Goal: Information Seeking & Learning: Check status

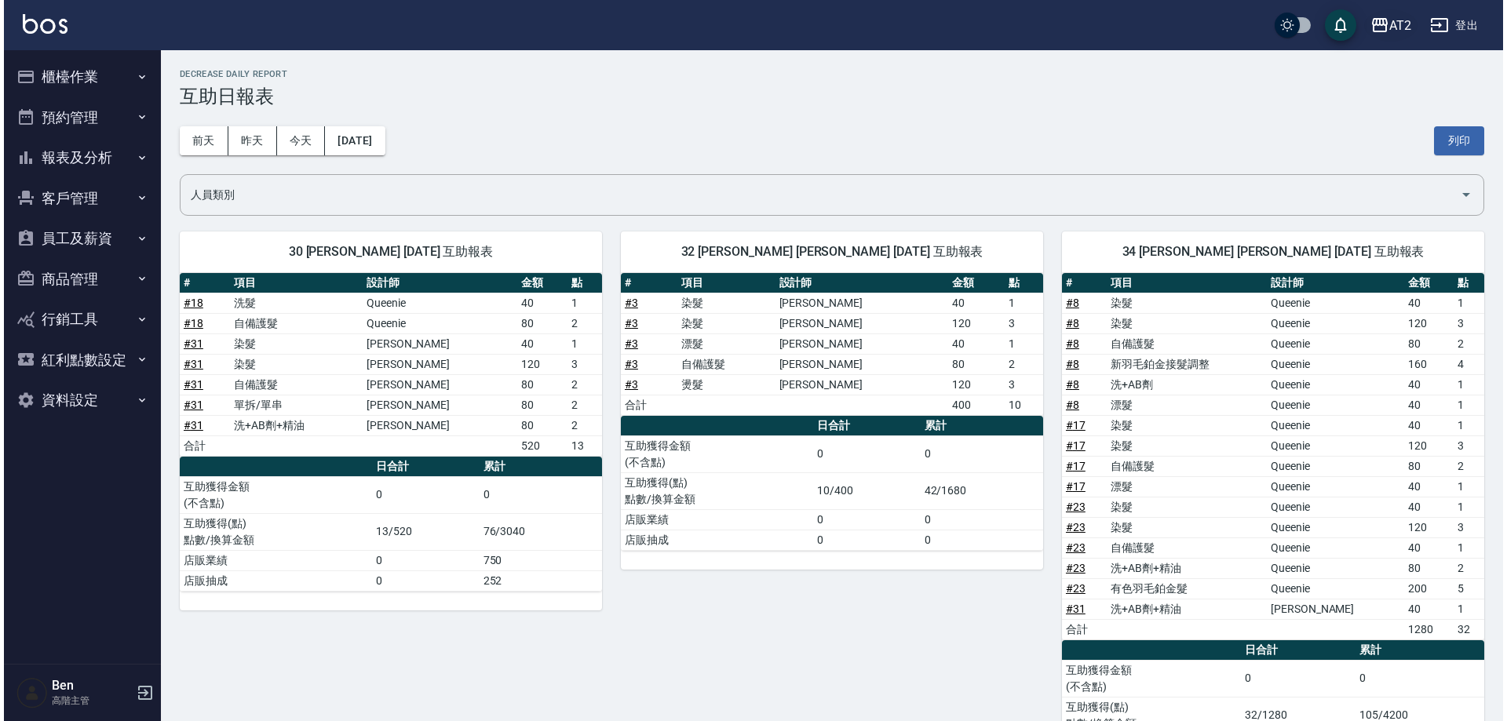
scroll to position [1492, 0]
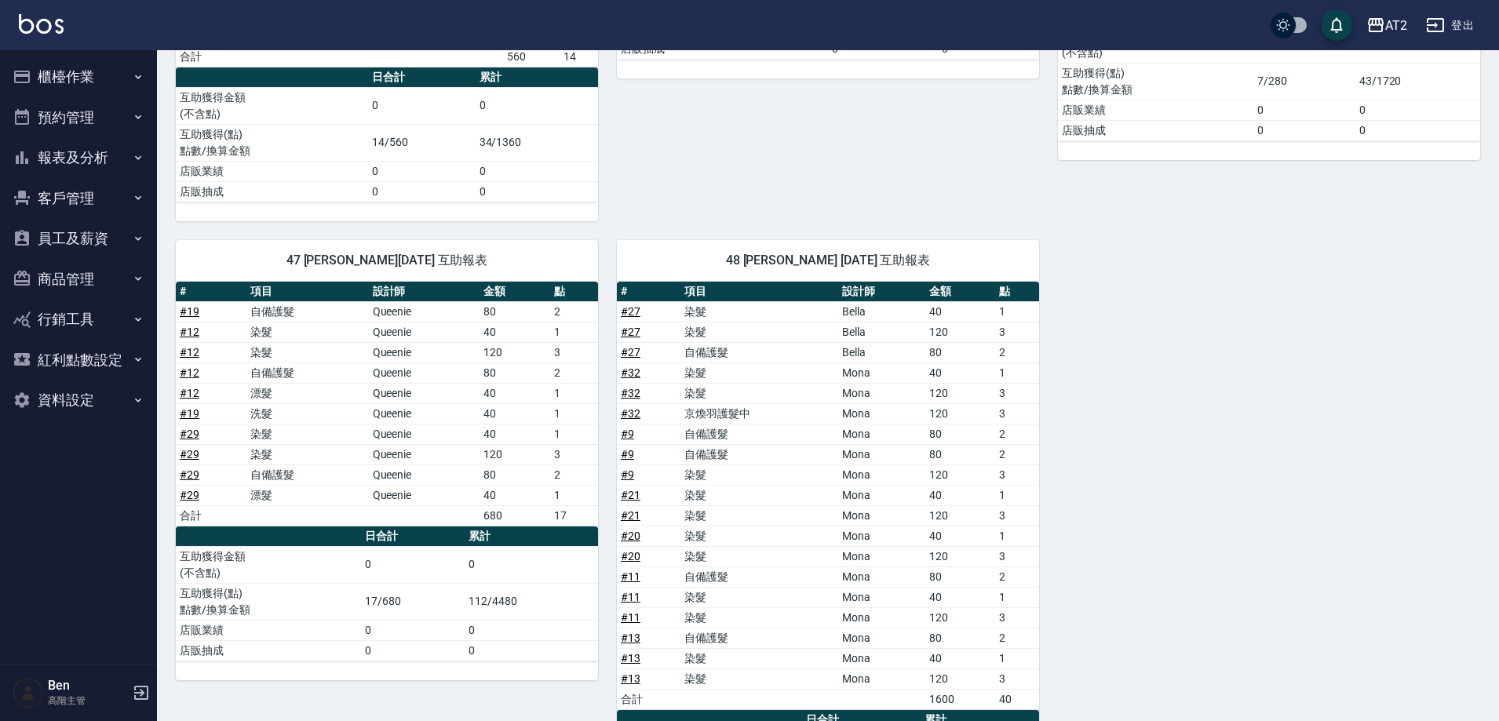
click at [1382, 22] on icon "button" at bounding box center [1376, 25] width 19 height 19
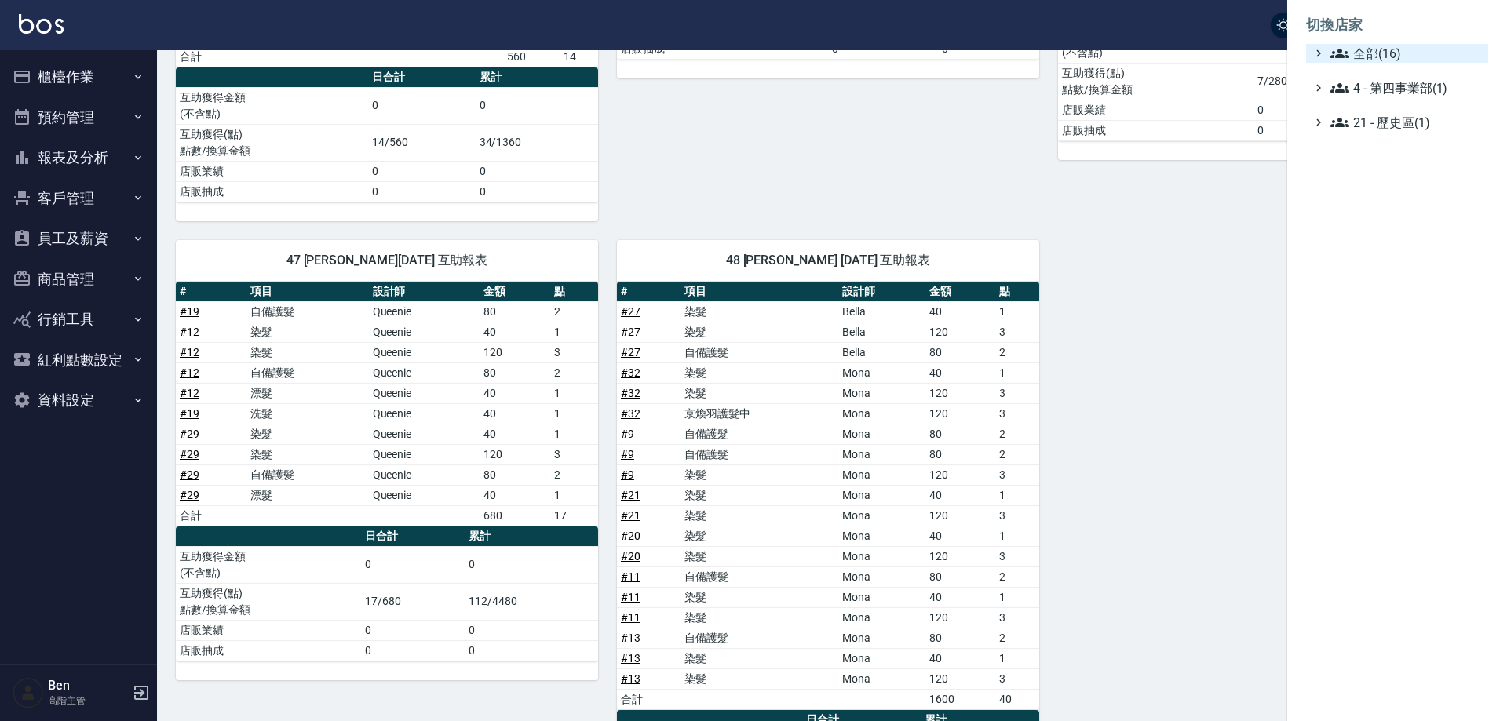
click at [1388, 60] on span "全部(16)" at bounding box center [1407, 53] width 152 height 19
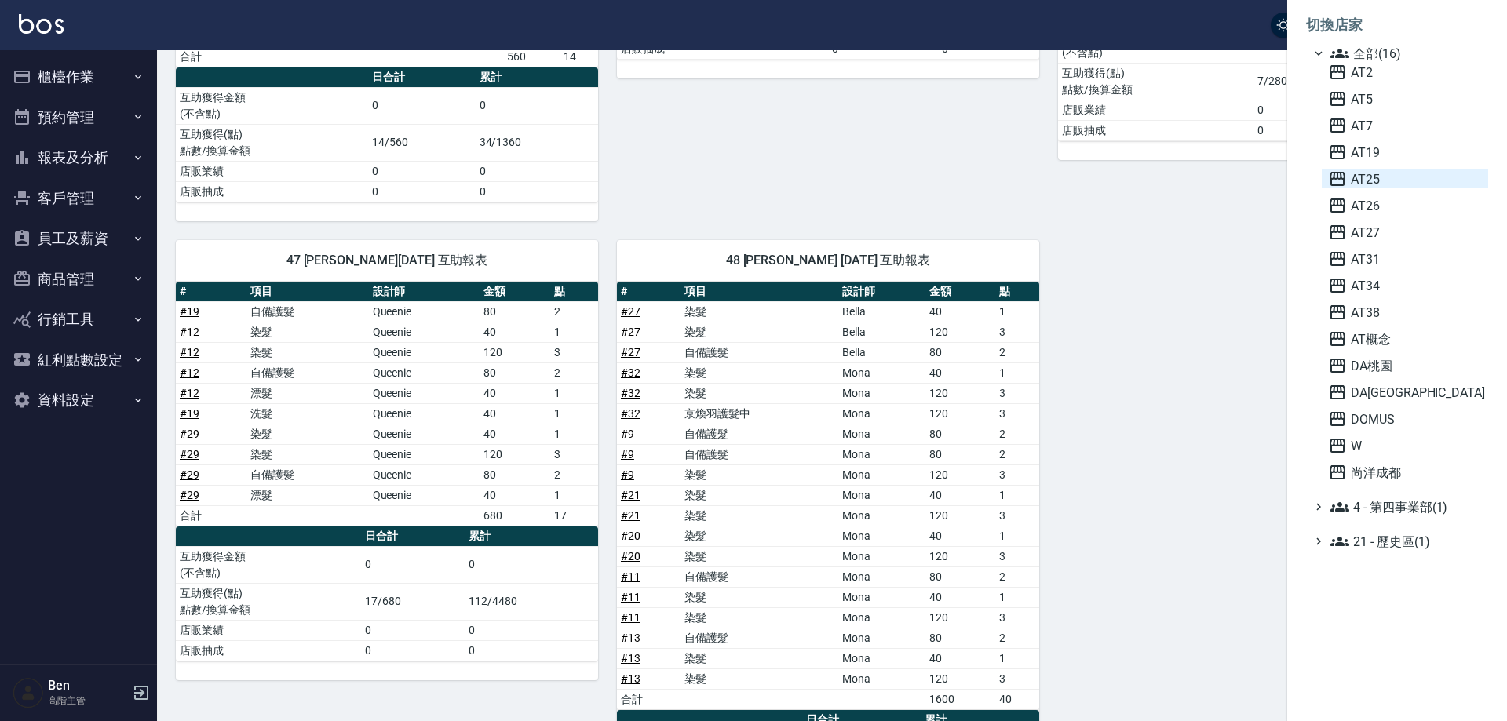
click at [1384, 182] on span "AT25" at bounding box center [1405, 179] width 154 height 19
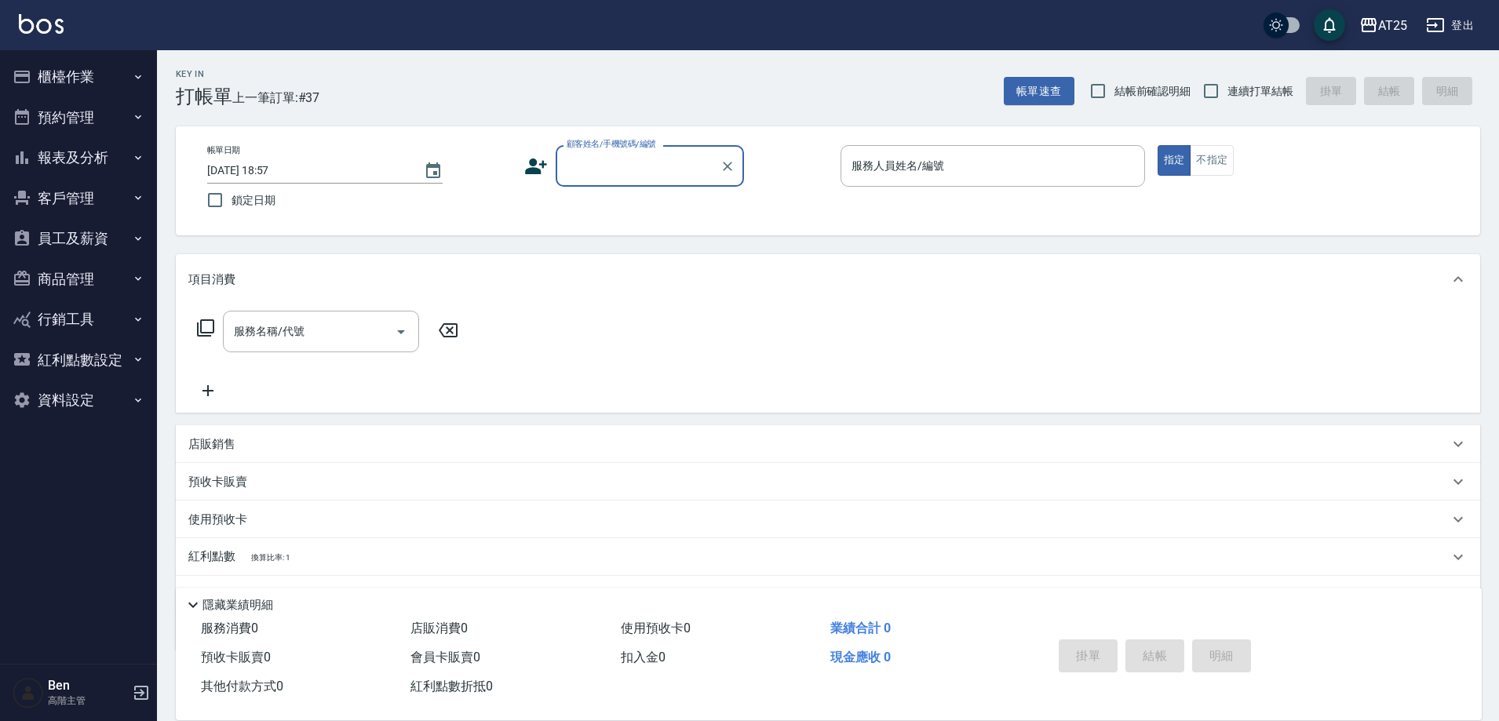
click at [61, 232] on button "員工及薪資" at bounding box center [78, 238] width 144 height 41
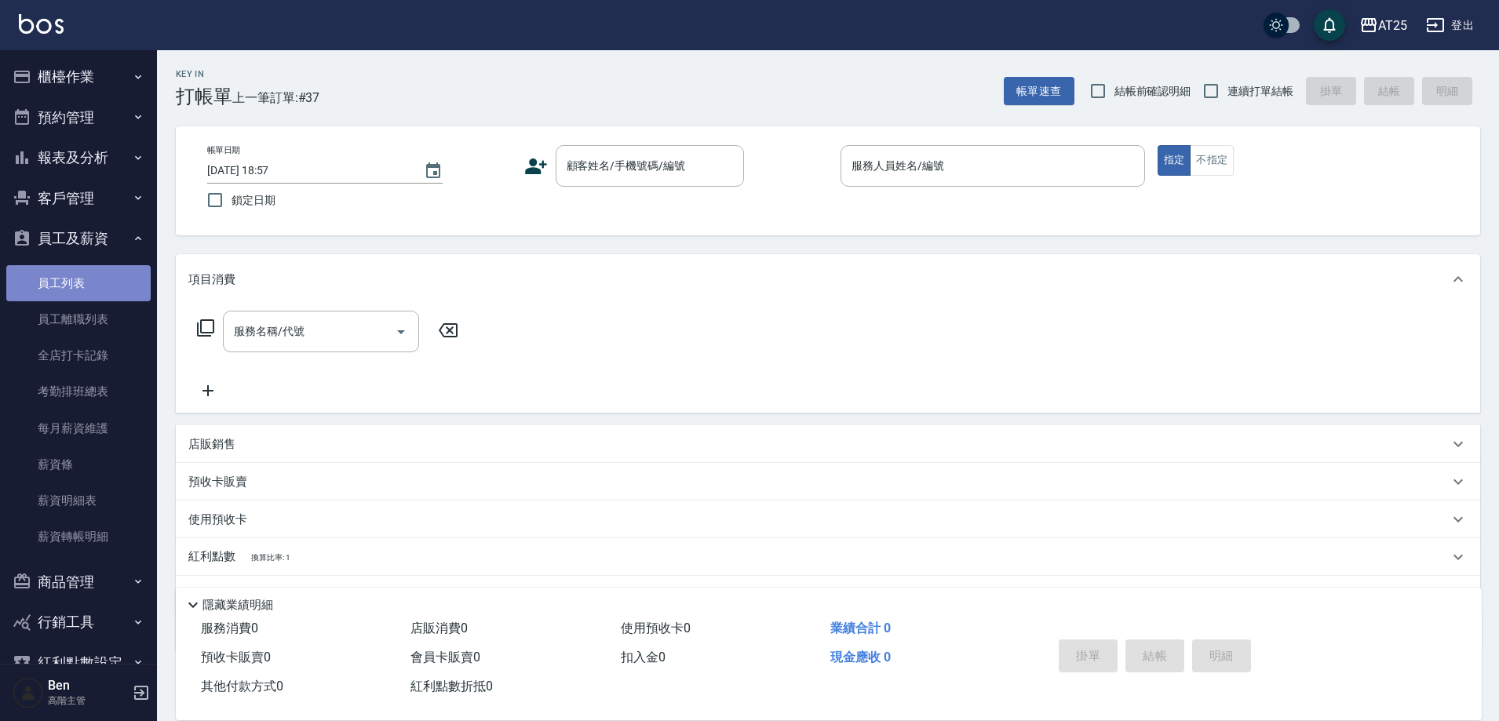
click at [93, 280] on link "員工列表" at bounding box center [78, 283] width 144 height 36
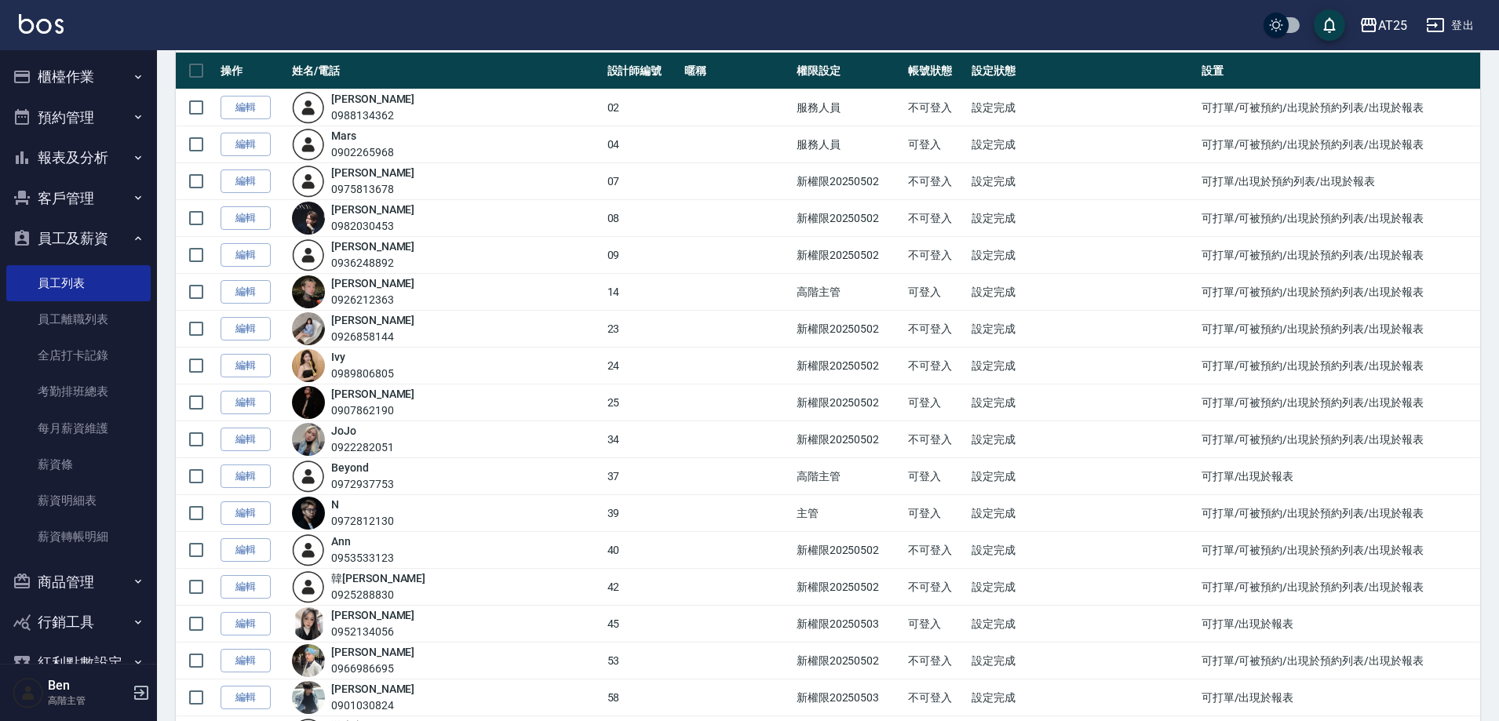
scroll to position [157, 0]
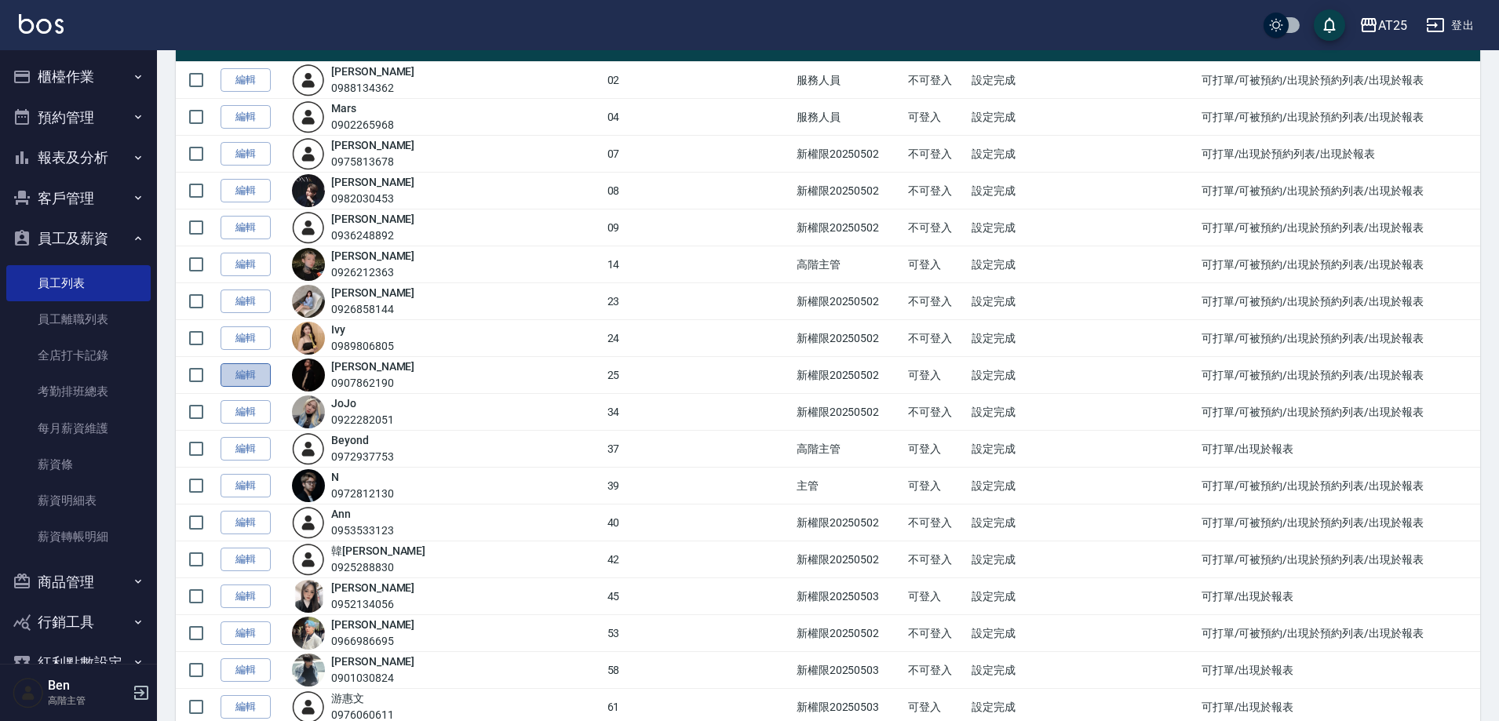
click at [241, 379] on link "編輯" at bounding box center [246, 375] width 50 height 24
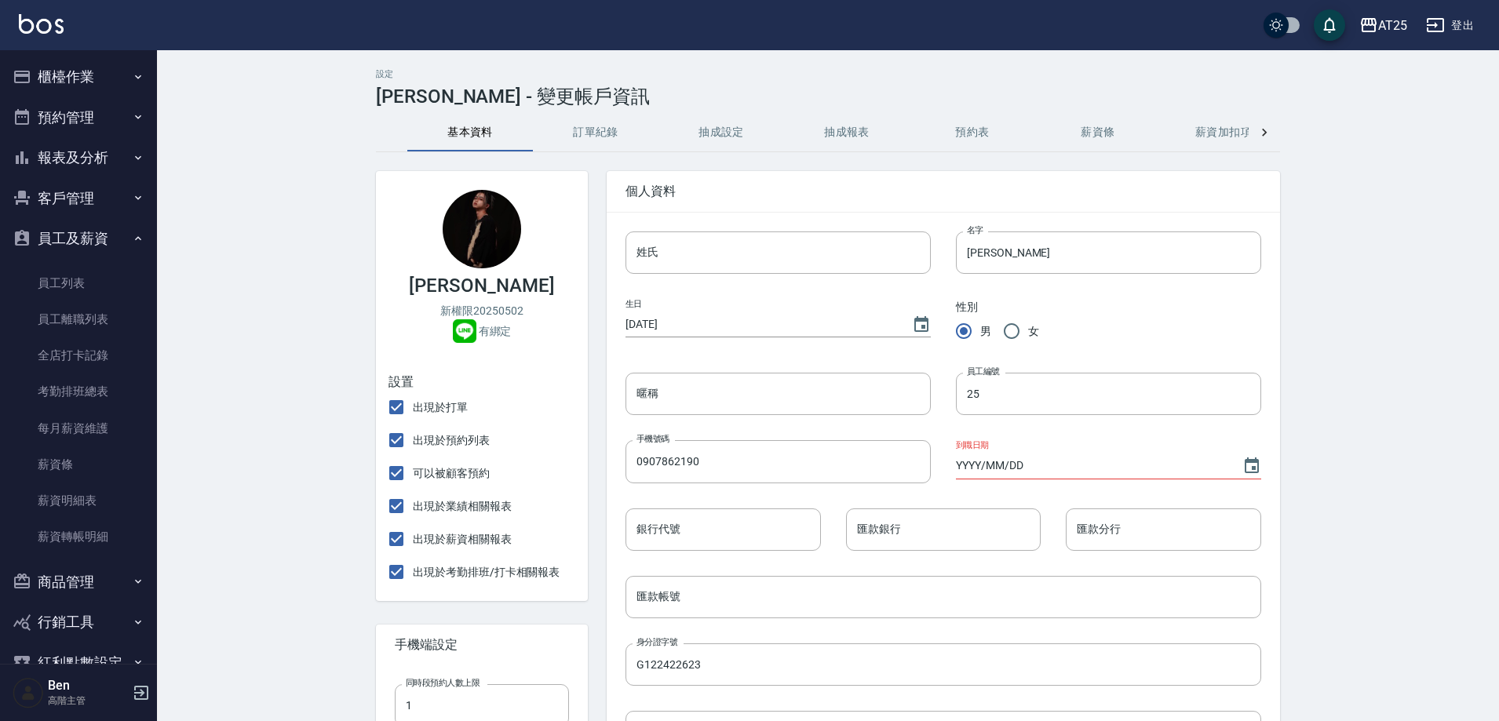
click at [1222, 133] on button "薪資加扣項" at bounding box center [1224, 133] width 126 height 38
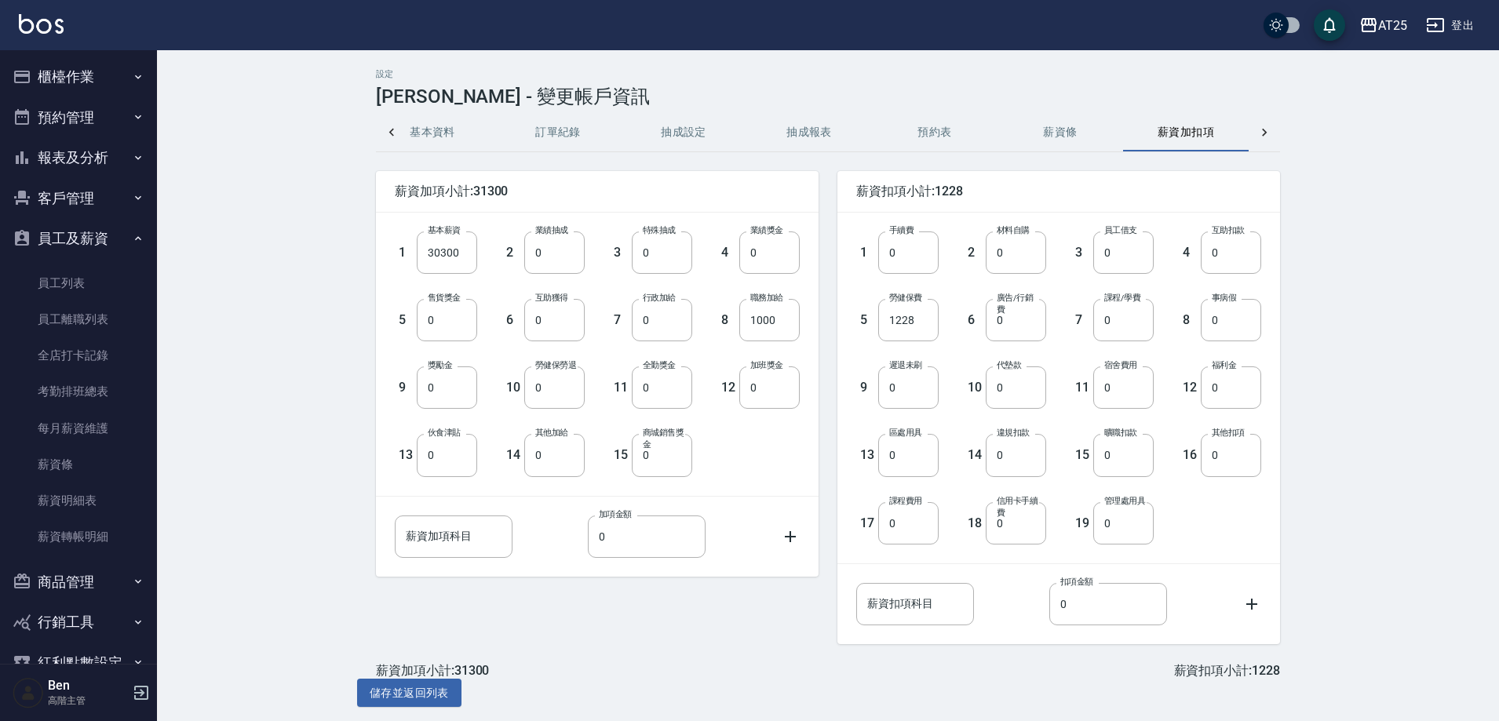
click at [1254, 135] on div at bounding box center [1264, 133] width 31 height 38
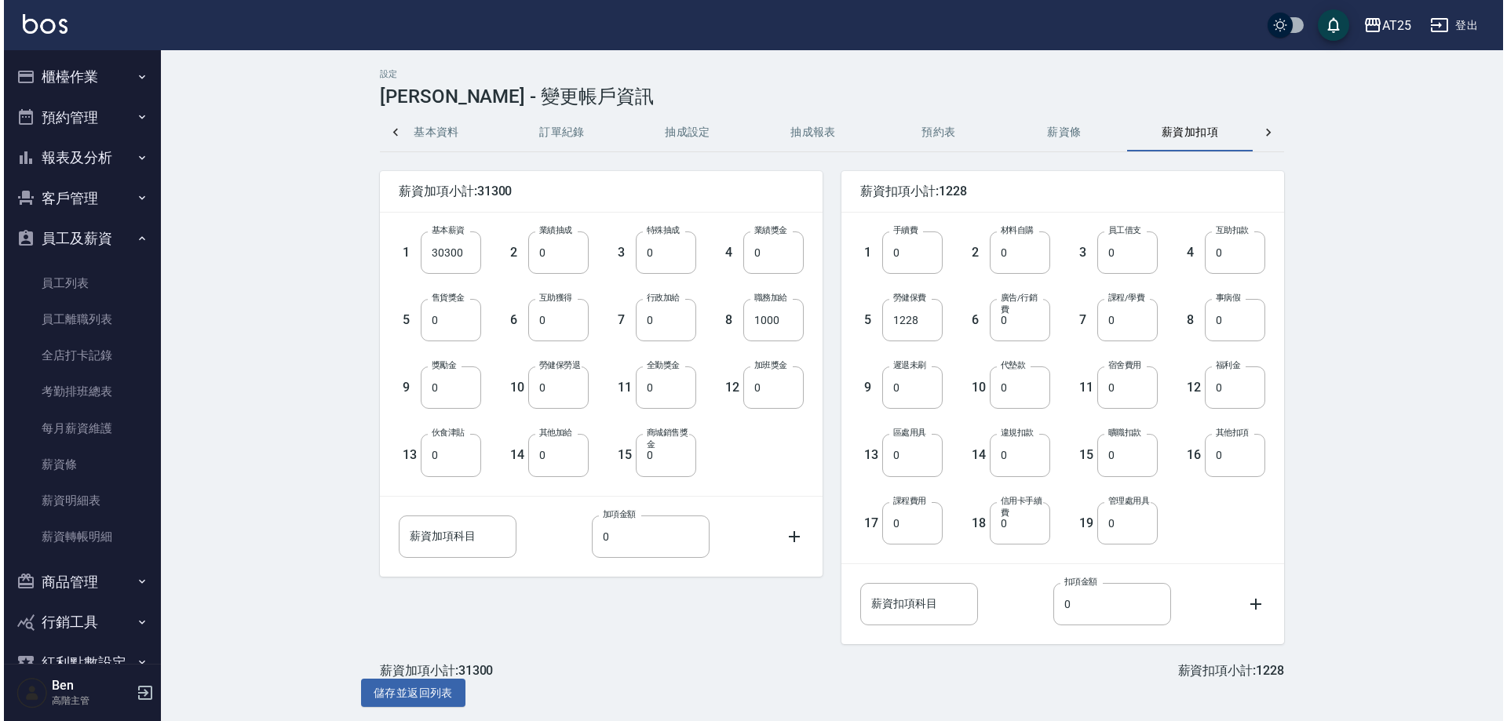
scroll to position [0, 289]
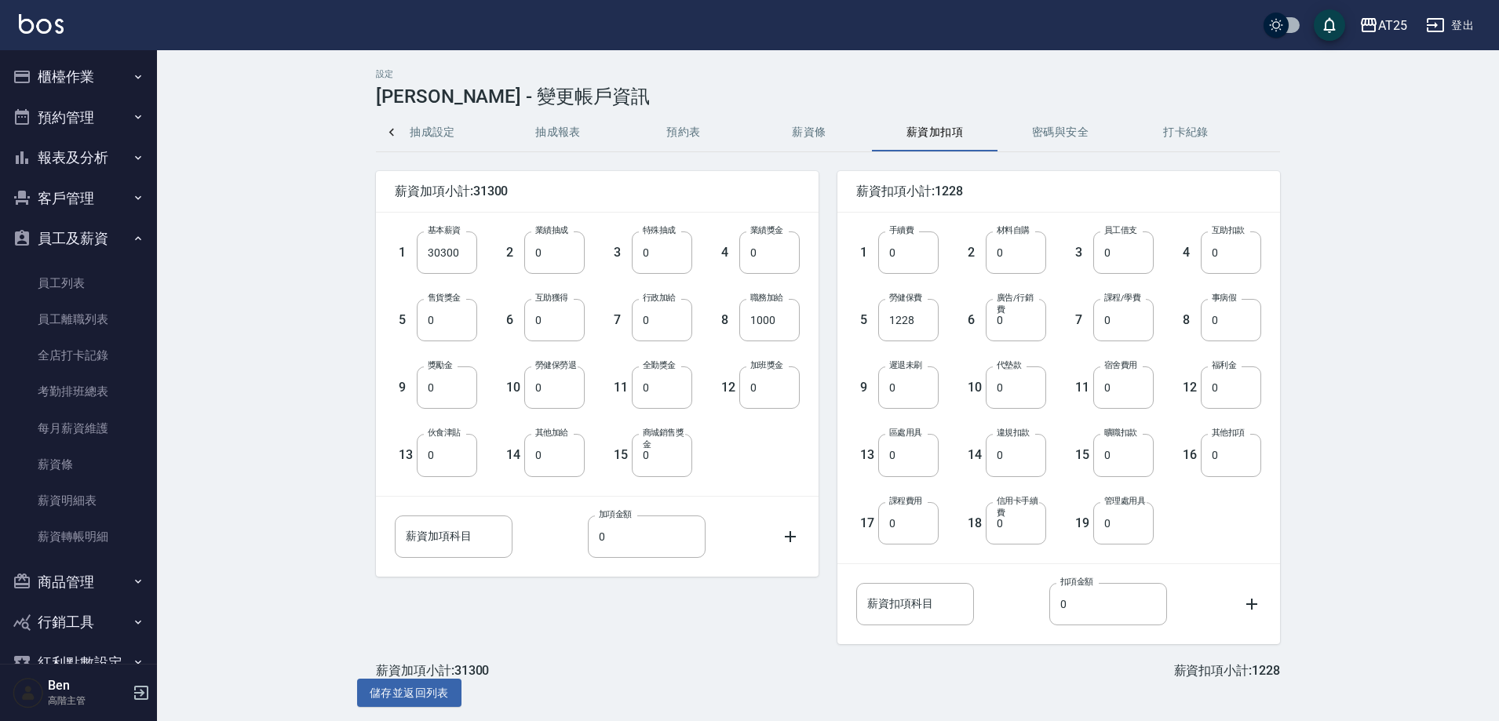
click at [1077, 135] on button "密碼與安全" at bounding box center [1061, 133] width 126 height 38
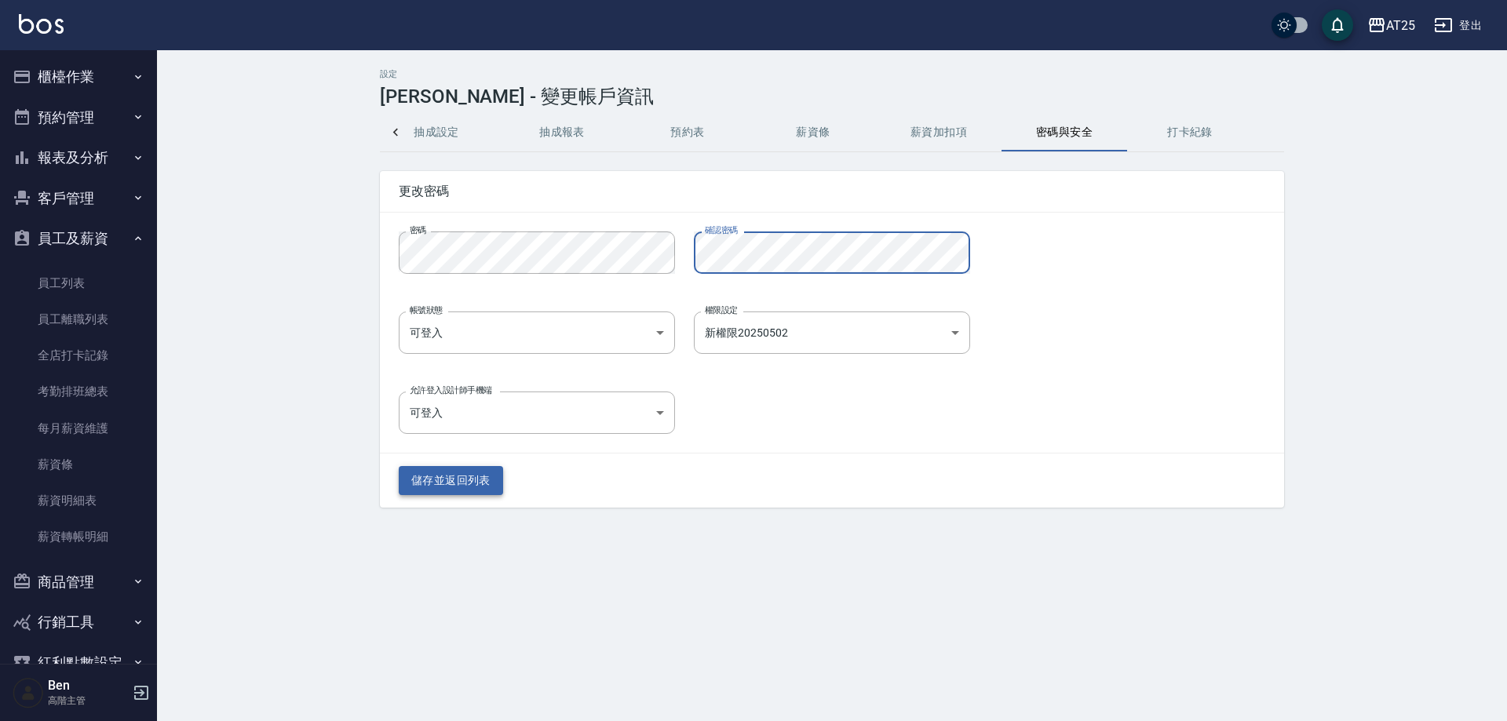
click at [464, 471] on button "儲存並返回列表" at bounding box center [451, 480] width 104 height 29
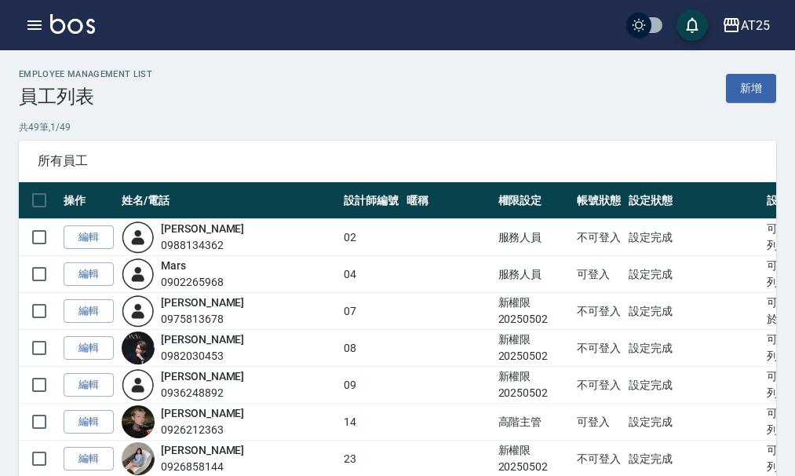
click at [407, 92] on div "Employee Management List 員工列表 新增" at bounding box center [398, 88] width 758 height 38
click at [767, 24] on div "AT25" at bounding box center [755, 26] width 29 height 20
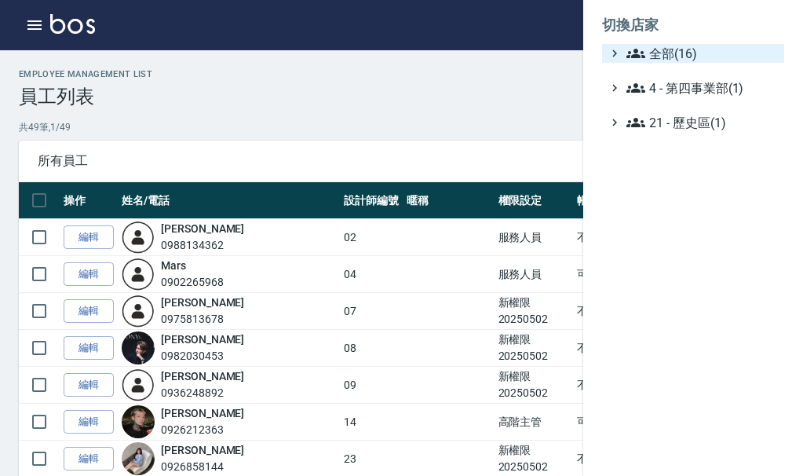
click at [741, 46] on span "全部(16)" at bounding box center [702, 53] width 152 height 19
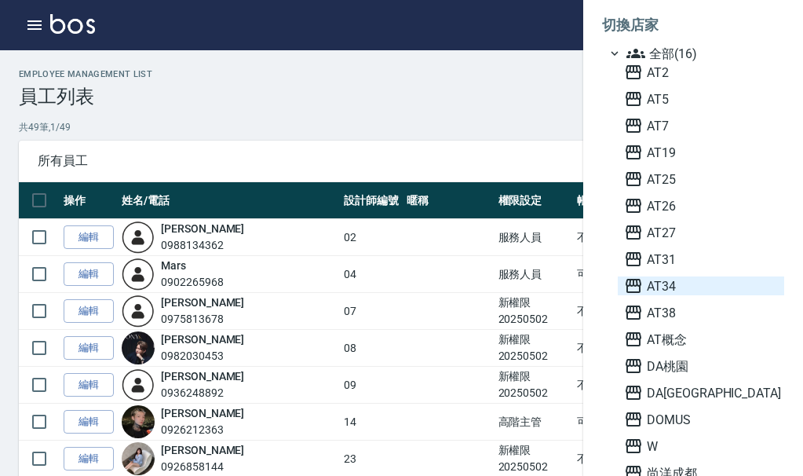
click at [696, 289] on span "AT34" at bounding box center [701, 285] width 154 height 19
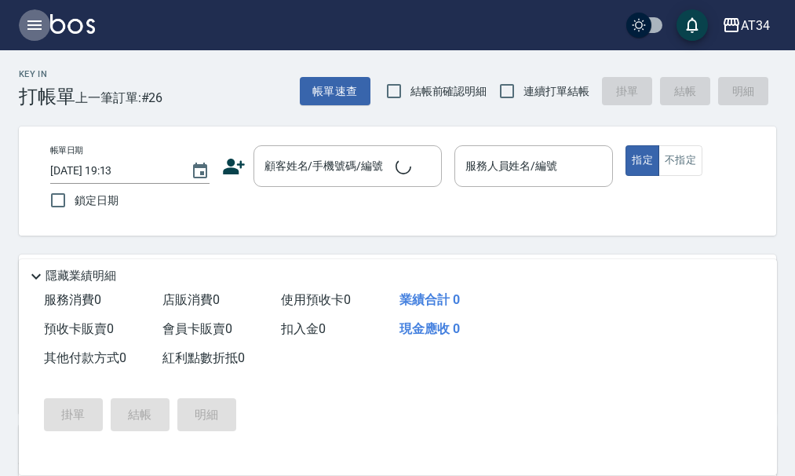
click at [26, 23] on icon "button" at bounding box center [34, 25] width 19 height 19
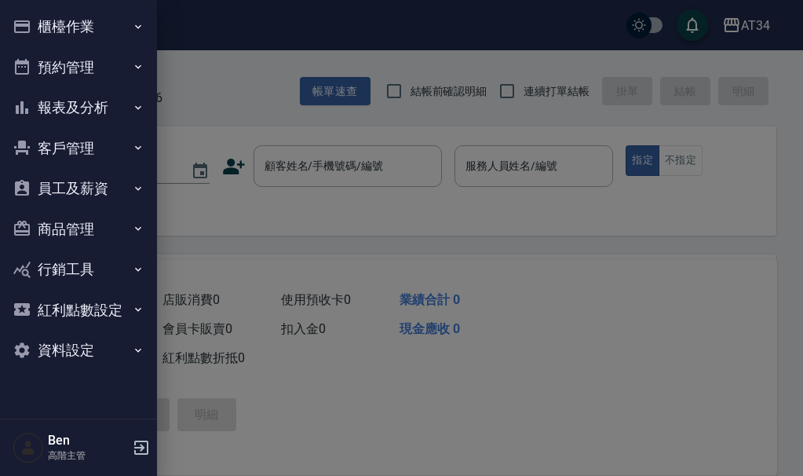
click at [112, 180] on button "員工及薪資" at bounding box center [78, 188] width 144 height 41
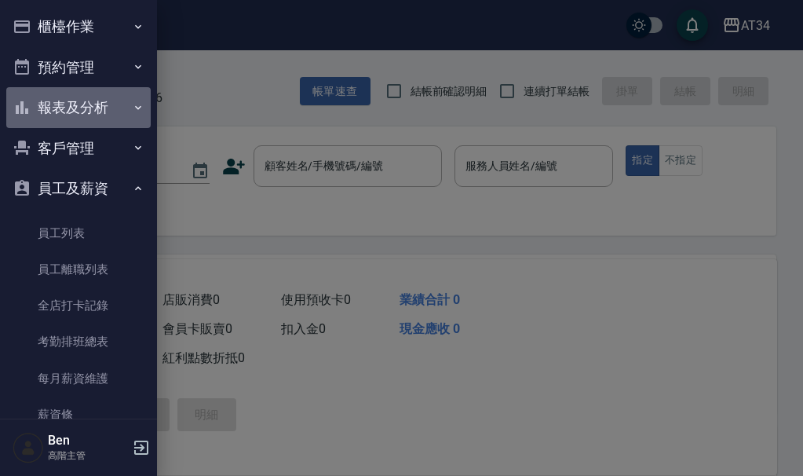
click at [90, 114] on button "報表及分析" at bounding box center [78, 107] width 144 height 41
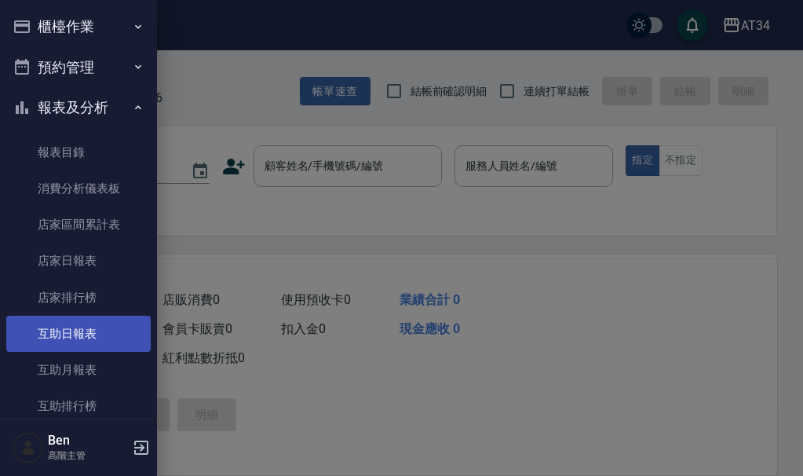
click at [71, 346] on link "互助日報表" at bounding box center [78, 334] width 144 height 36
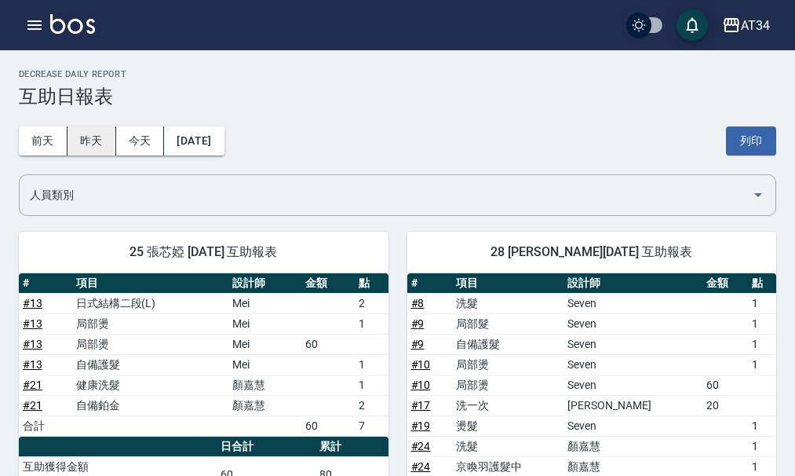
click at [88, 144] on button "昨天" at bounding box center [92, 140] width 49 height 29
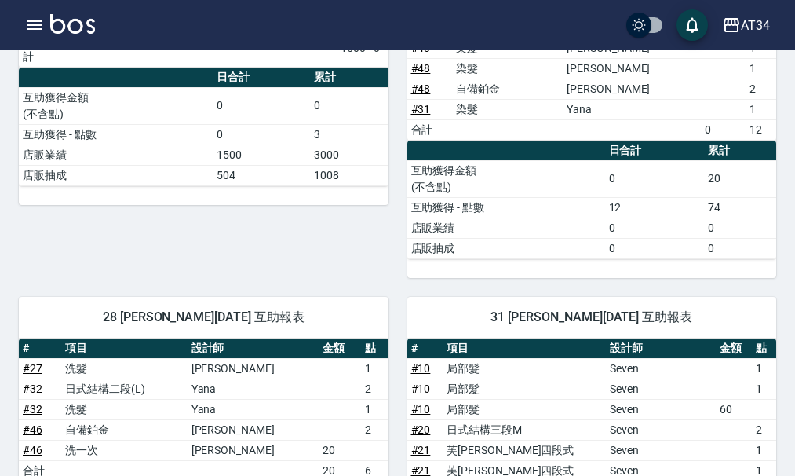
scroll to position [471, 0]
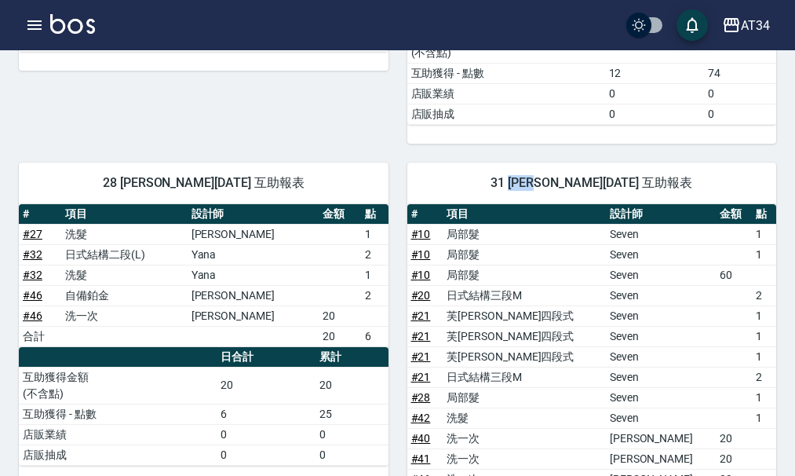
drag, startPoint x: 506, startPoint y: 181, endPoint x: 529, endPoint y: 186, distance: 24.0
click at [529, 186] on span "31 Lora 林綉婷 09/06/2025 互助報表" at bounding box center [592, 183] width 332 height 16
copy span "Lora"
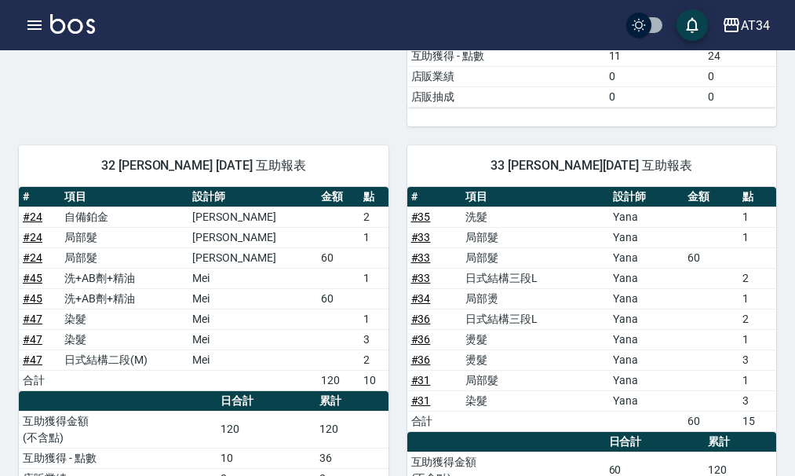
scroll to position [1021, 0]
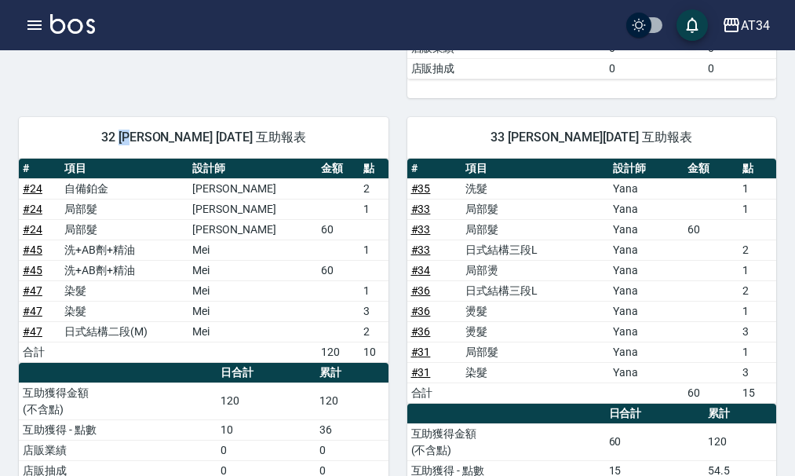
drag, startPoint x: 119, startPoint y: 133, endPoint x: 144, endPoint y: 133, distance: 25.1
click at [144, 133] on span "32 阿源 徐承源 09/06/2025 互助報表" at bounding box center [204, 138] width 332 height 16
copy span "阿源"
drag, startPoint x: 509, startPoint y: 137, endPoint x: 525, endPoint y: 137, distance: 16.5
click at [525, 137] on span "33 IVY 蔡盈秀 09/06/2025 互助報表" at bounding box center [592, 138] width 332 height 16
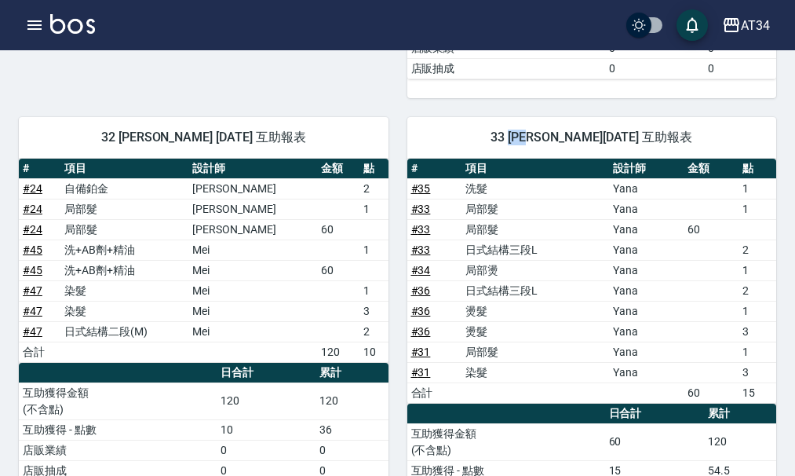
copy span "IVY"
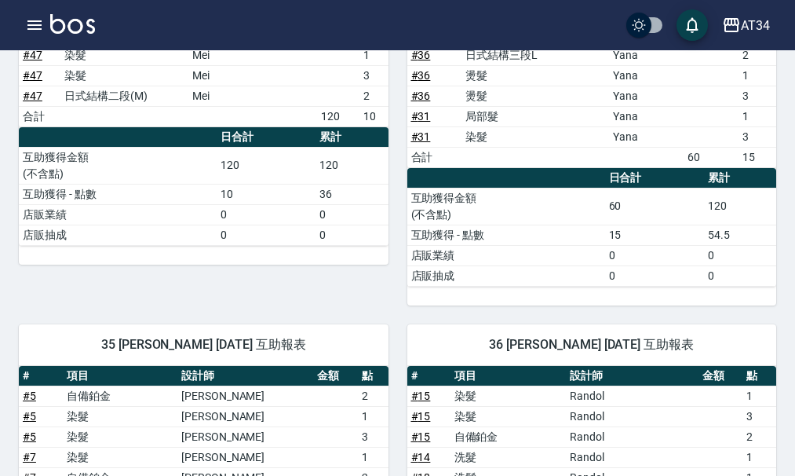
scroll to position [1492, 0]
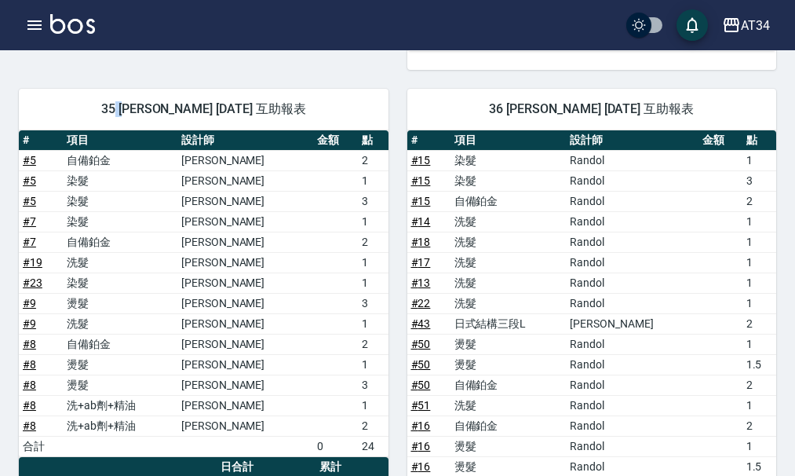
drag, startPoint x: 115, startPoint y: 104, endPoint x: 134, endPoint y: 111, distance: 19.9
click at [134, 111] on span "35 拉拉 廖子淳 09/06/2025 互助報表" at bounding box center [204, 109] width 332 height 16
drag, startPoint x: 122, startPoint y: 107, endPoint x: 143, endPoint y: 110, distance: 21.4
click at [143, 110] on span "35 拉拉 廖子淳 09/06/2025 互助報表" at bounding box center [204, 109] width 332 height 16
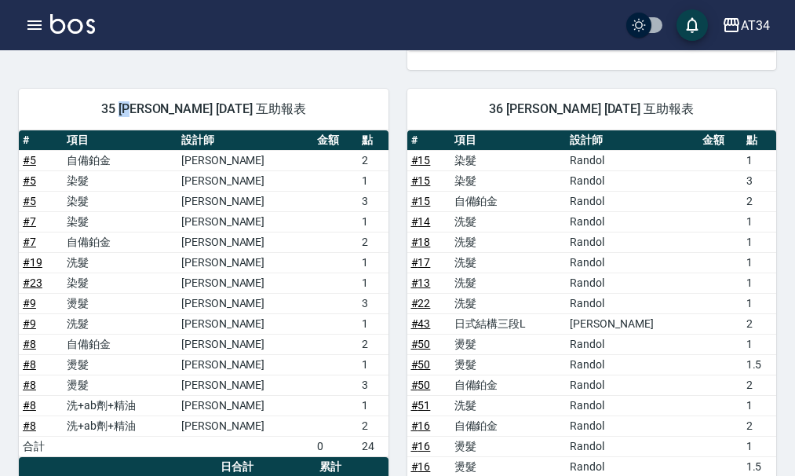
copy span "拉拉"
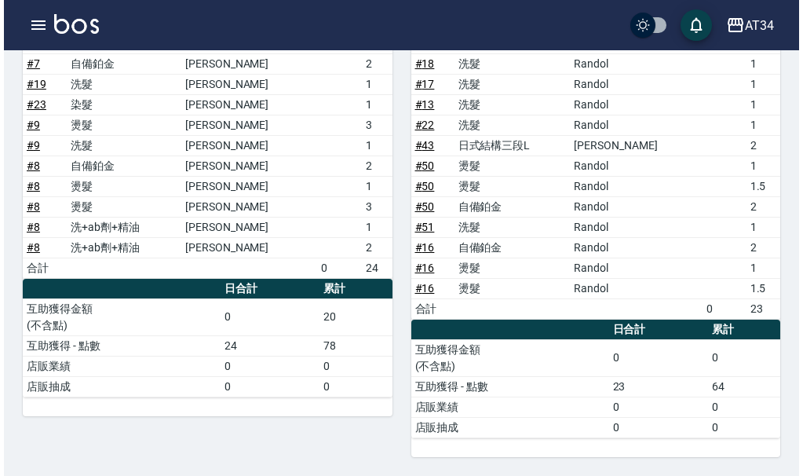
scroll to position [981, 0]
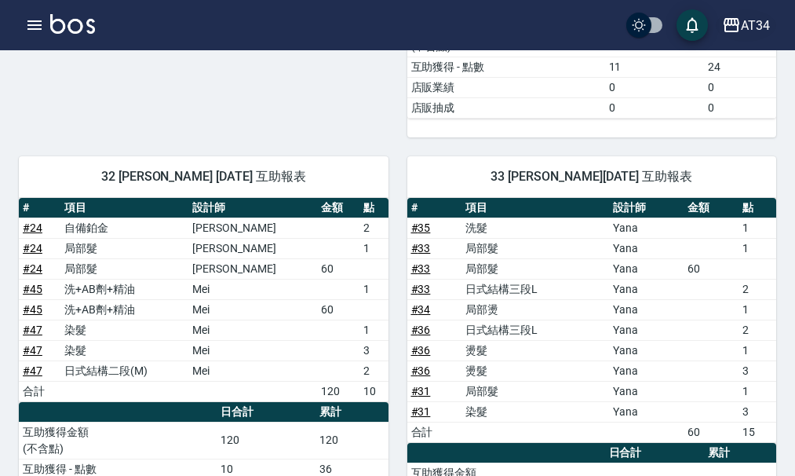
click at [740, 23] on icon "button" at bounding box center [731, 25] width 19 height 19
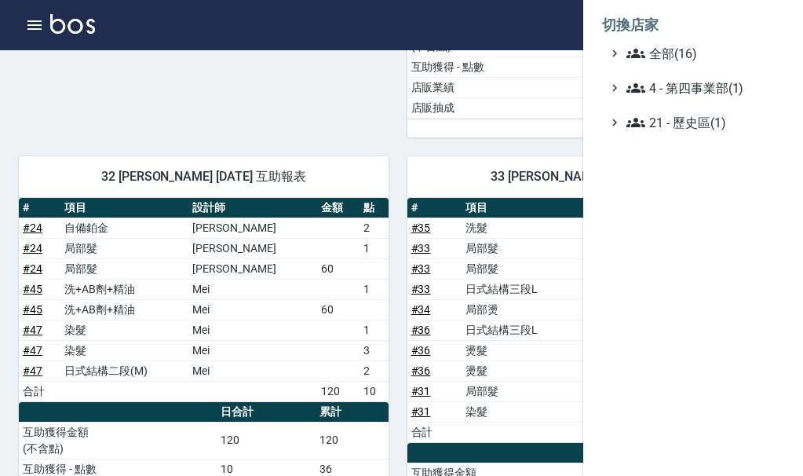
click at [738, 64] on ul "全部(16) 4 - 第四事業部(1) 21 - 歷史區(1)" at bounding box center [693, 88] width 182 height 88
click at [721, 61] on span "全部(16)" at bounding box center [702, 53] width 152 height 19
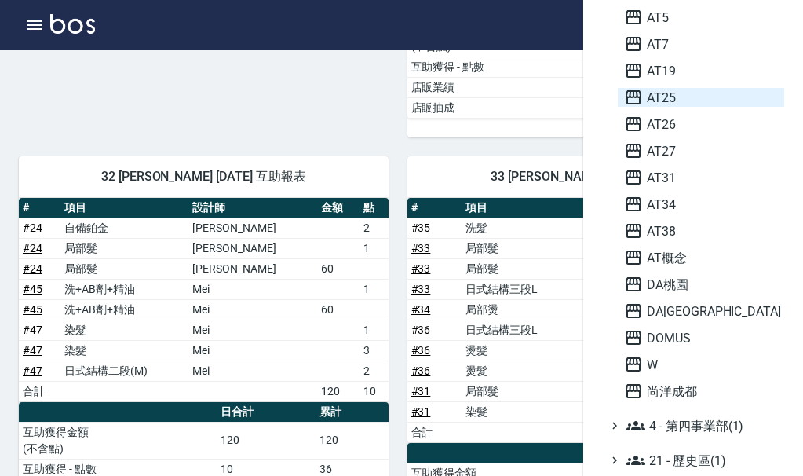
scroll to position [3, 0]
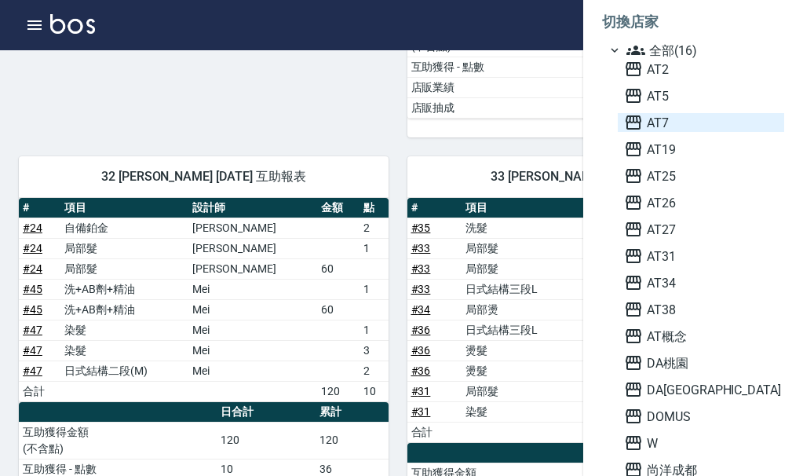
click at [683, 119] on span "AT7" at bounding box center [701, 122] width 154 height 19
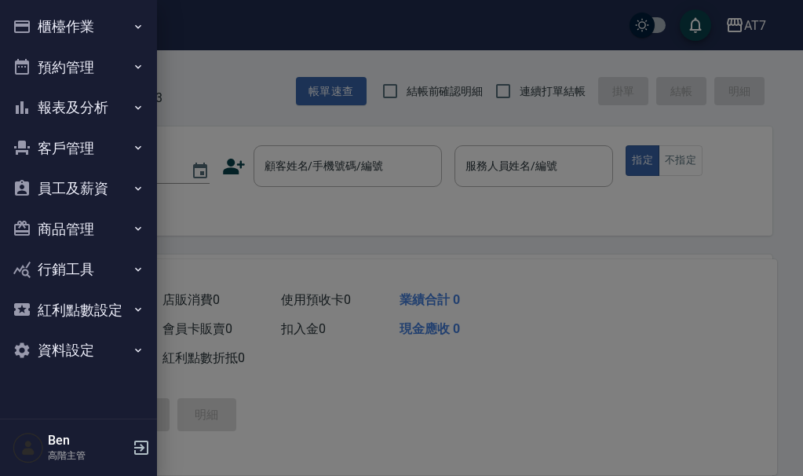
click at [92, 191] on button "員工及薪資" at bounding box center [78, 188] width 144 height 41
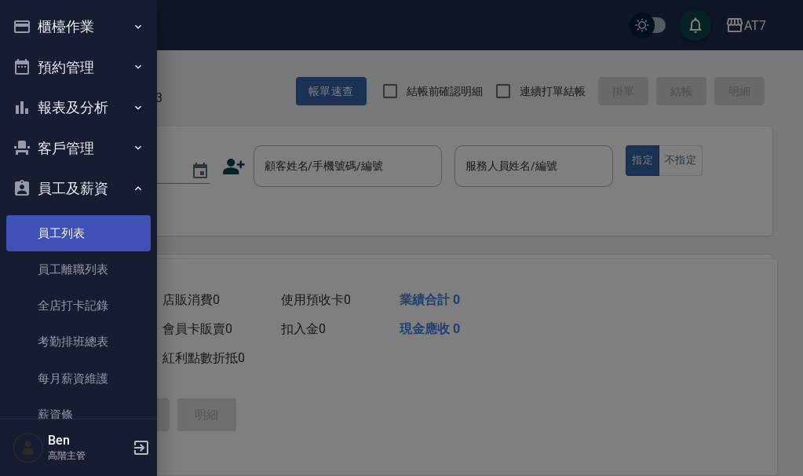
click at [87, 230] on link "員工列表" at bounding box center [78, 233] width 144 height 36
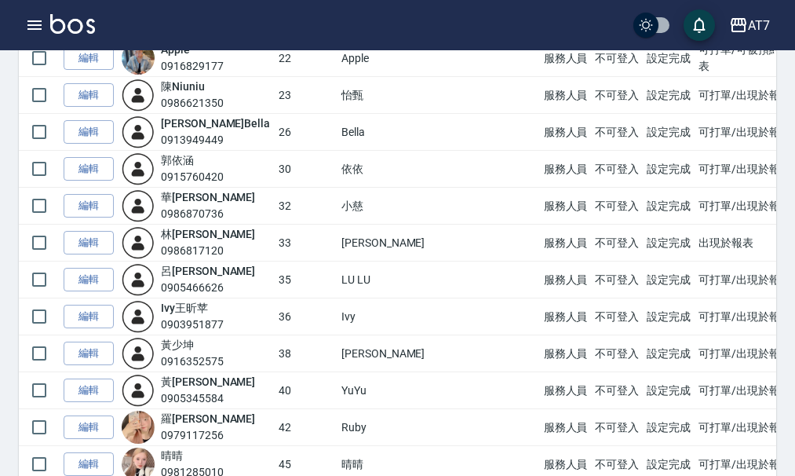
scroll to position [707, 0]
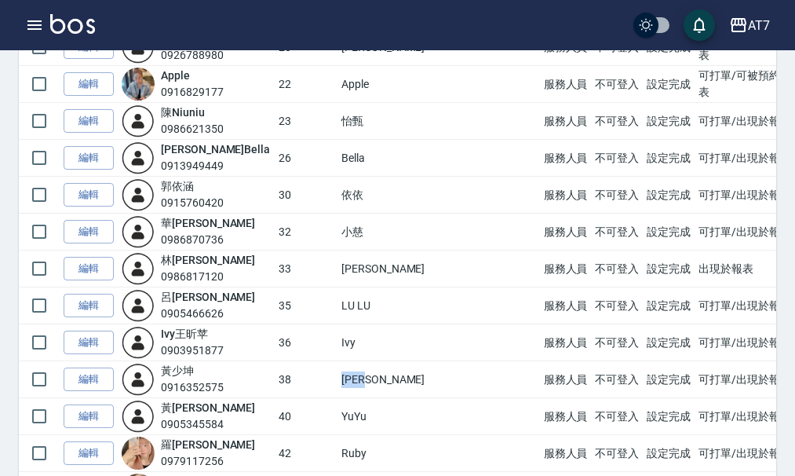
drag, startPoint x: 346, startPoint y: 380, endPoint x: 382, endPoint y: 380, distance: 36.1
click at [382, 380] on td "Josh" at bounding box center [439, 379] width 203 height 37
copy td "Josh"
drag, startPoint x: 350, startPoint y: 417, endPoint x: 389, endPoint y: 417, distance: 39.3
click at [389, 417] on td "YuYu" at bounding box center [439, 416] width 203 height 37
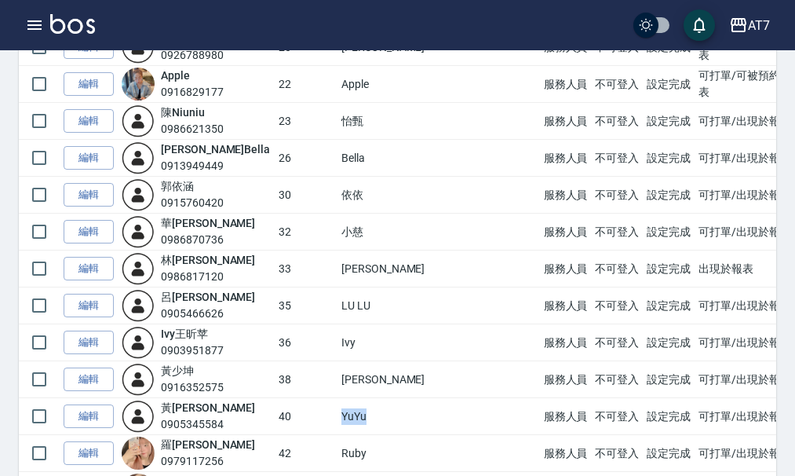
copy td "YuYu"
drag, startPoint x: 343, startPoint y: 453, endPoint x: 382, endPoint y: 453, distance: 38.5
click at [382, 453] on tr "編輯 羅 苡瑄 0979117256 42 Ruby 服務人員 不可登入 設定完成 可打單/出現於報表" at bounding box center [470, 453] width 903 height 37
copy tr "Ruby"
drag, startPoint x: 342, startPoint y: 233, endPoint x: 396, endPoint y: 233, distance: 53.4
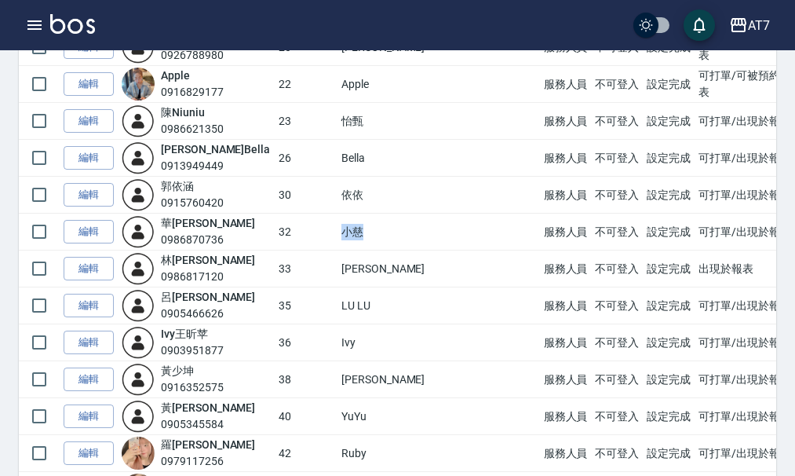
click at [396, 233] on tr "編輯 華 敏慈 0986870736 32 小慈 服務人員 不可登入 設定完成 可打單/出現於報表" at bounding box center [470, 232] width 903 height 37
copy tr "小慈"
click at [415, 195] on td "依依" at bounding box center [439, 195] width 203 height 37
drag, startPoint x: 341, startPoint y: 190, endPoint x: 367, endPoint y: 190, distance: 25.1
click at [367, 190] on tr "編輯 郭 依涵 0915760420 30 依依 服務人員 不可登入 設定完成 可打單/出現於報表" at bounding box center [470, 195] width 903 height 37
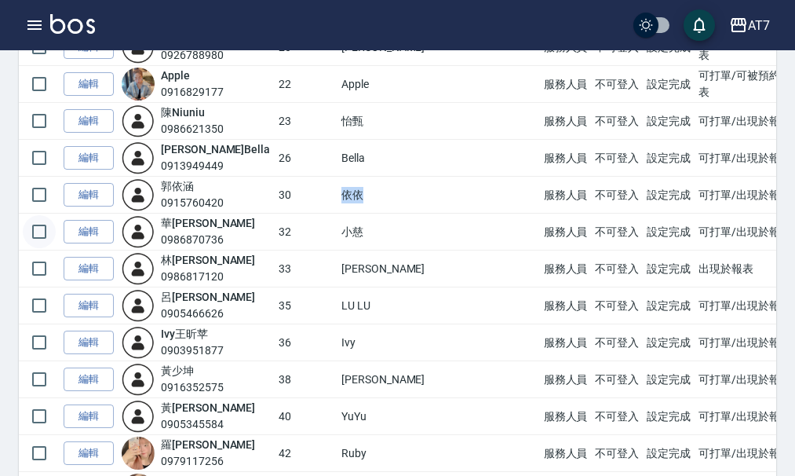
copy tr "依依"
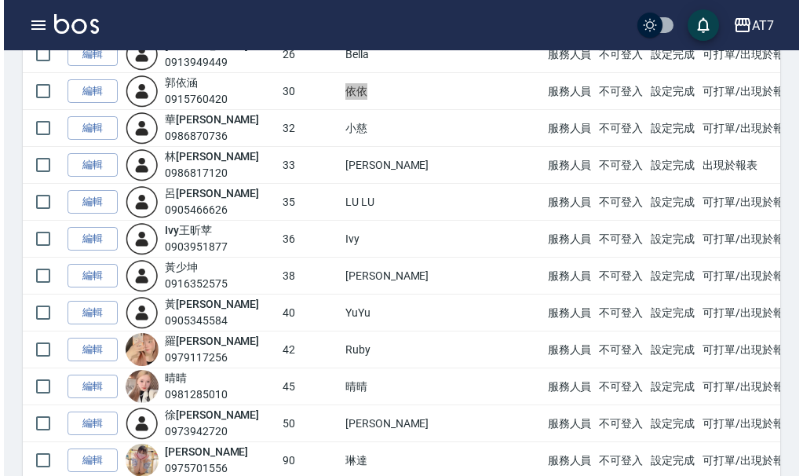
scroll to position [785, 0]
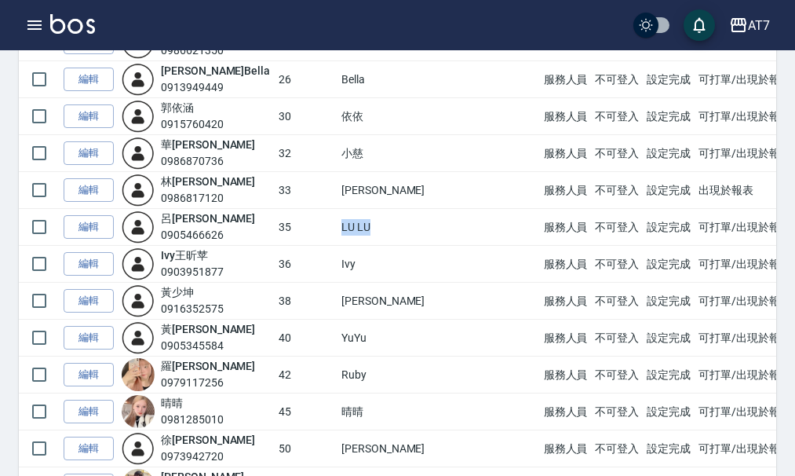
drag, startPoint x: 367, startPoint y: 220, endPoint x: 376, endPoint y: 220, distance: 9.4
click at [376, 220] on td "LU LU" at bounding box center [439, 227] width 203 height 37
copy td "LU LU"
click at [364, 227] on td "LU LU" at bounding box center [439, 227] width 203 height 37
click at [377, 226] on td "LU LU" at bounding box center [439, 227] width 203 height 37
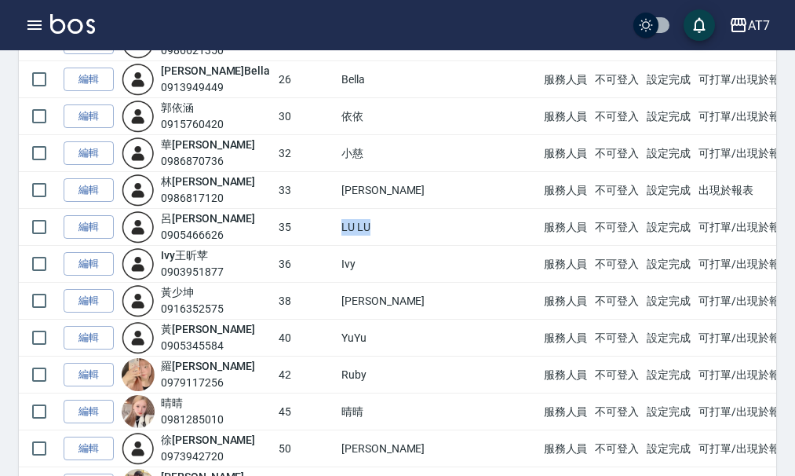
drag, startPoint x: 345, startPoint y: 226, endPoint x: 387, endPoint y: 227, distance: 41.6
click at [387, 227] on td "LU LU" at bounding box center [439, 227] width 203 height 37
copy td "LU LU"
click at [42, 9] on div "AT7 登出" at bounding box center [397, 25] width 795 height 50
click at [42, 21] on icon "button" at bounding box center [34, 24] width 14 height 9
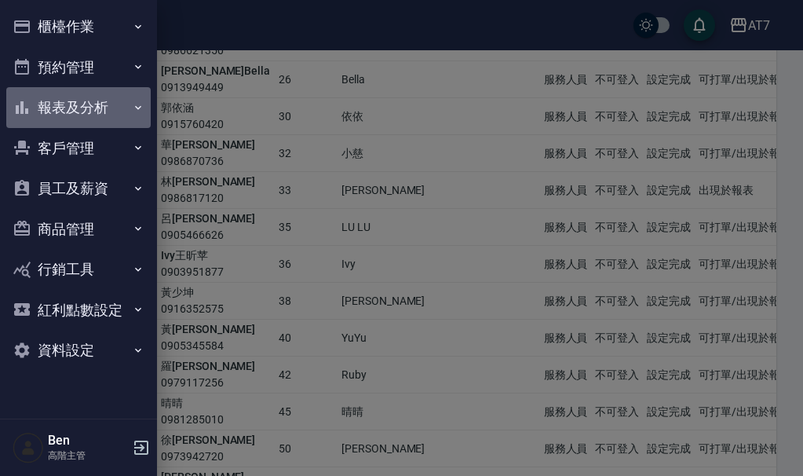
click at [91, 104] on button "報表及分析" at bounding box center [78, 107] width 144 height 41
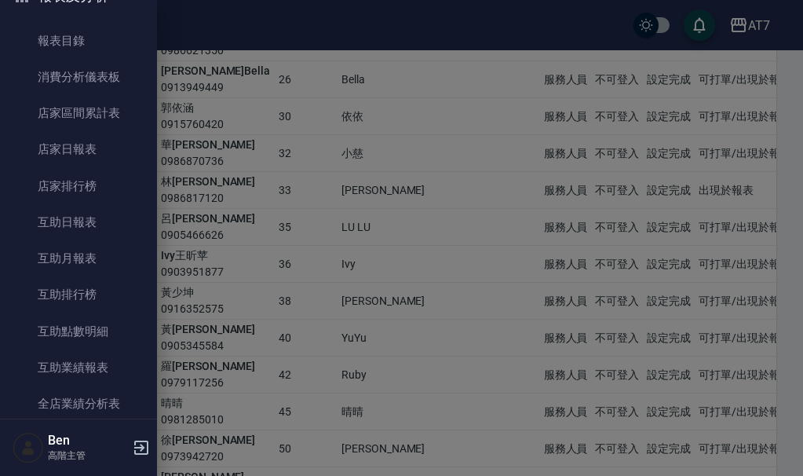
scroll to position [79, 0]
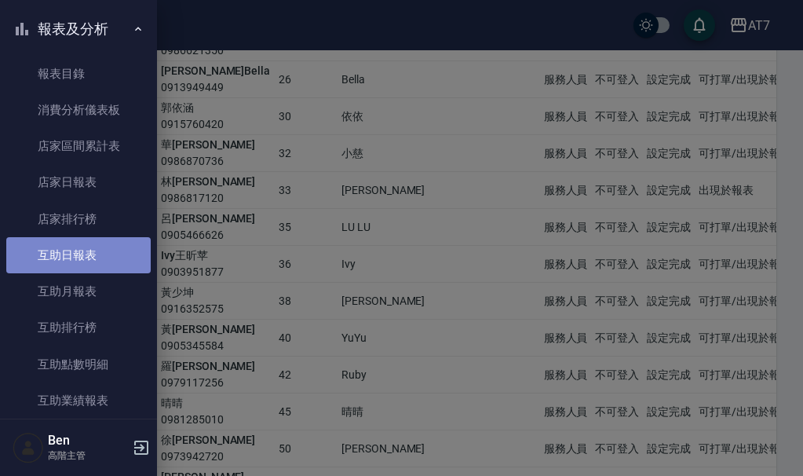
click at [101, 253] on link "互助日報表" at bounding box center [78, 255] width 144 height 36
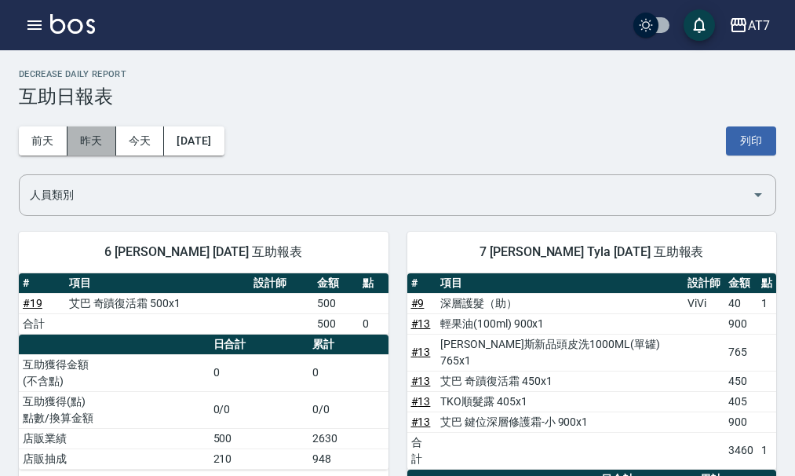
click at [105, 132] on button "昨天" at bounding box center [92, 140] width 49 height 29
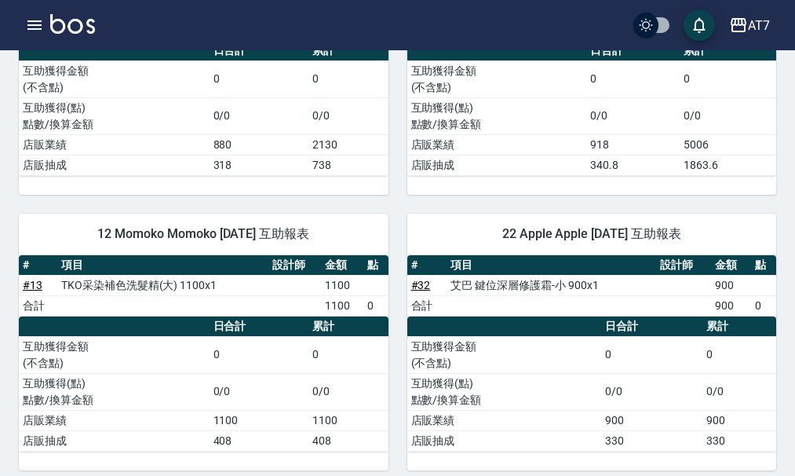
click at [666, 284] on tbody "# 32 艾巴 鍵位深層修護霜-小 900x1 900 合計 900 0" at bounding box center [592, 295] width 370 height 41
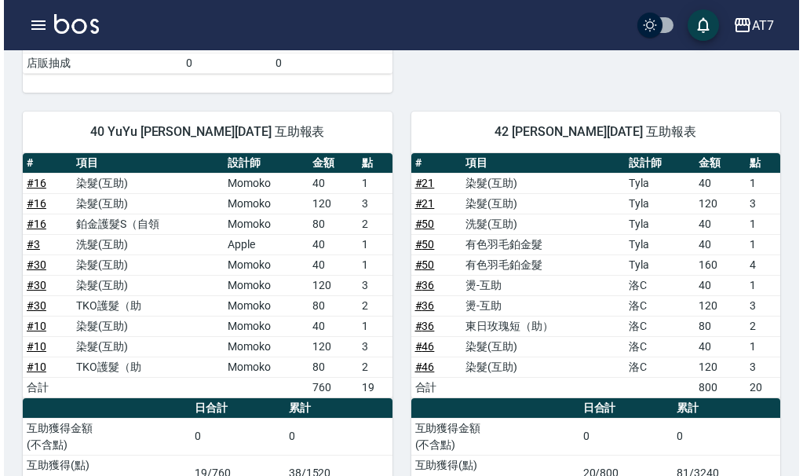
scroll to position [2450, 0]
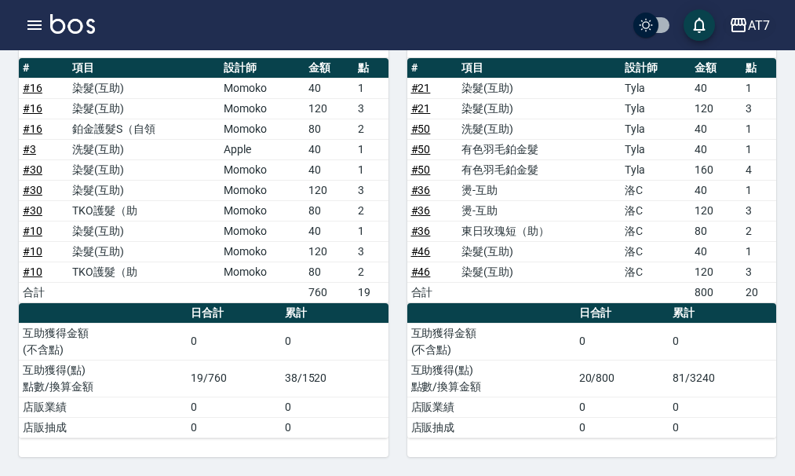
click at [758, 29] on div "AT7" at bounding box center [759, 26] width 22 height 20
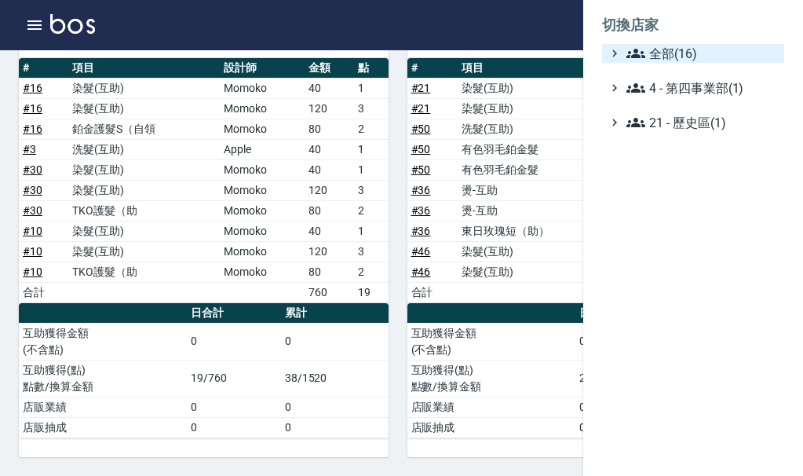
click at [744, 53] on span "全部(16)" at bounding box center [702, 53] width 152 height 19
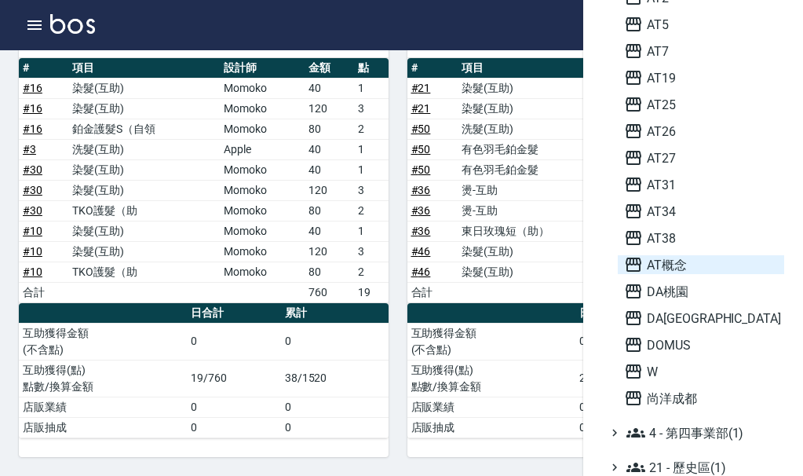
scroll to position [82, 0]
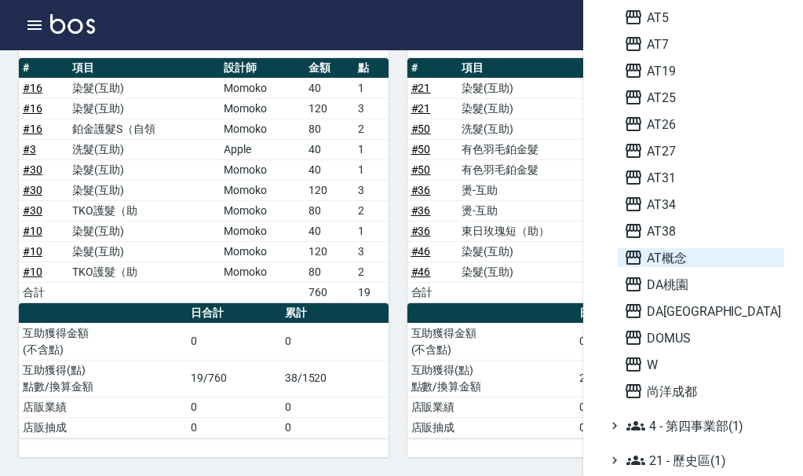
click at [700, 259] on span "AT概念" at bounding box center [701, 257] width 154 height 19
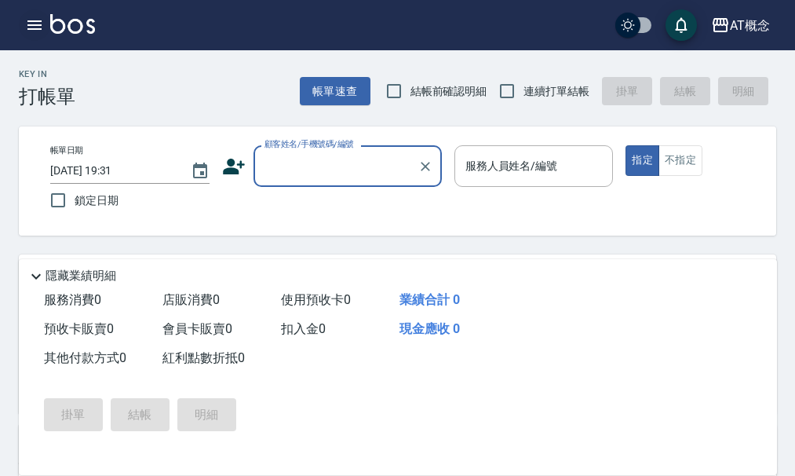
click at [29, 15] on button "button" at bounding box center [34, 24] width 31 height 31
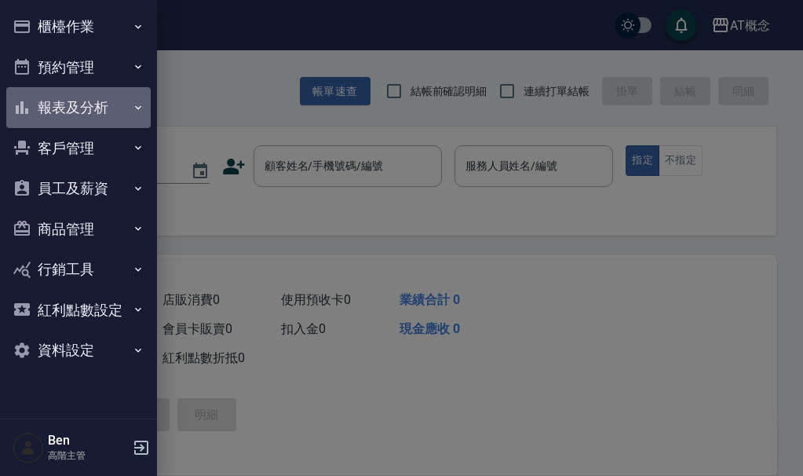
click at [109, 106] on button "報表及分析" at bounding box center [78, 107] width 144 height 41
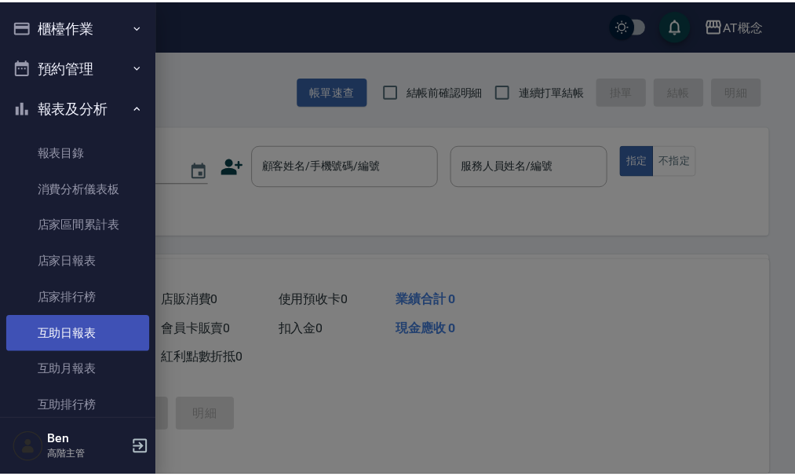
scroll to position [79, 0]
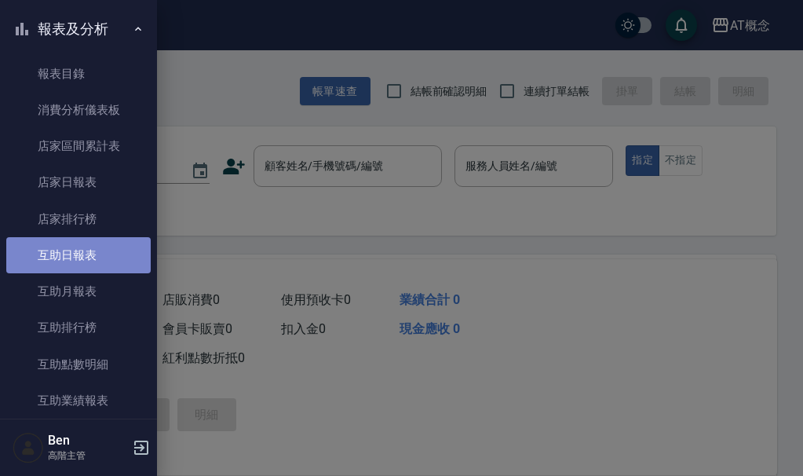
click at [91, 247] on link "互助日報表" at bounding box center [78, 255] width 144 height 36
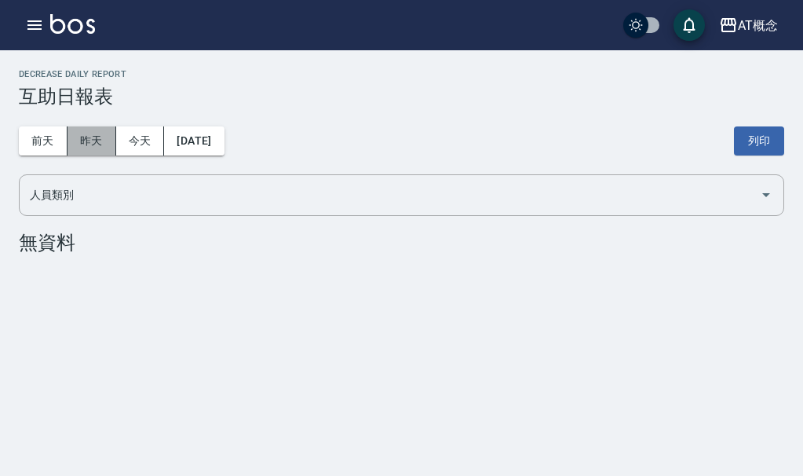
click at [86, 139] on button "昨天" at bounding box center [92, 140] width 49 height 29
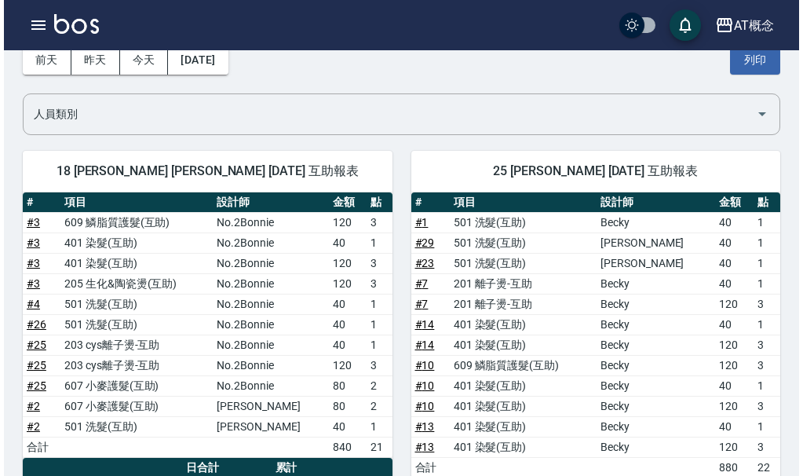
scroll to position [157, 0]
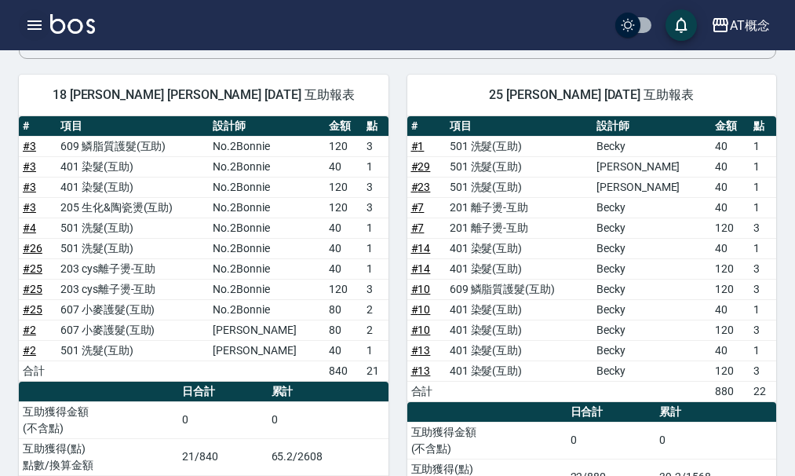
click at [28, 22] on icon "button" at bounding box center [34, 24] width 14 height 9
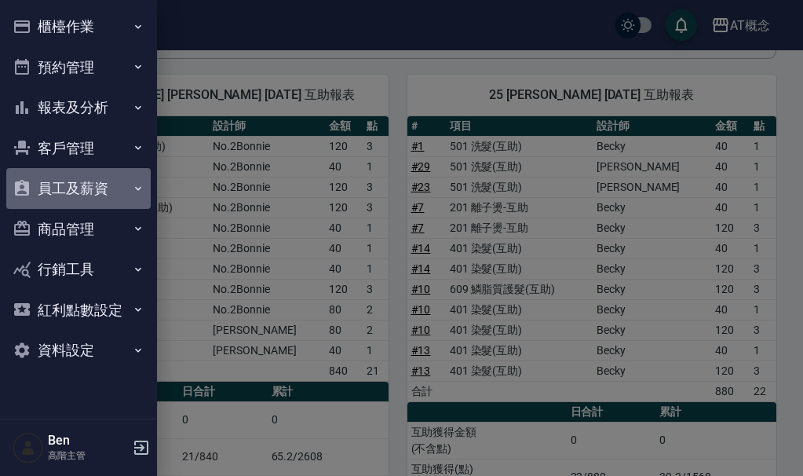
click at [83, 192] on button "員工及薪資" at bounding box center [78, 188] width 144 height 41
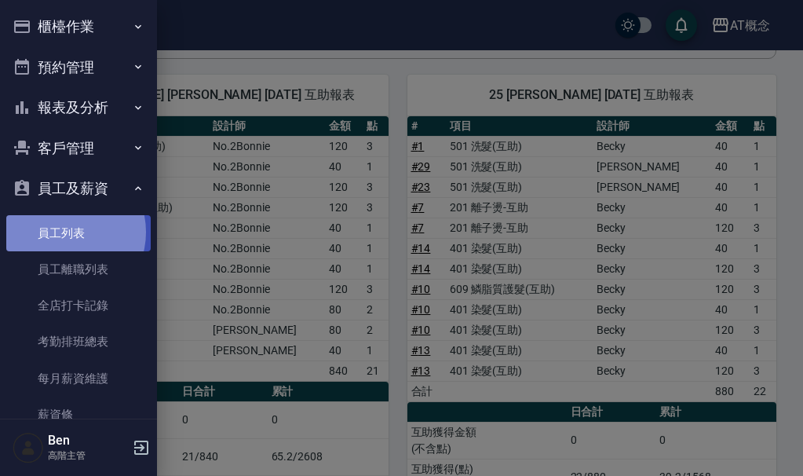
click at [65, 232] on link "員工列表" at bounding box center [78, 233] width 144 height 36
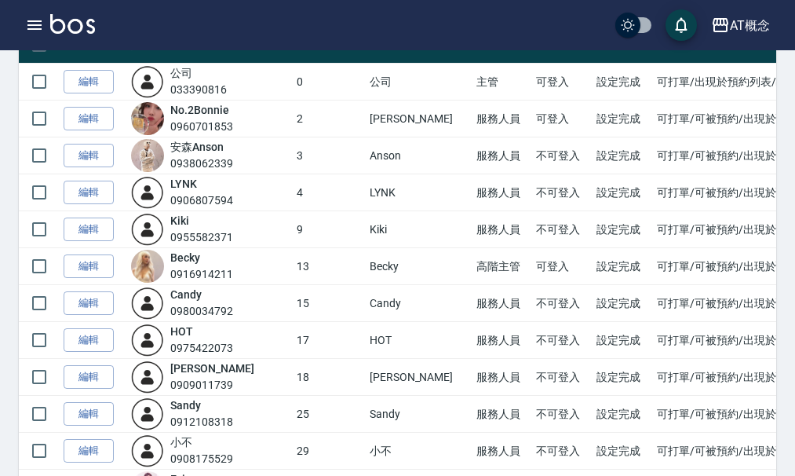
scroll to position [157, 0]
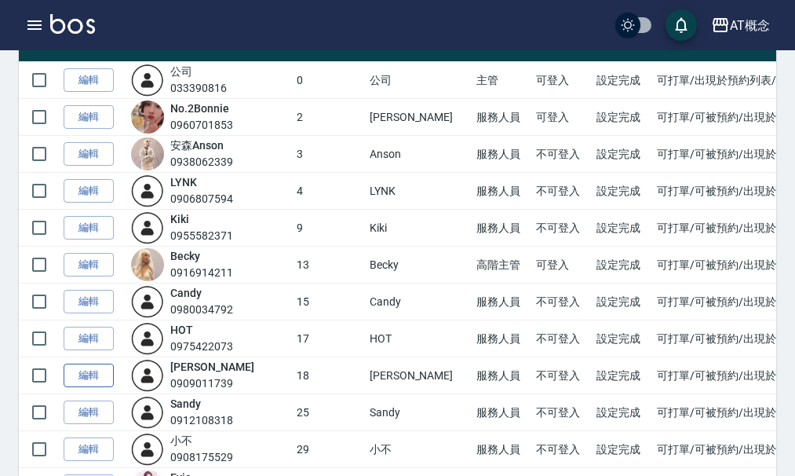
click at [90, 376] on link "編輯" at bounding box center [89, 375] width 50 height 24
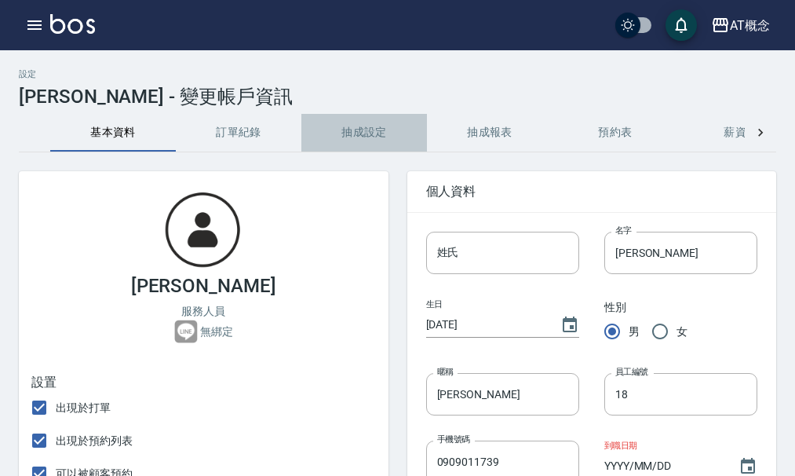
click at [349, 134] on button "抽成設定" at bounding box center [364, 133] width 126 height 38
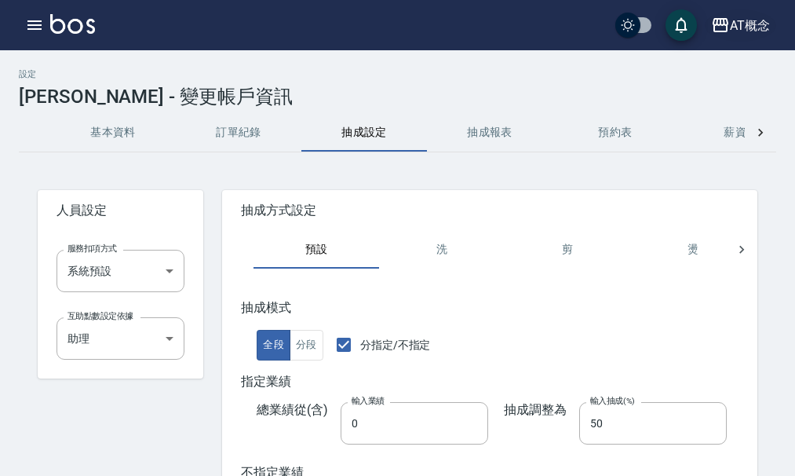
drag, startPoint x: 736, startPoint y: 5, endPoint x: 731, endPoint y: 20, distance: 15.6
click at [736, 9] on div "AT概念 登出" at bounding box center [397, 25] width 795 height 50
click at [731, 21] on div "AT概念" at bounding box center [750, 26] width 40 height 20
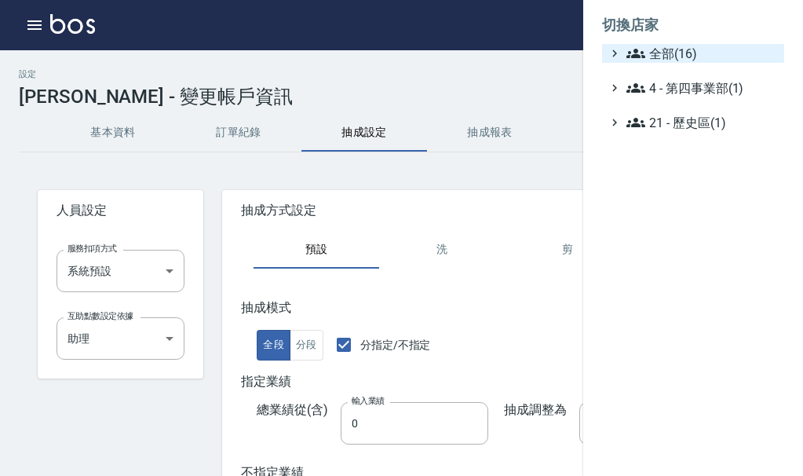
click at [743, 55] on span "全部(16)" at bounding box center [702, 53] width 152 height 19
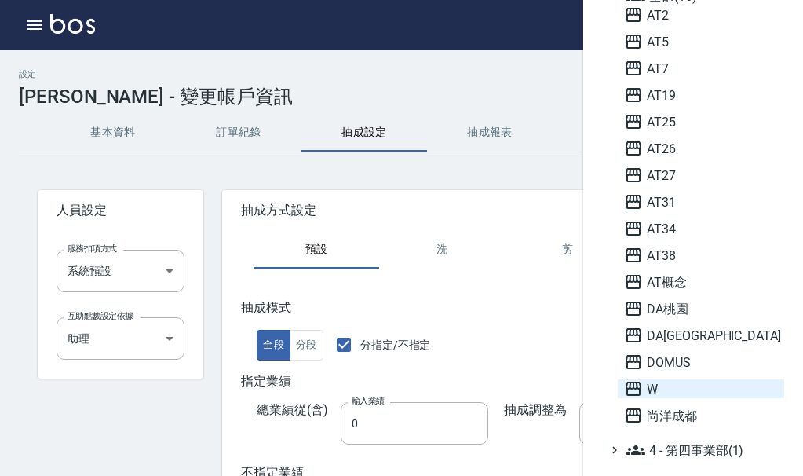
scroll to position [79, 0]
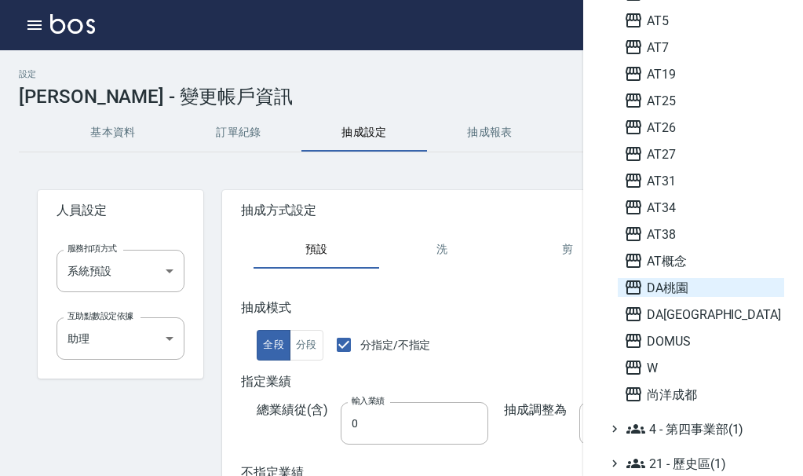
click at [719, 286] on span "DA桃園" at bounding box center [701, 287] width 154 height 19
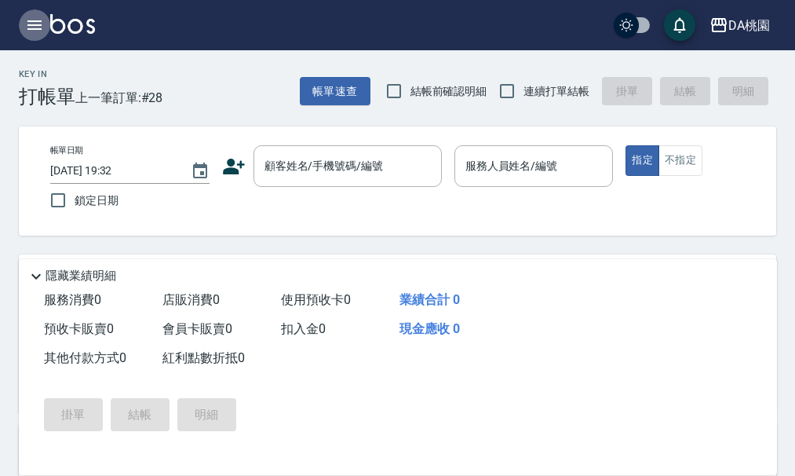
click at [24, 26] on button "button" at bounding box center [34, 24] width 31 height 31
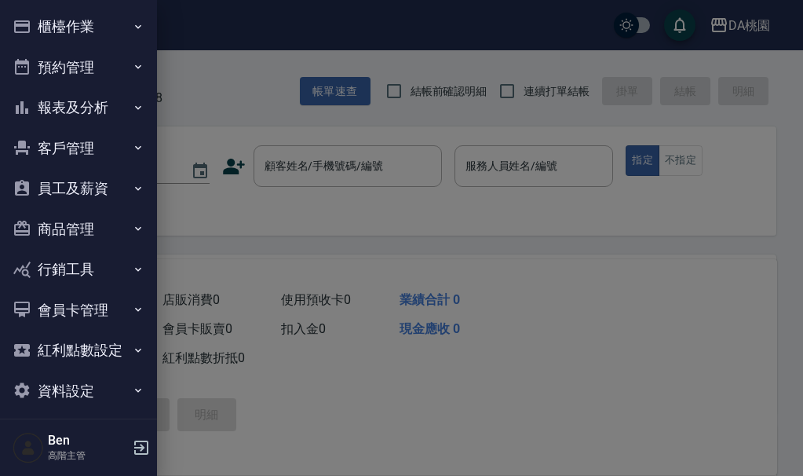
click at [109, 106] on button "報表及分析" at bounding box center [78, 107] width 144 height 41
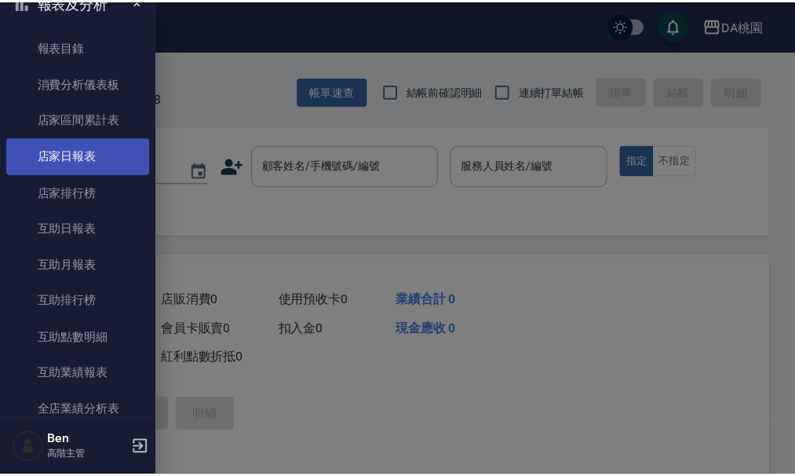
scroll to position [79, 0]
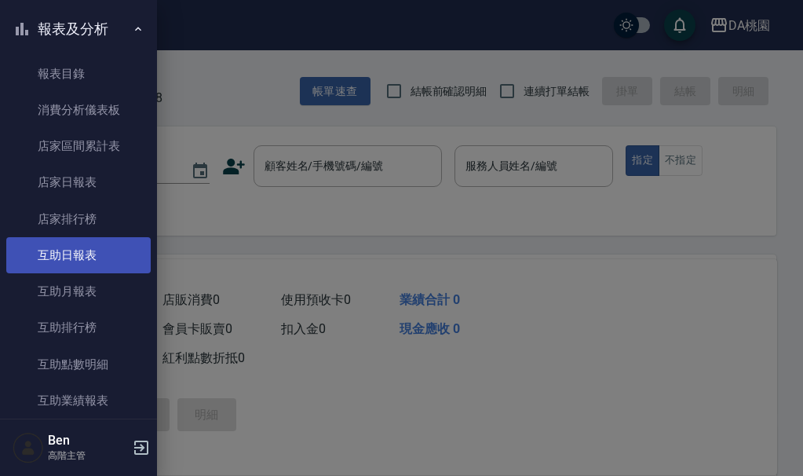
click at [97, 251] on link "互助日報表" at bounding box center [78, 255] width 144 height 36
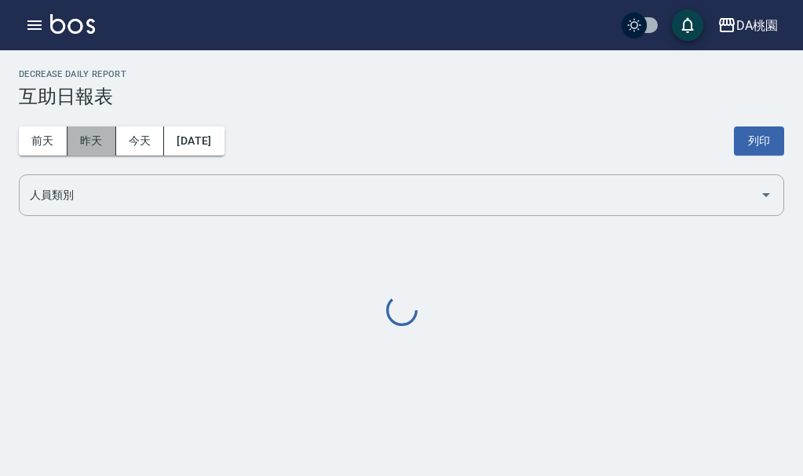
click at [89, 144] on button "昨天" at bounding box center [92, 140] width 49 height 29
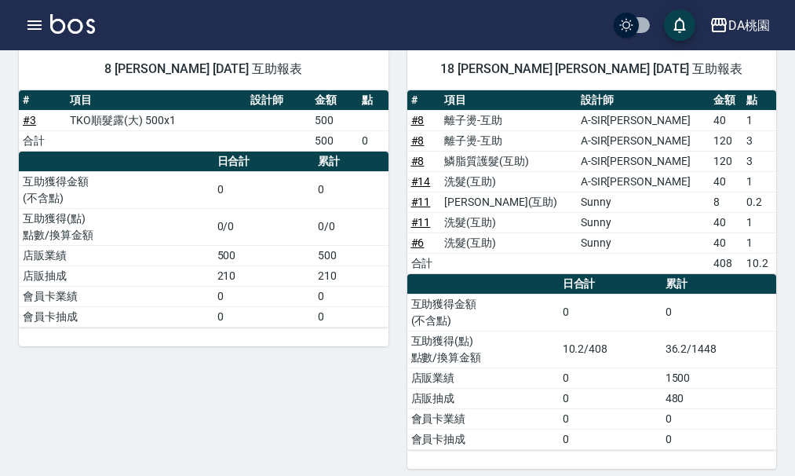
scroll to position [157, 0]
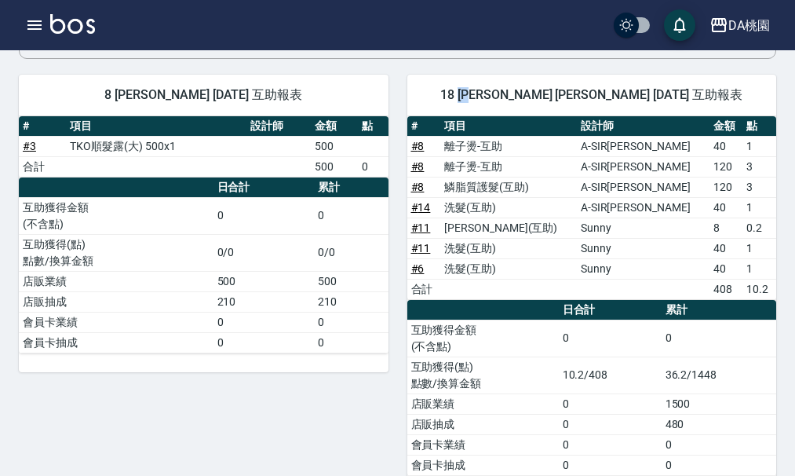
drag, startPoint x: 508, startPoint y: 91, endPoint x: 525, endPoint y: 96, distance: 17.9
click at [525, 96] on span "18 小妤 徐妤蓉 09/06/2025 互助報表" at bounding box center [592, 95] width 332 height 16
copy span "小妤"
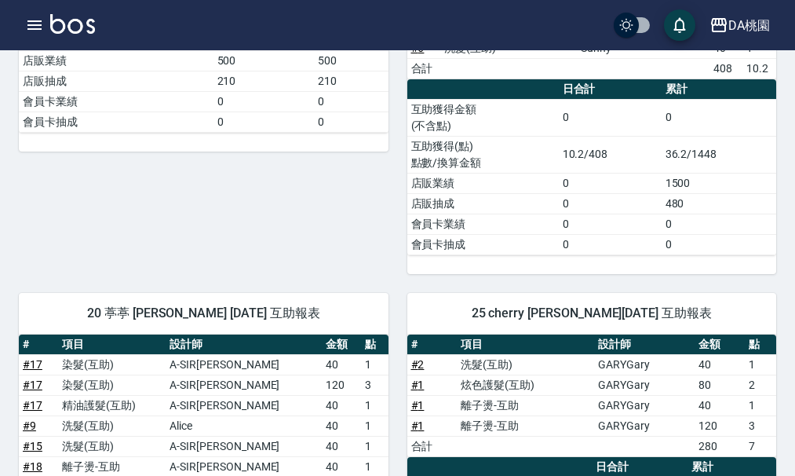
scroll to position [393, 0]
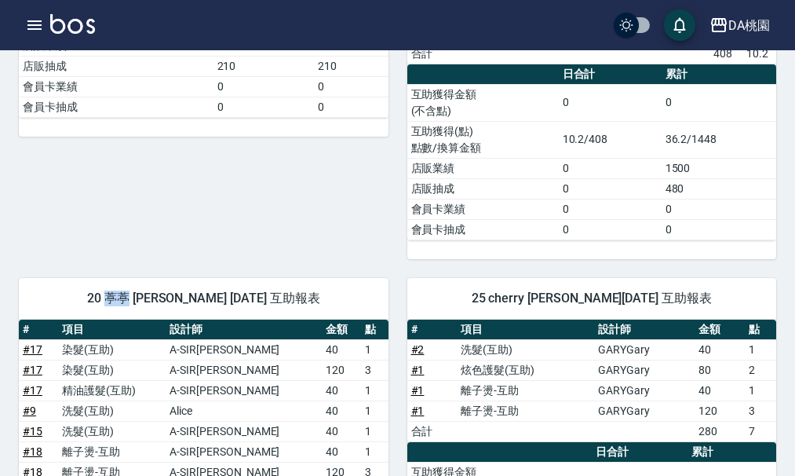
drag, startPoint x: 122, startPoint y: 297, endPoint x: 143, endPoint y: 297, distance: 21.2
click at [143, 297] on span "20 葶葶 徐怡葶 09/06/2025 互助報表" at bounding box center [204, 298] width 332 height 16
copy span "葶葶"
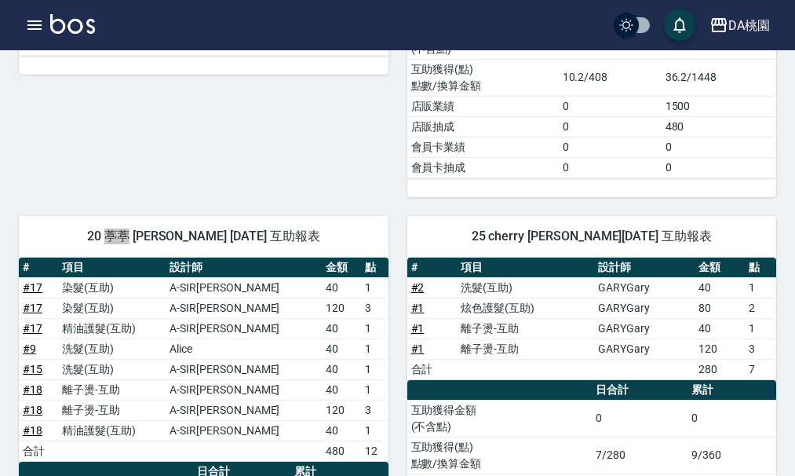
scroll to position [550, 0]
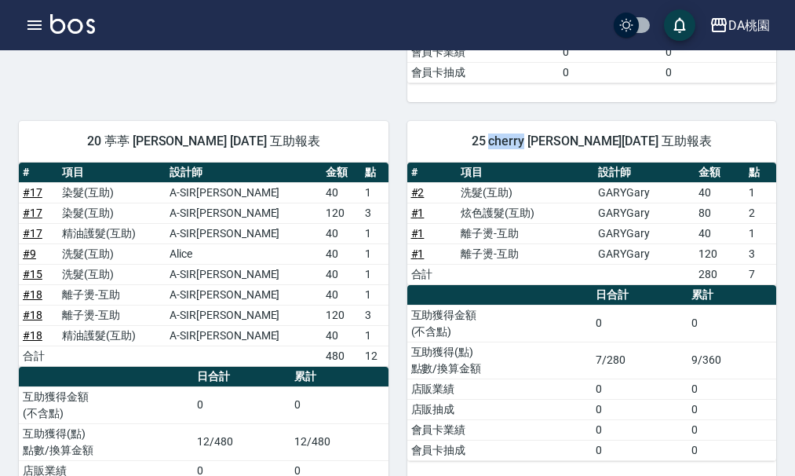
drag, startPoint x: 502, startPoint y: 133, endPoint x: 534, endPoint y: 141, distance: 32.2
click at [534, 141] on span "25 cherry 劉瑋萱 09/06/2025 互助報表" at bounding box center [592, 141] width 332 height 16
copy span "cherry"
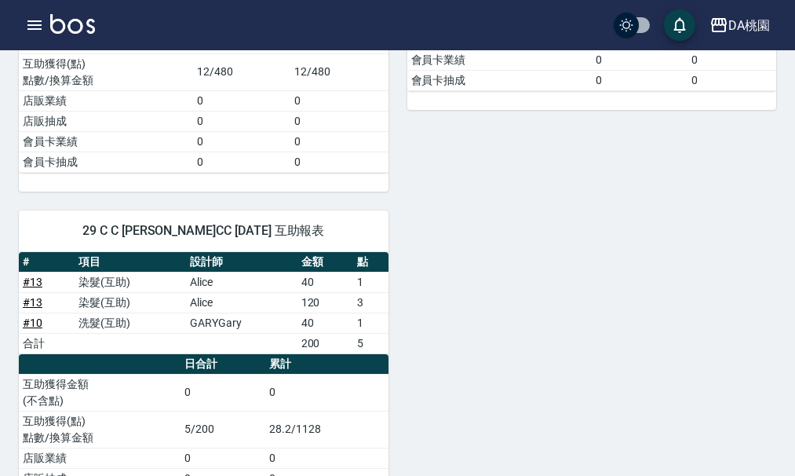
scroll to position [942, 0]
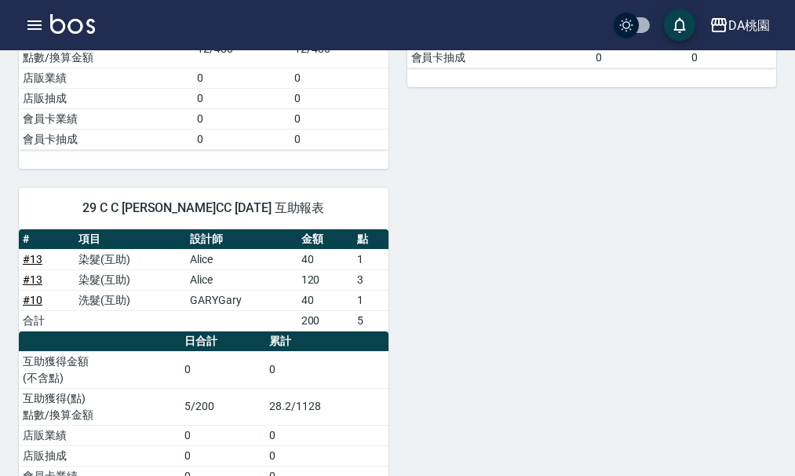
click at [266, 204] on span "29 C C 陳以柔 CC 09/06/2025 互助報表" at bounding box center [204, 208] width 332 height 16
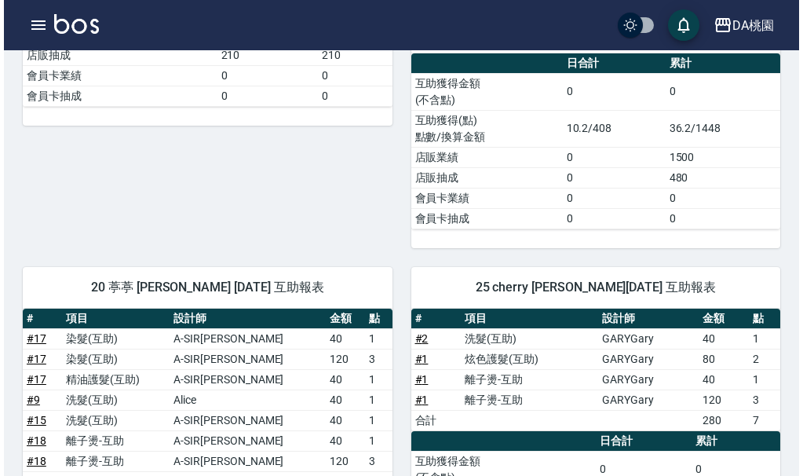
scroll to position [393, 0]
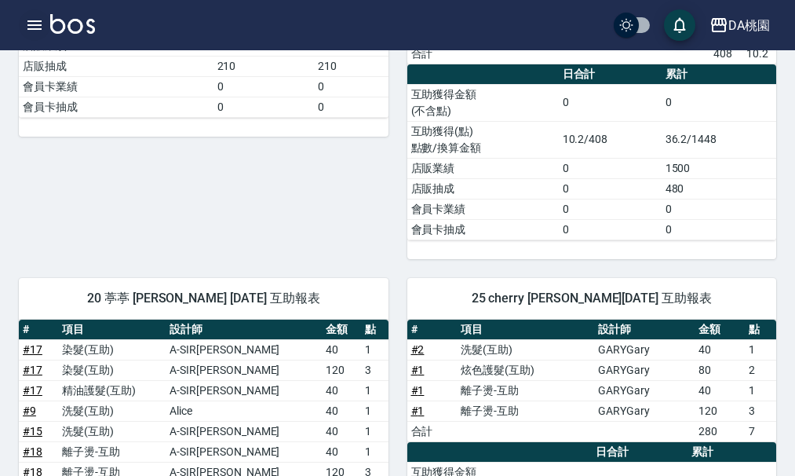
click at [34, 19] on icon "button" at bounding box center [34, 25] width 19 height 19
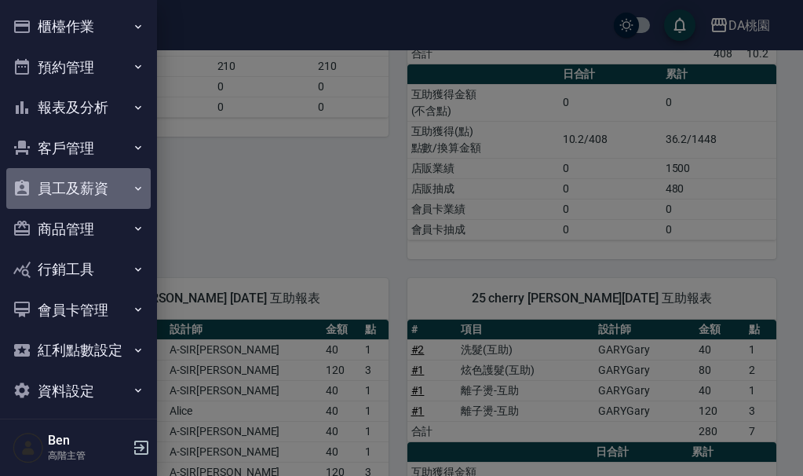
click at [93, 173] on button "員工及薪資" at bounding box center [78, 188] width 144 height 41
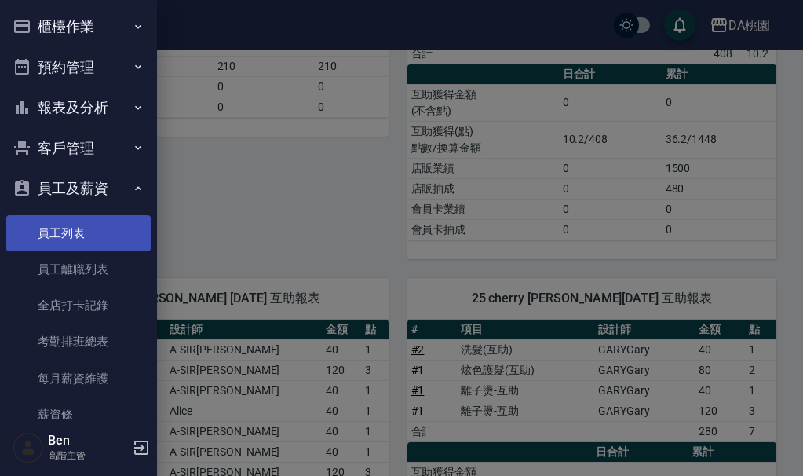
click at [86, 226] on link "員工列表" at bounding box center [78, 233] width 144 height 36
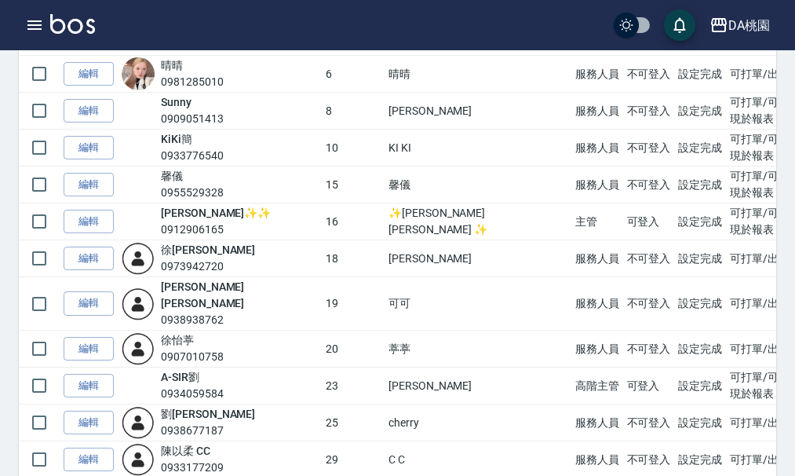
scroll to position [236, 0]
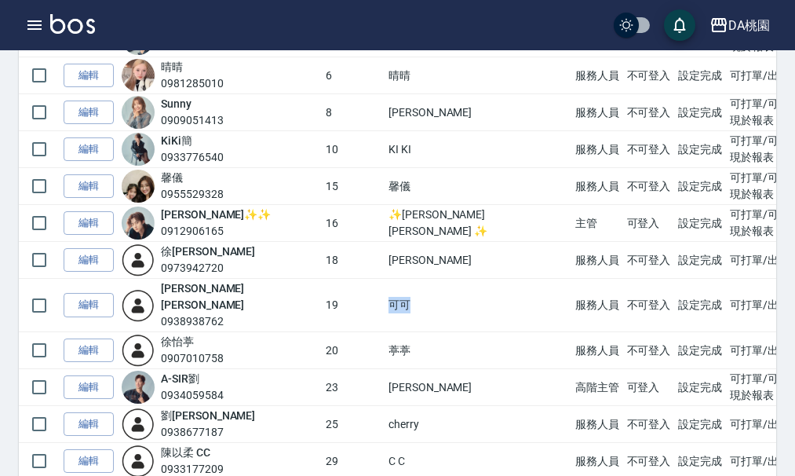
drag, startPoint x: 346, startPoint y: 298, endPoint x: 371, endPoint y: 298, distance: 24.3
click at [385, 298] on td "可可" at bounding box center [478, 305] width 187 height 53
copy td "可可"
click at [92, 293] on link "編輯" at bounding box center [89, 305] width 50 height 24
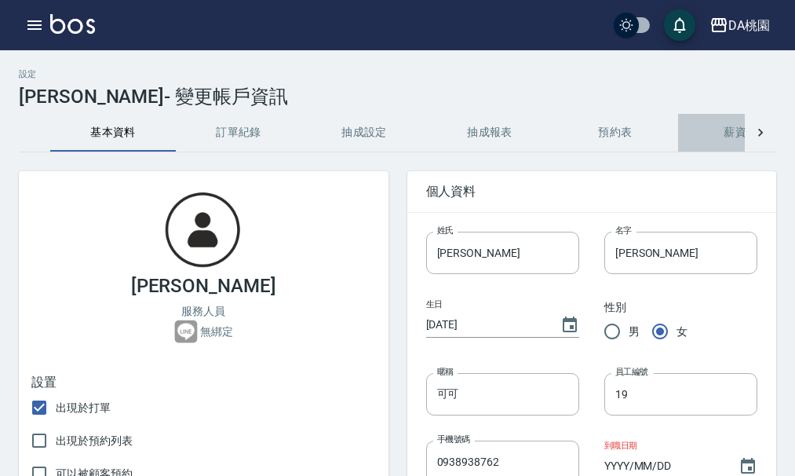
click at [727, 130] on button "薪資條" at bounding box center [741, 133] width 126 height 38
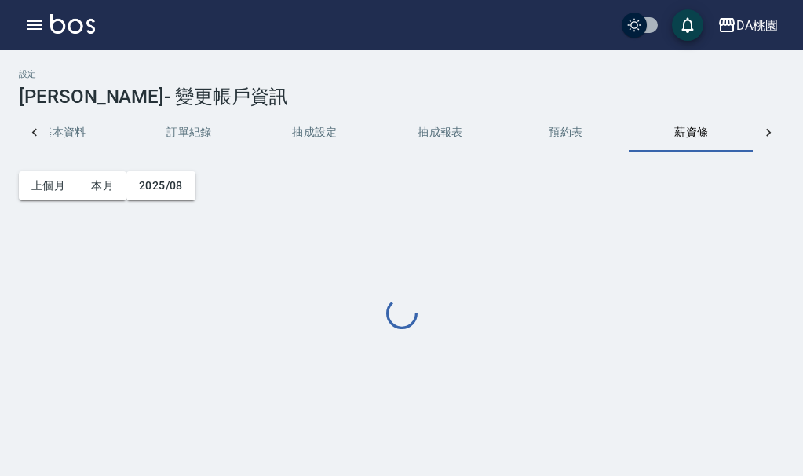
scroll to position [0, 51]
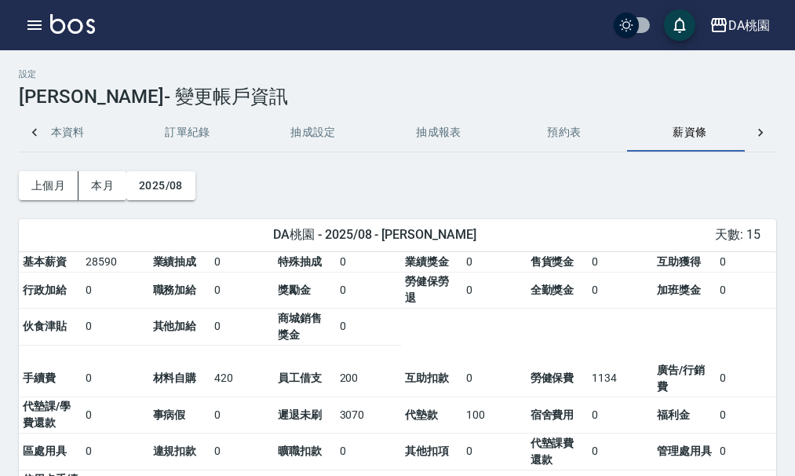
click at [300, 134] on button "抽成設定" at bounding box center [313, 133] width 126 height 38
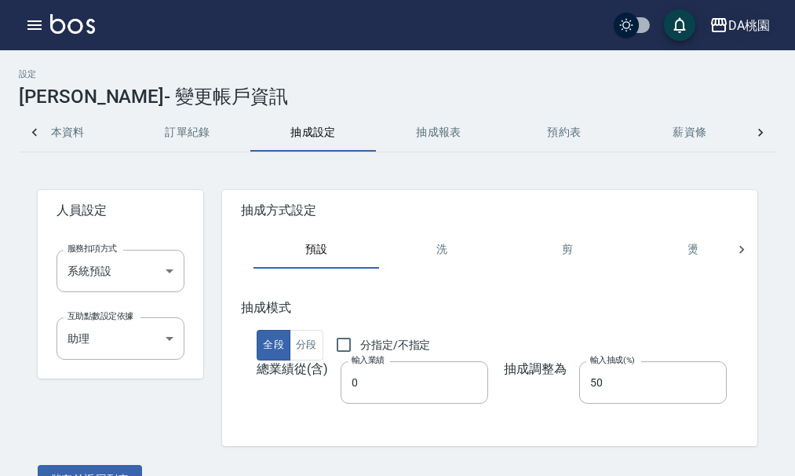
click at [758, 31] on div "DA桃園" at bounding box center [750, 26] width 42 height 20
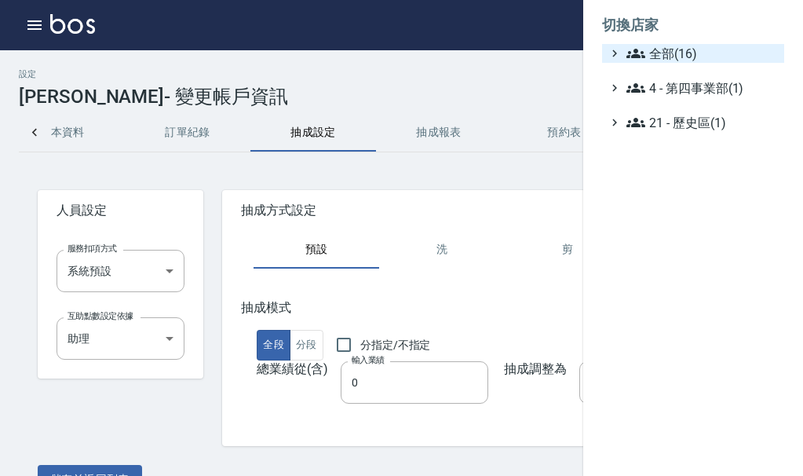
click at [742, 56] on span "全部(16)" at bounding box center [702, 53] width 152 height 19
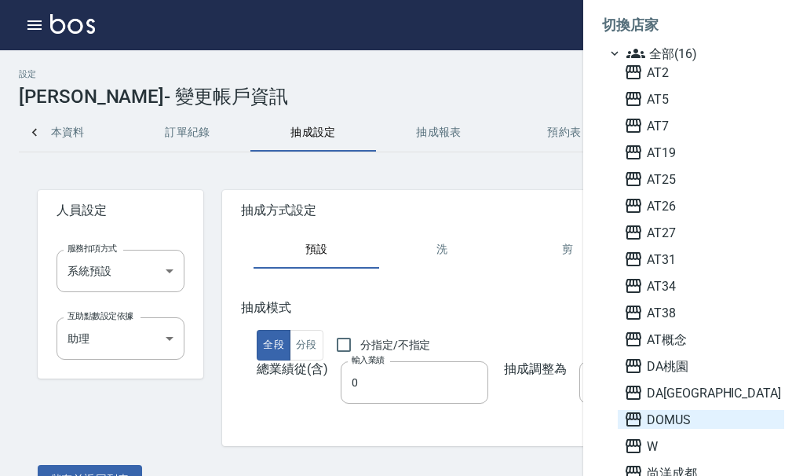
click at [692, 418] on span "DOMUS" at bounding box center [701, 419] width 154 height 19
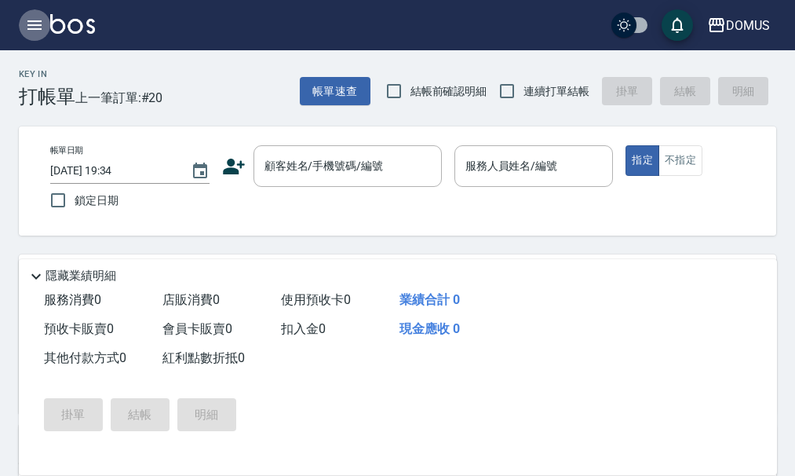
click at [31, 26] on icon "button" at bounding box center [34, 24] width 14 height 9
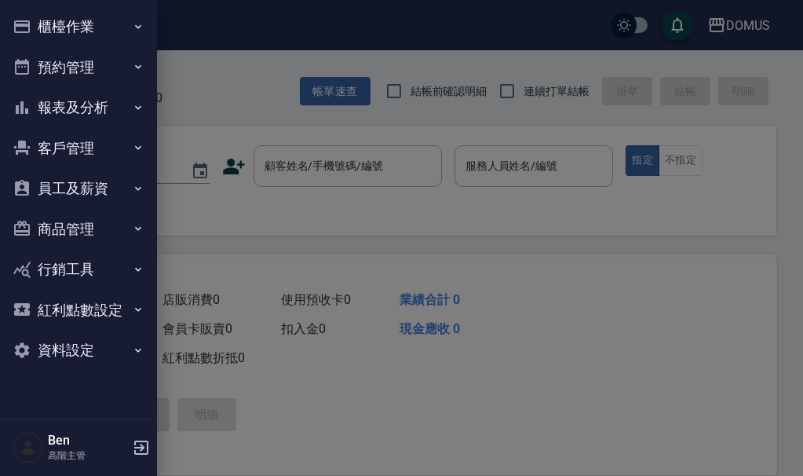
click at [110, 177] on button "員工及薪資" at bounding box center [78, 188] width 144 height 41
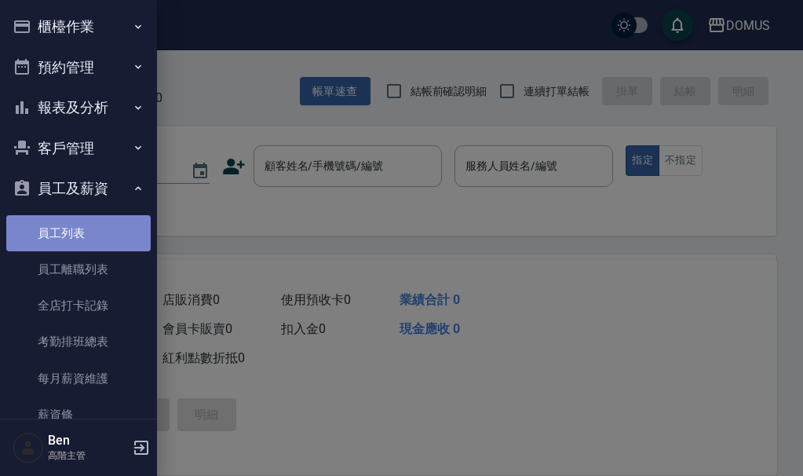
click at [93, 224] on link "員工列表" at bounding box center [78, 233] width 144 height 36
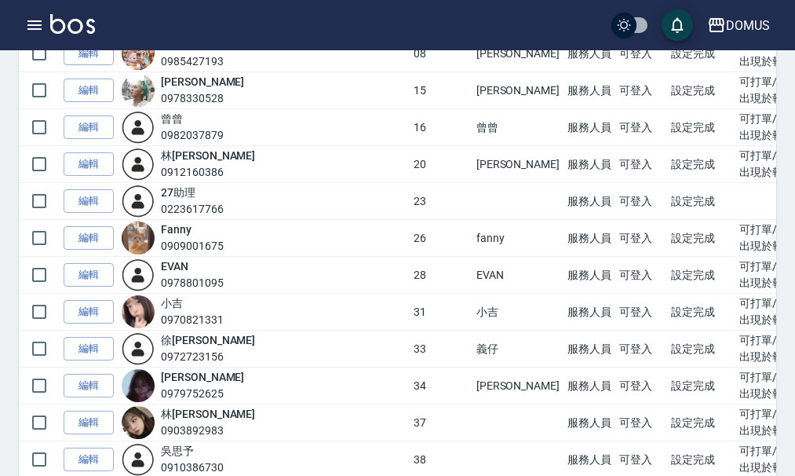
scroll to position [393, 0]
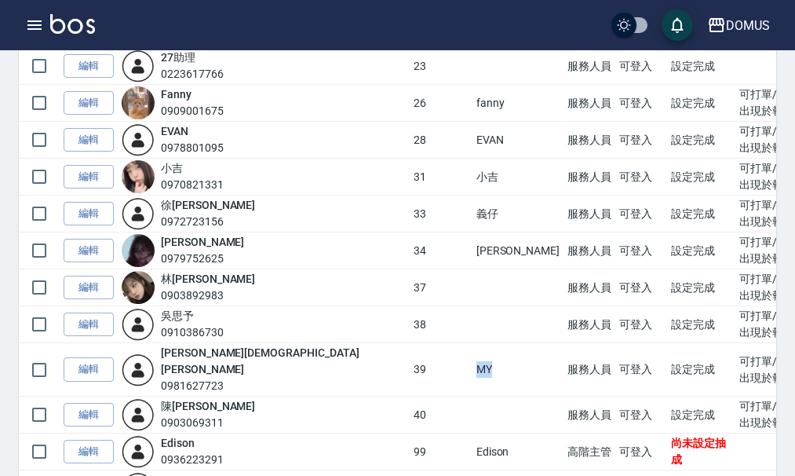
drag, startPoint x: 357, startPoint y: 361, endPoint x: 370, endPoint y: 363, distance: 12.7
click at [473, 363] on td "MY" at bounding box center [518, 369] width 91 height 53
copy td "MY"
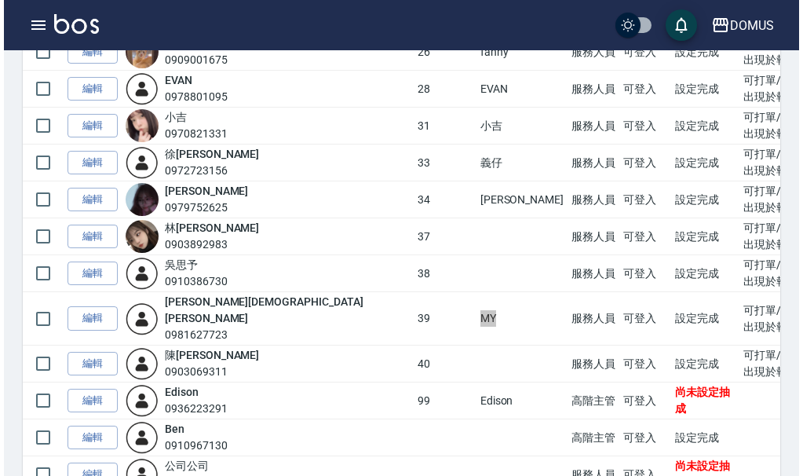
scroll to position [471, 0]
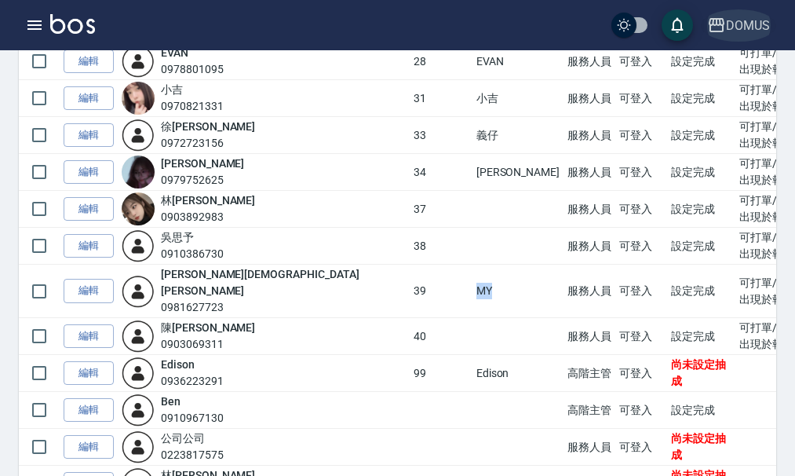
click at [735, 38] on button "DOMUS" at bounding box center [738, 25] width 75 height 32
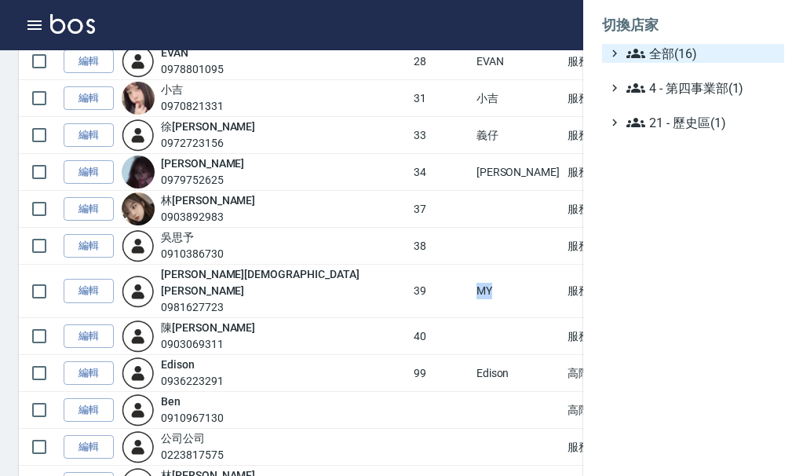
click at [734, 59] on span "全部(16)" at bounding box center [702, 53] width 152 height 19
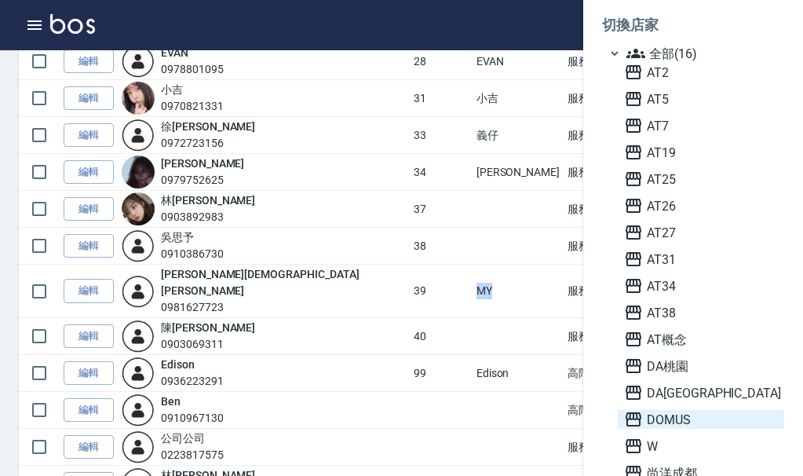
scroll to position [79, 0]
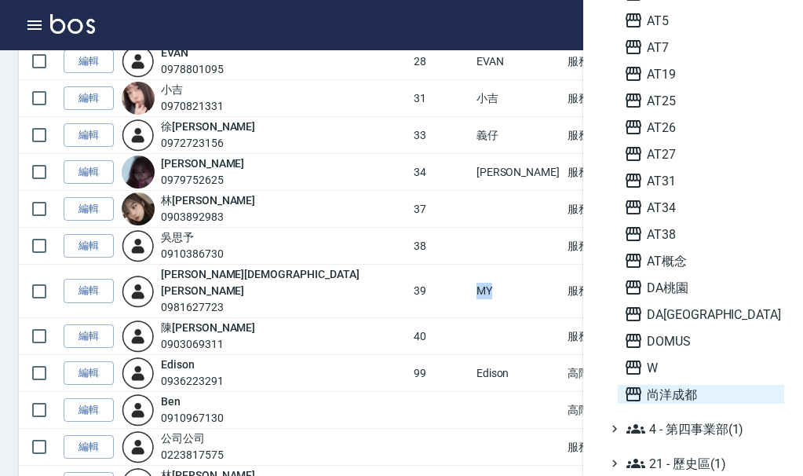
click at [688, 394] on span "尚洋成都" at bounding box center [701, 394] width 154 height 19
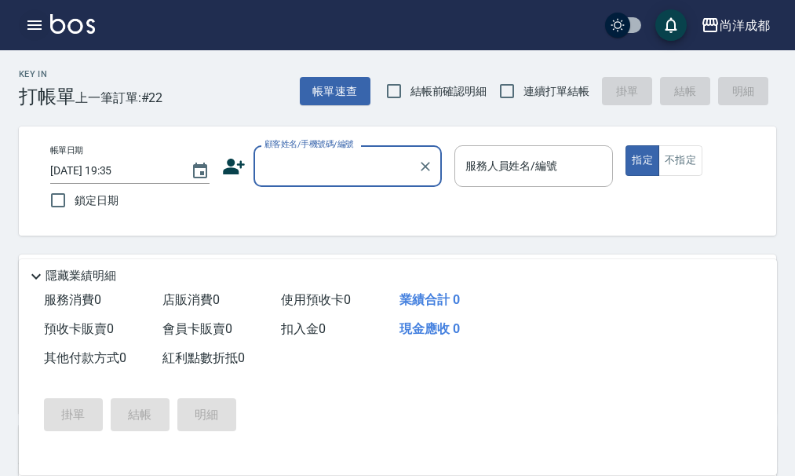
click at [31, 25] on icon "button" at bounding box center [34, 24] width 14 height 9
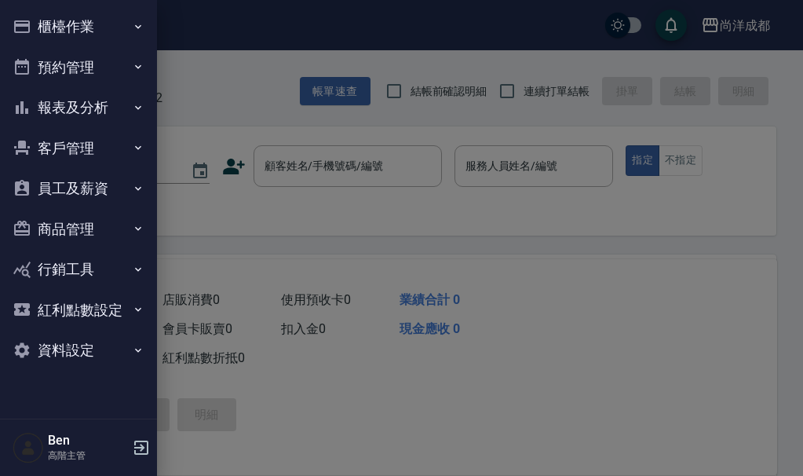
click at [77, 187] on button "員工及薪資" at bounding box center [78, 188] width 144 height 41
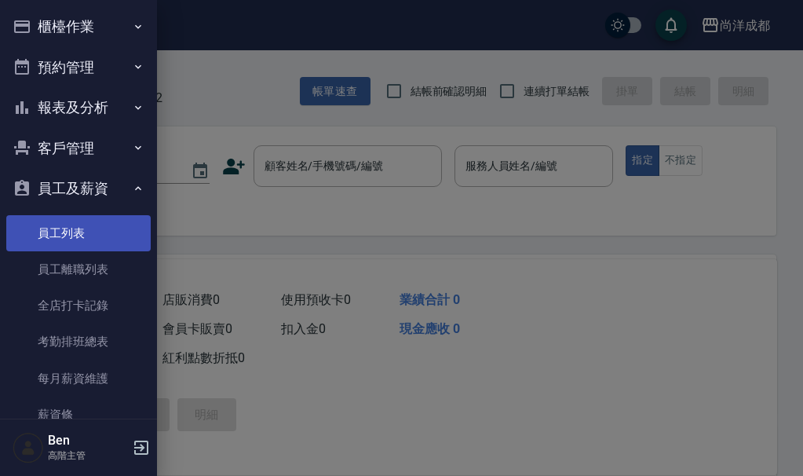
click at [70, 221] on link "員工列表" at bounding box center [78, 233] width 144 height 36
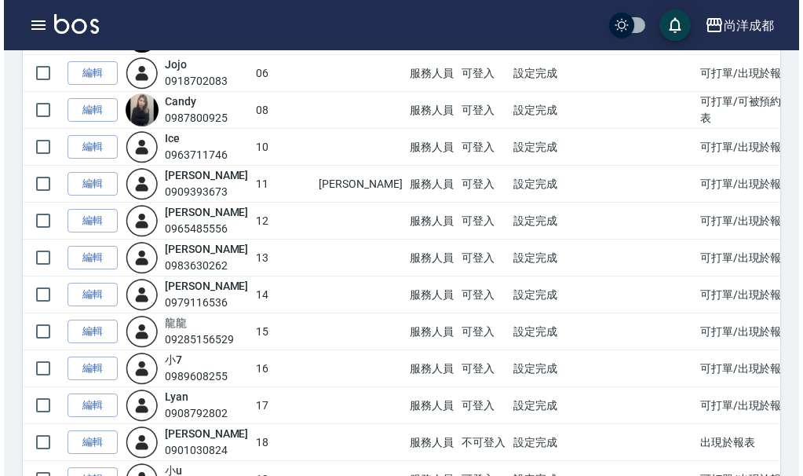
scroll to position [314, 0]
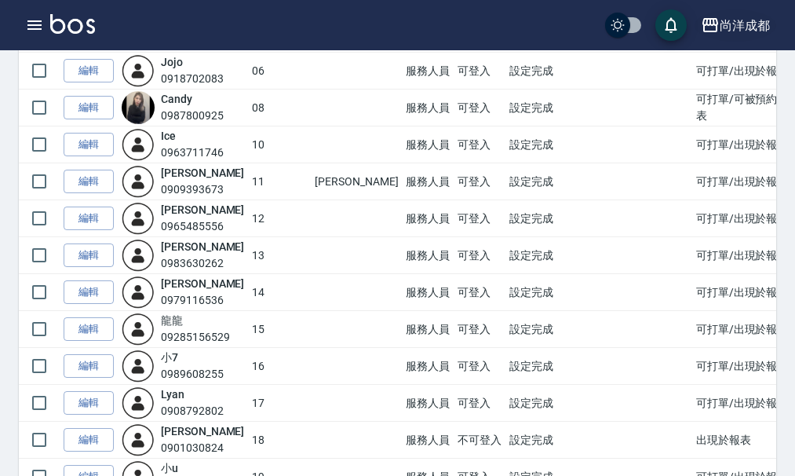
click at [758, 26] on div "尚洋成都" at bounding box center [745, 26] width 50 height 20
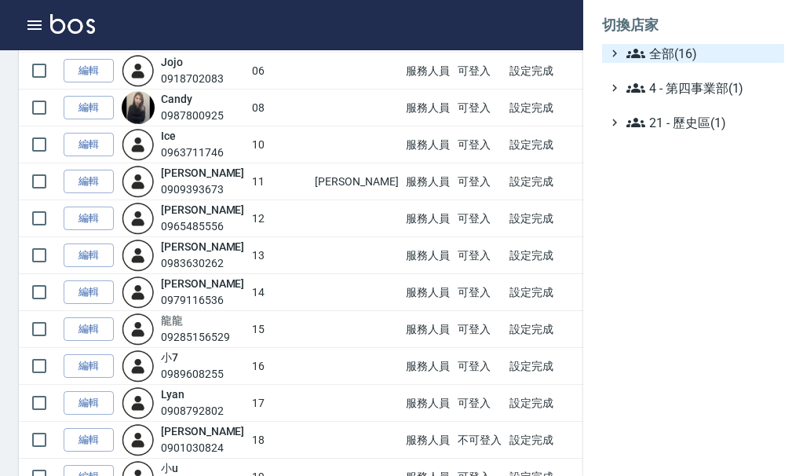
click at [705, 50] on span "全部(16)" at bounding box center [702, 53] width 152 height 19
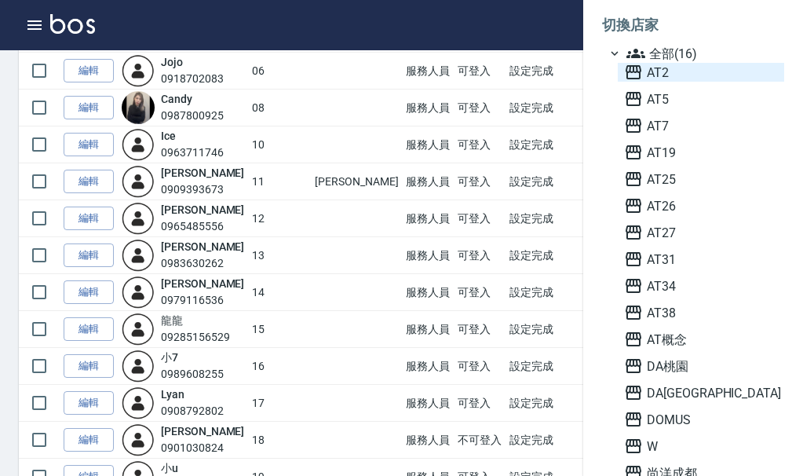
click at [686, 72] on span "AT2" at bounding box center [701, 72] width 154 height 19
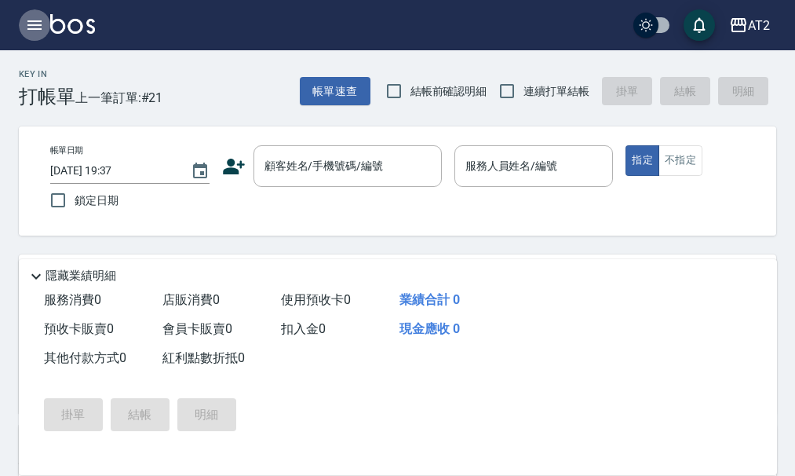
click at [38, 26] on icon "button" at bounding box center [34, 24] width 14 height 9
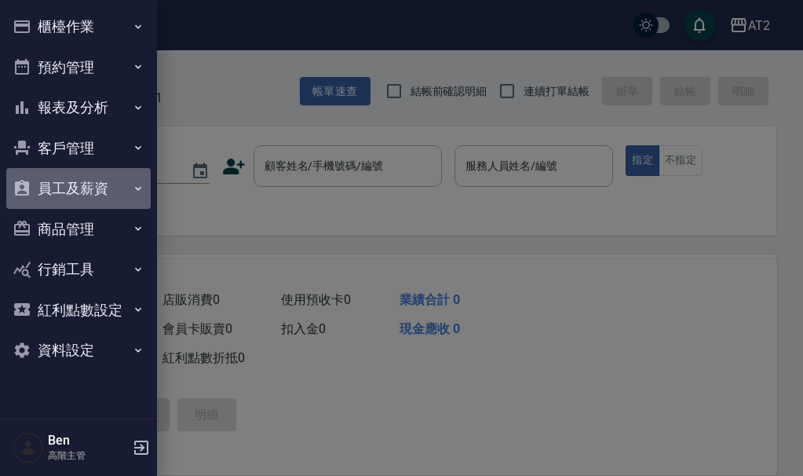
click at [93, 194] on button "員工及薪資" at bounding box center [78, 188] width 144 height 41
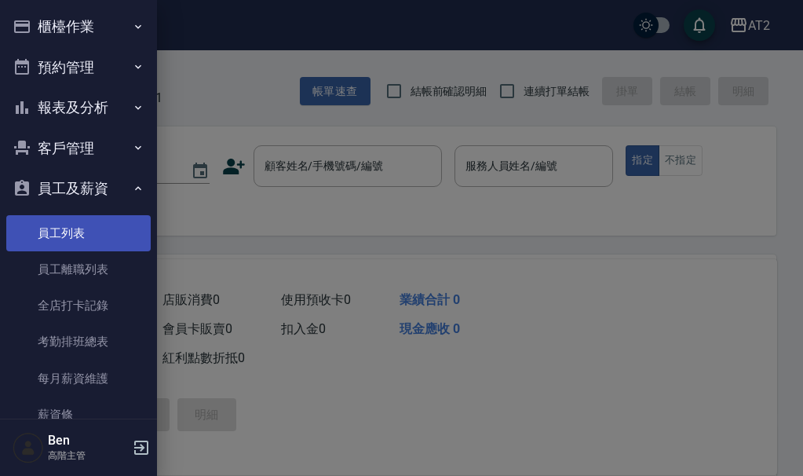
click at [87, 227] on link "員工列表" at bounding box center [78, 233] width 144 height 36
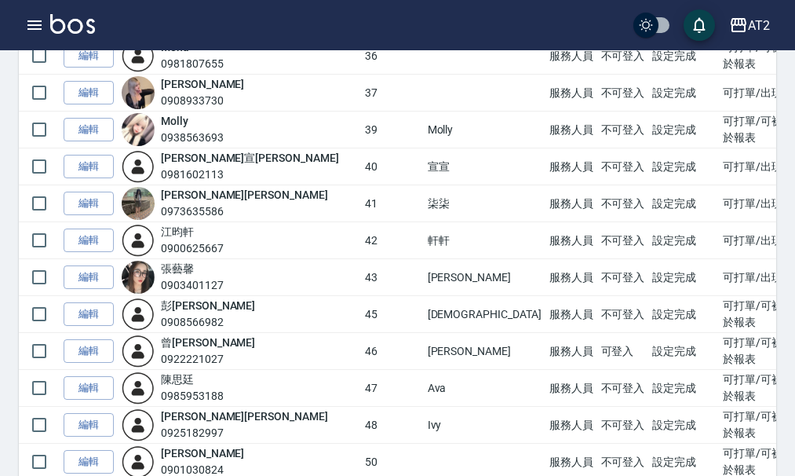
scroll to position [864, 0]
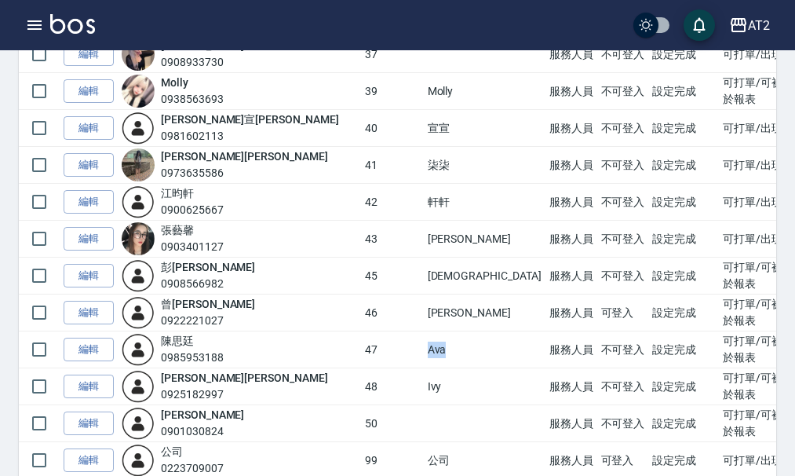
drag, startPoint x: 354, startPoint y: 331, endPoint x: 375, endPoint y: 333, distance: 21.3
click at [424, 333] on td "Ava" at bounding box center [485, 349] width 122 height 37
copy td "Ava"
drag, startPoint x: 350, startPoint y: 369, endPoint x: 385, endPoint y: 369, distance: 34.5
click at [385, 369] on tr "編輯 [PERSON_NAME] 0925182997 48 Ivy 服務人員 不可登入 設定完成 可打單/可被預約/出現於預約列表/出現於報表" at bounding box center [470, 386] width 903 height 37
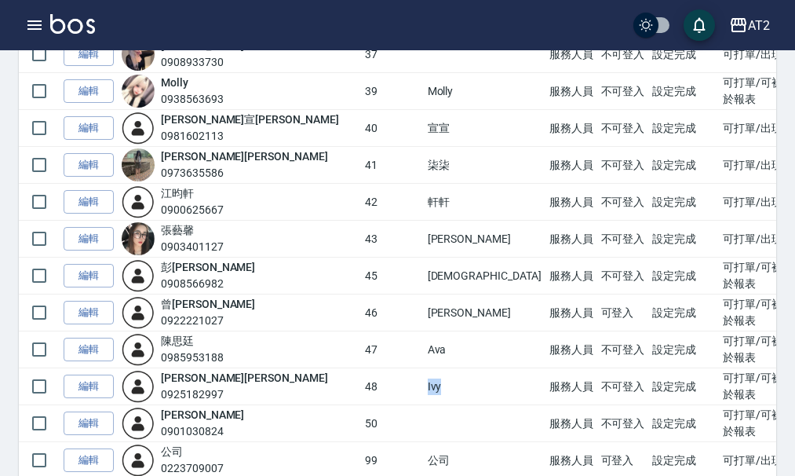
copy tr "Ivy"
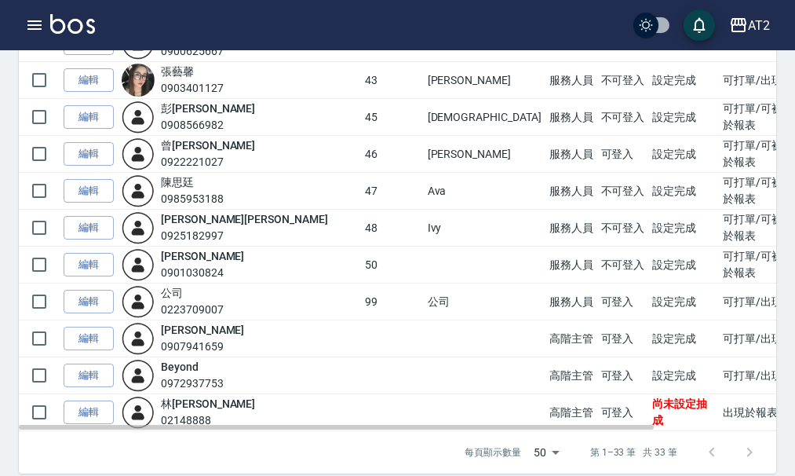
click at [546, 357] on td "高階主管" at bounding box center [572, 375] width 52 height 37
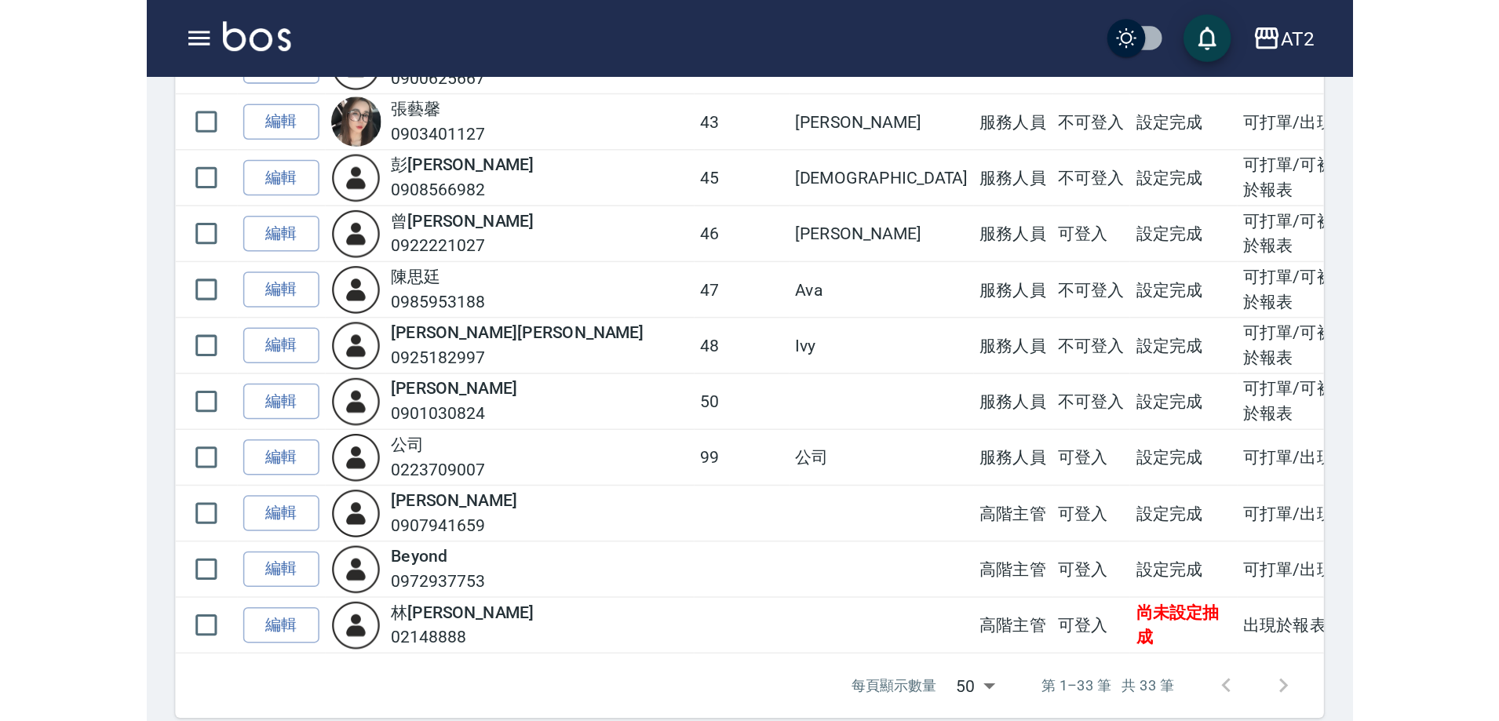
scroll to position [776, 0]
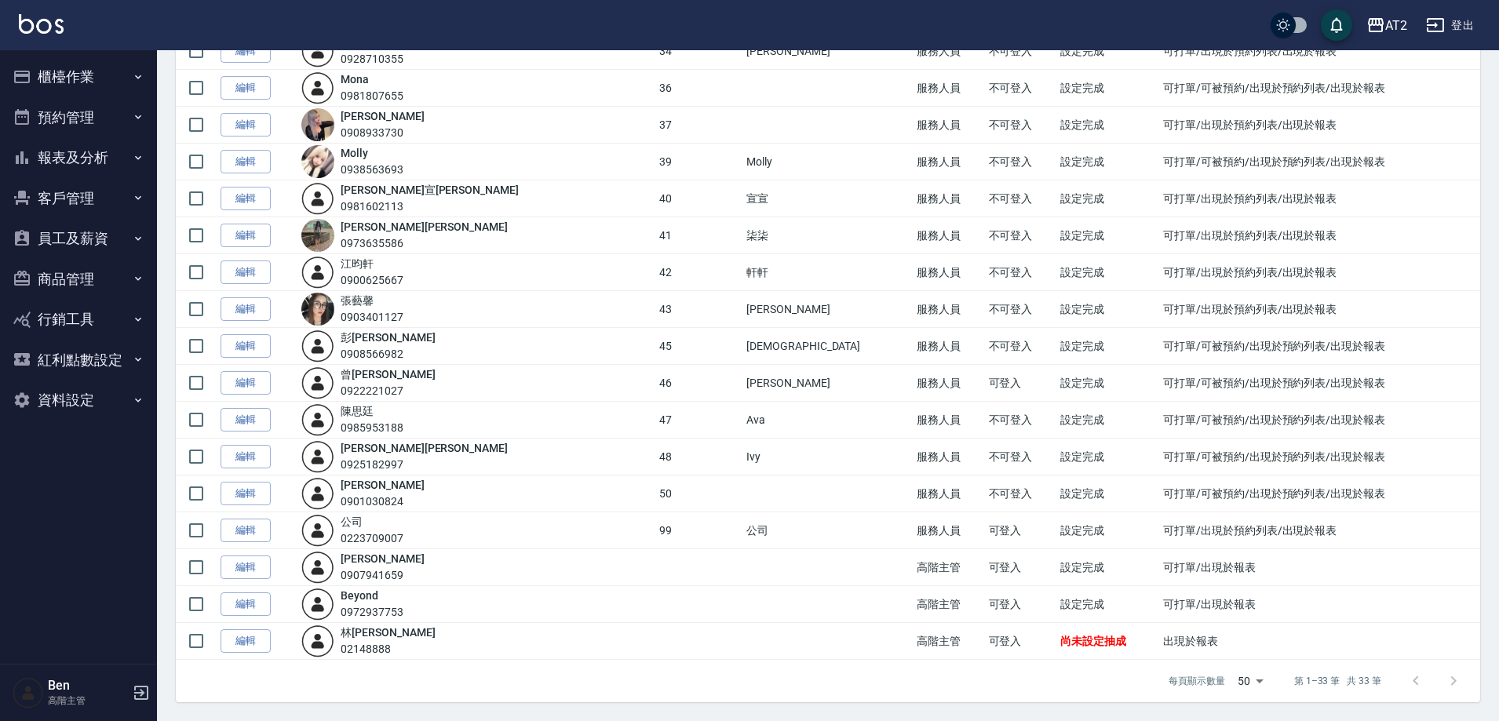
click at [72, 166] on button "報表及分析" at bounding box center [78, 157] width 144 height 41
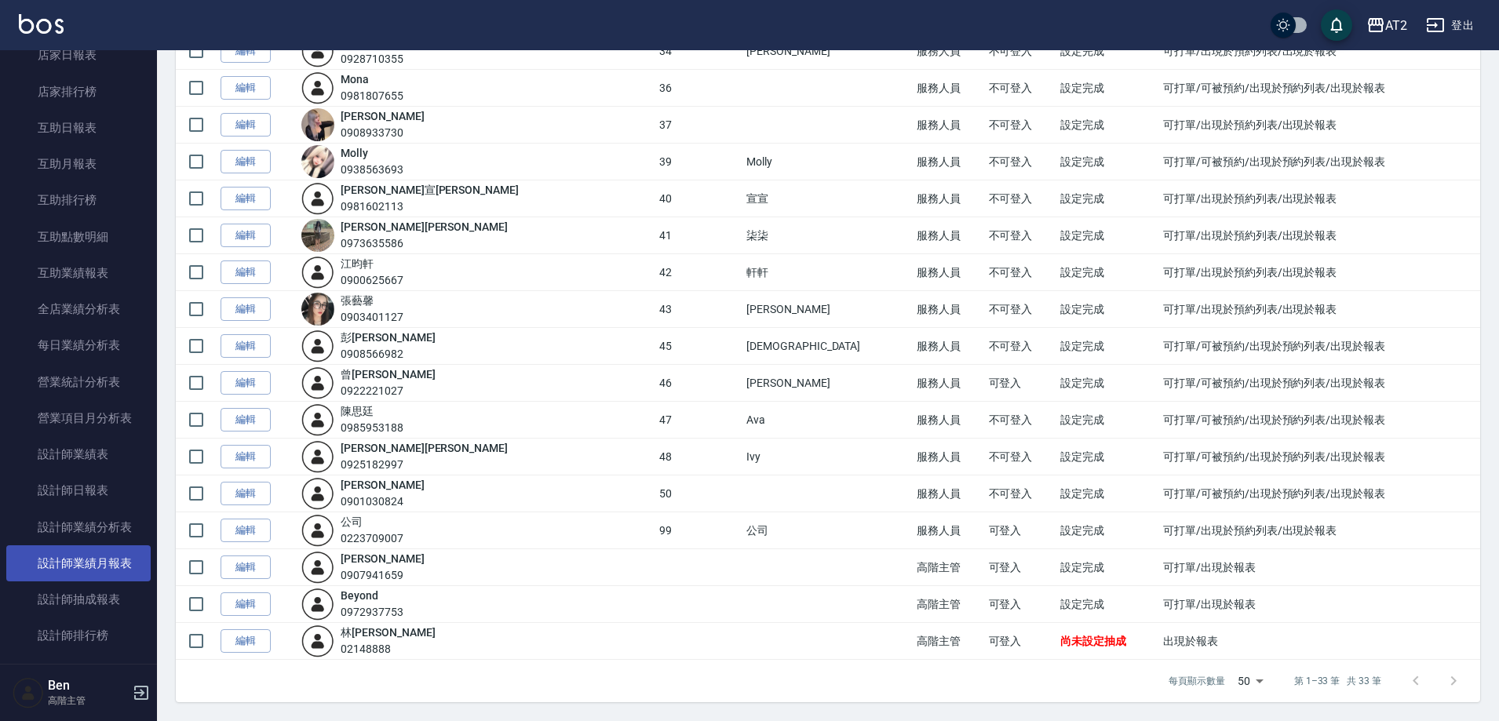
scroll to position [314, 0]
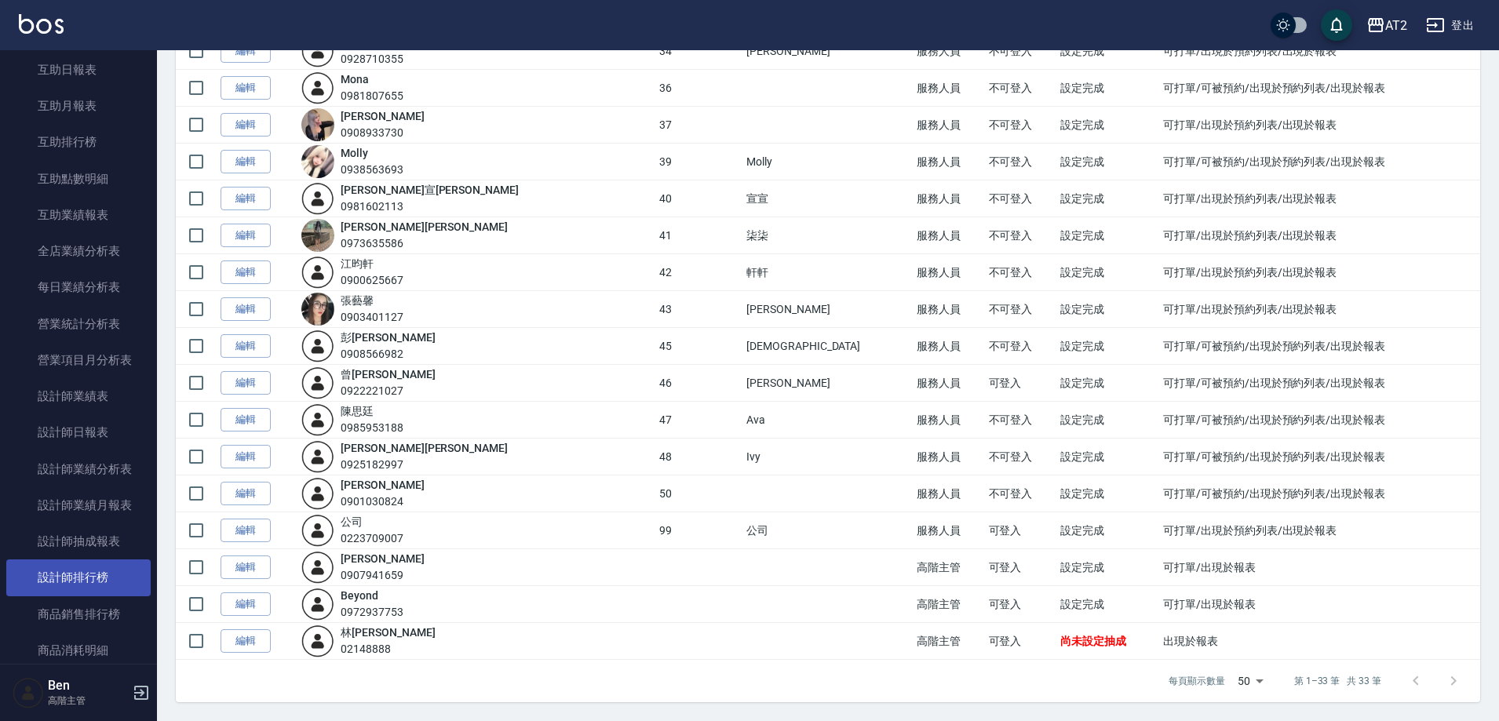
click at [88, 475] on link "設計師排行榜" at bounding box center [78, 578] width 144 height 36
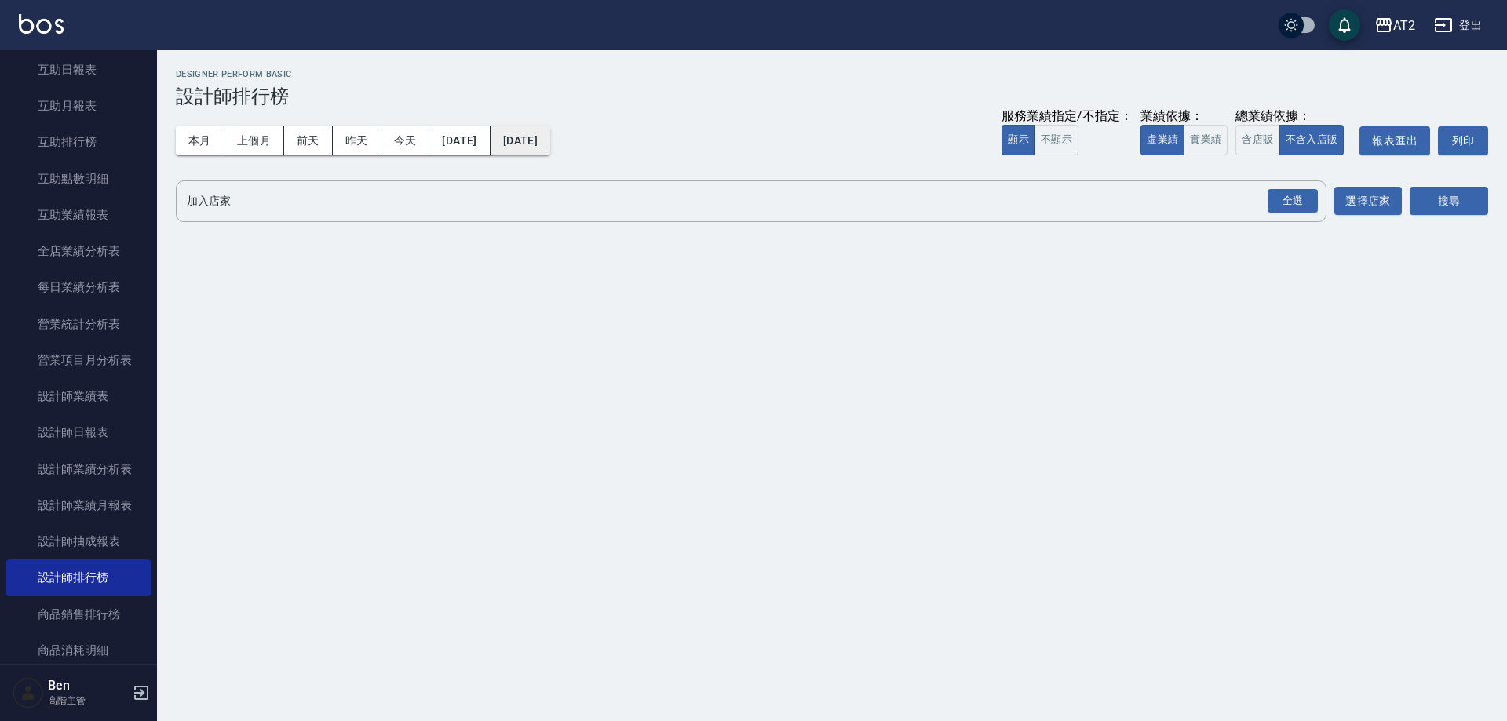
click at [550, 129] on button "[DATE]" at bounding box center [521, 140] width 60 height 29
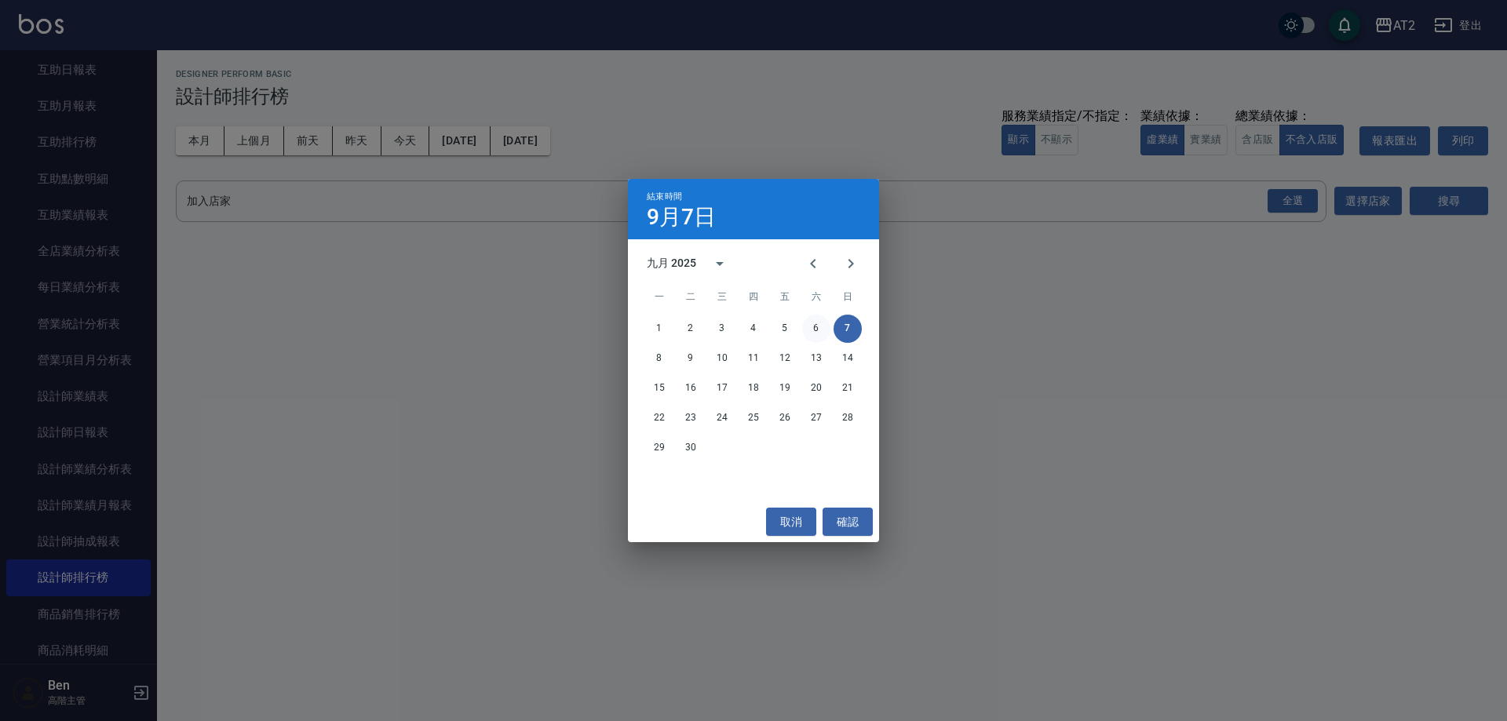
click at [802, 336] on button "6" at bounding box center [816, 329] width 28 height 28
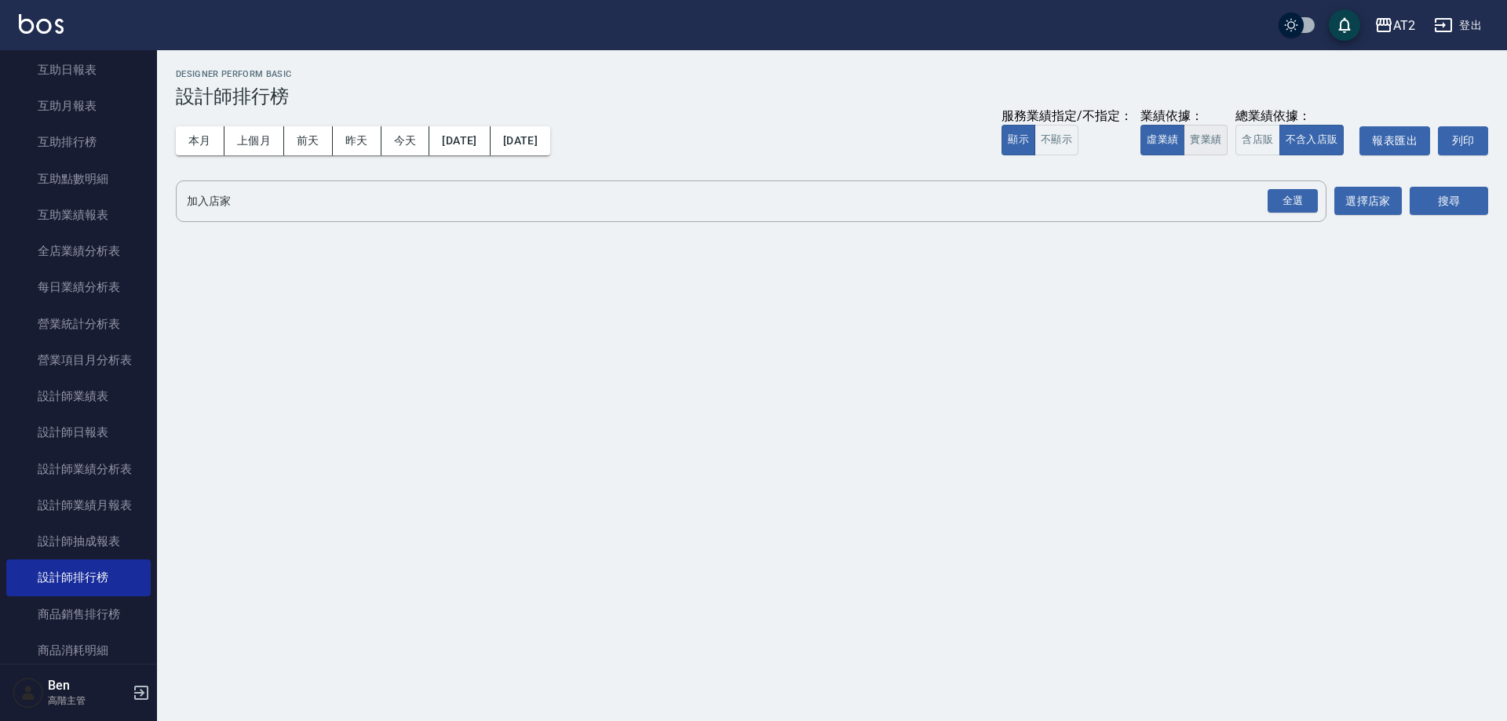
click at [802, 133] on button "實業績" at bounding box center [1206, 140] width 44 height 31
drag, startPoint x: 1292, startPoint y: 195, endPoint x: 1427, endPoint y: 198, distance: 135.1
click at [802, 195] on div "全選" at bounding box center [1293, 201] width 50 height 24
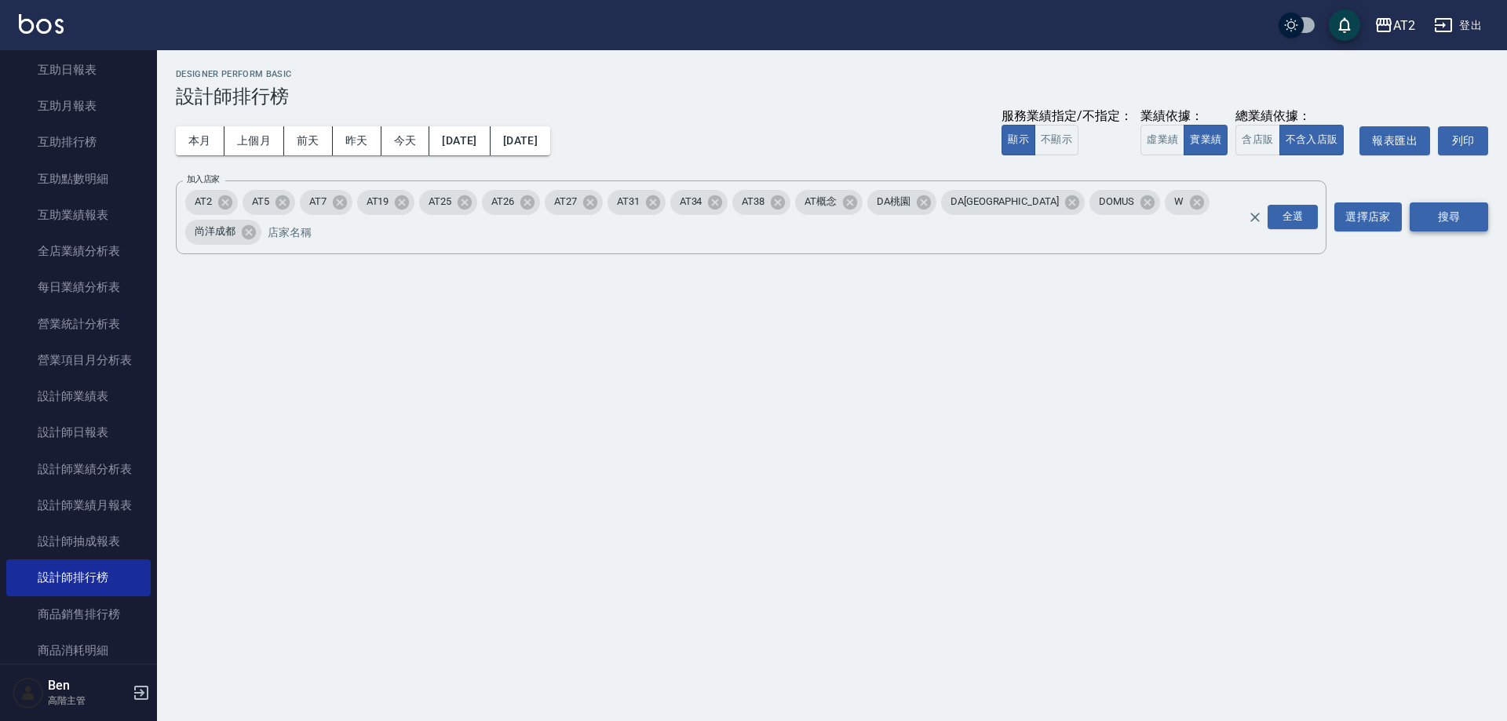
click at [802, 203] on button "搜尋" at bounding box center [1449, 217] width 79 height 29
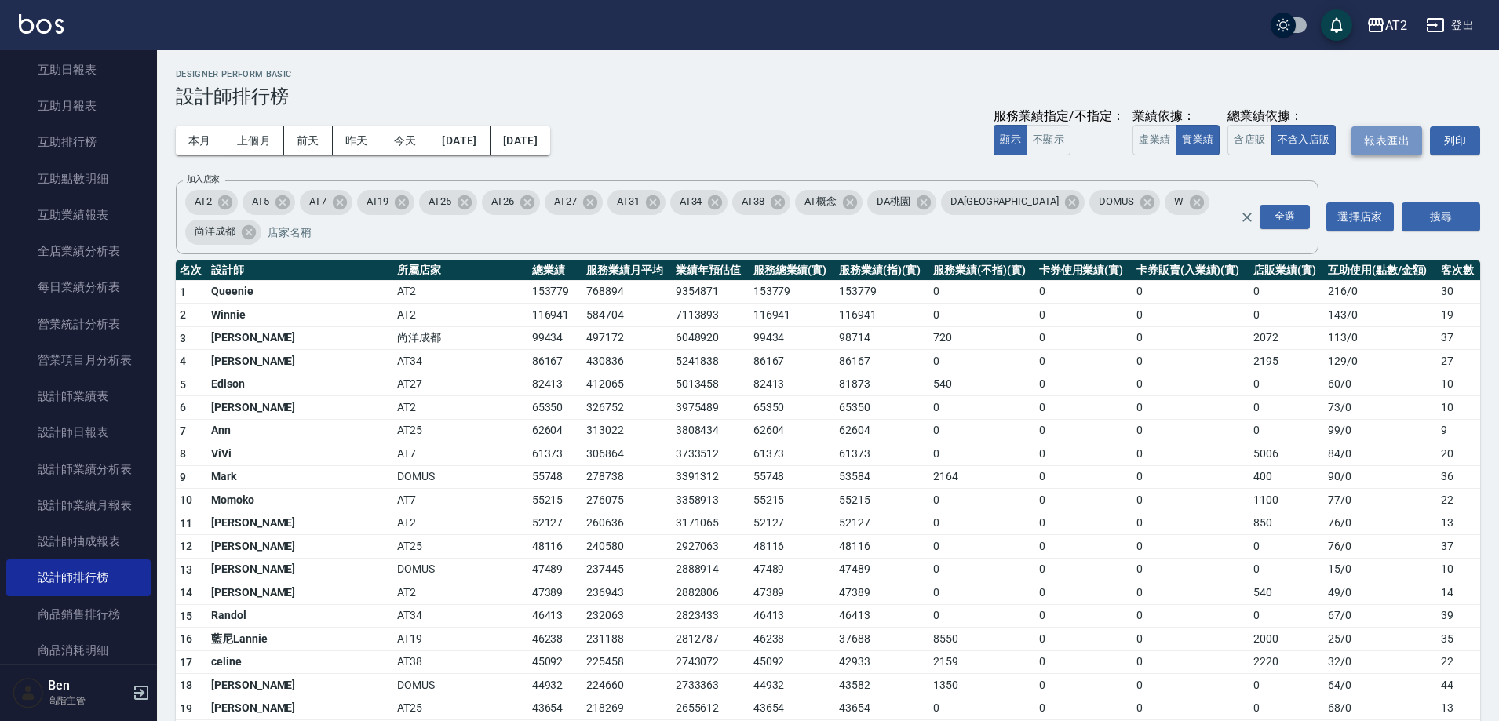
click at [802, 133] on button "報表匯出" at bounding box center [1387, 140] width 71 height 29
drag, startPoint x: 200, startPoint y: 400, endPoint x: 1258, endPoint y: 400, distance: 1058.2
click at [802, 419] on tr "7 Ann AT25 62604 313022 3808434 62604 62604 0 0 0 0 99 / 0 9" at bounding box center [828, 431] width 1305 height 24
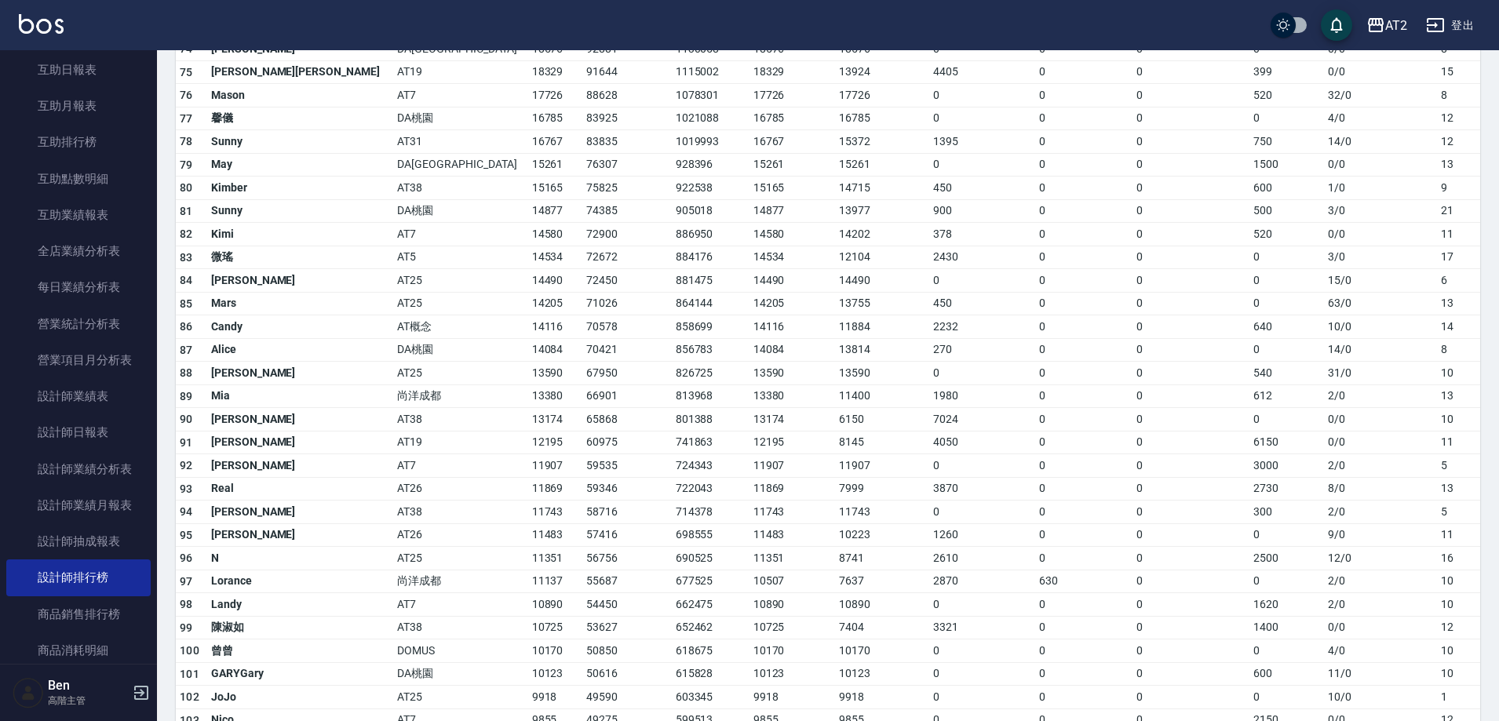
scroll to position [1855, 0]
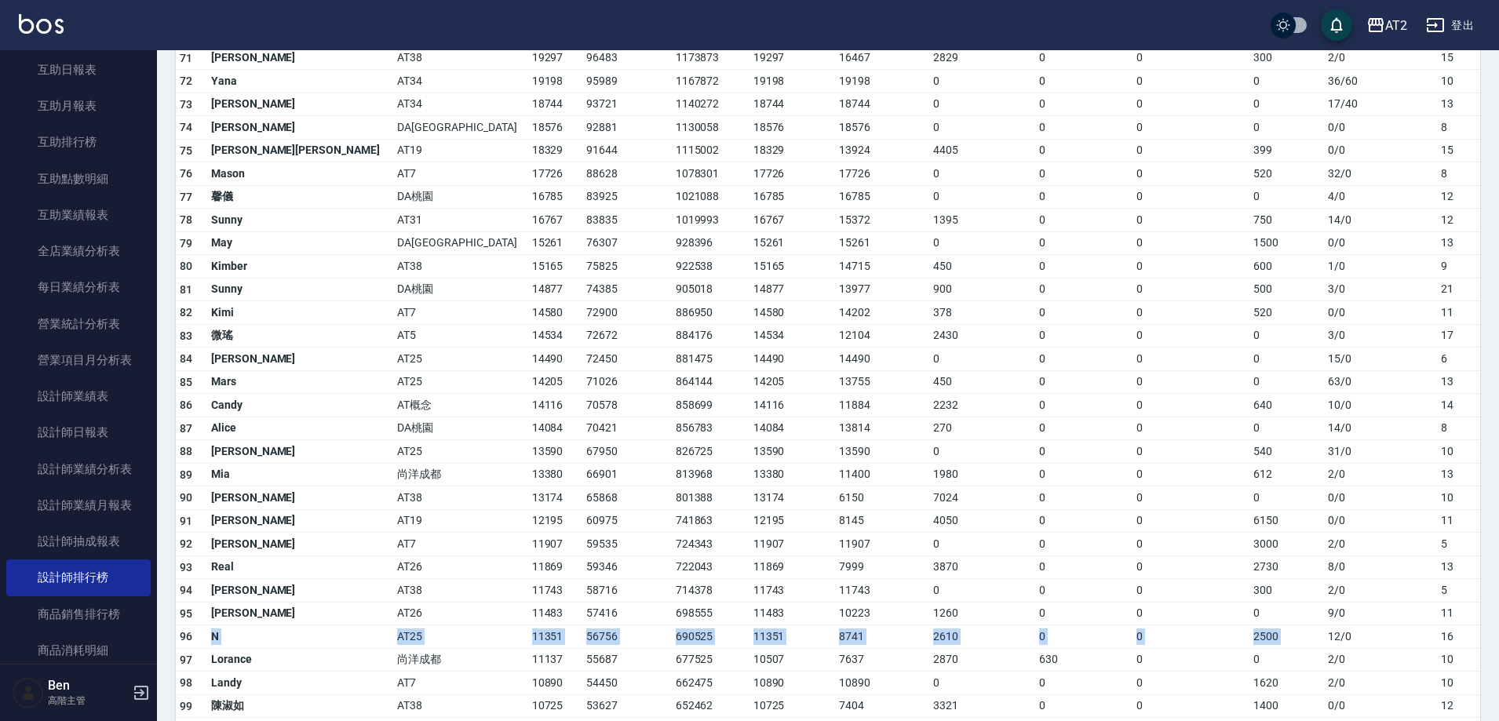
drag, startPoint x: 363, startPoint y: 610, endPoint x: 1301, endPoint y: 603, distance: 937.4
click at [802, 475] on tr "96 N AT25 11351 56756 690525 11351 8741 2610 0 0 2500 12 / 0 16" at bounding box center [828, 638] width 1305 height 24
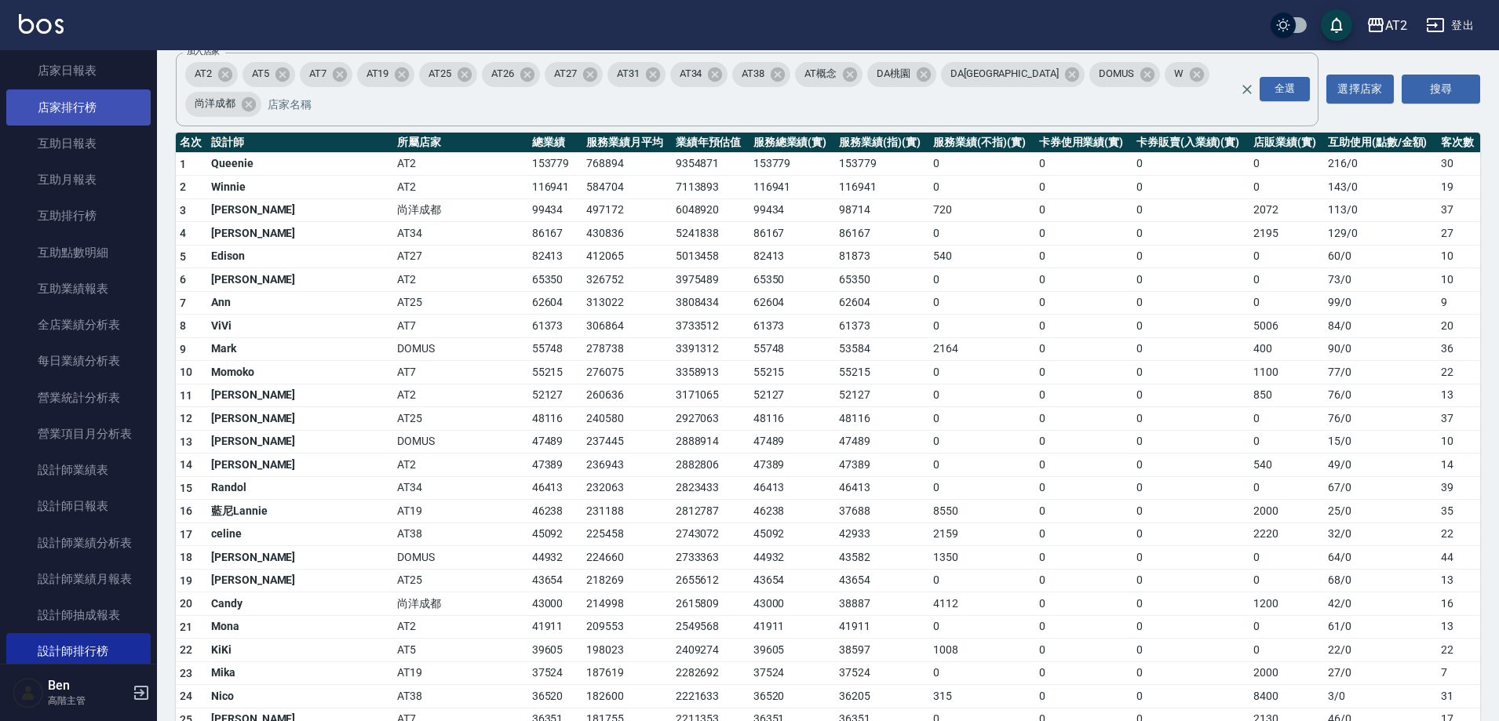
scroll to position [236, 0]
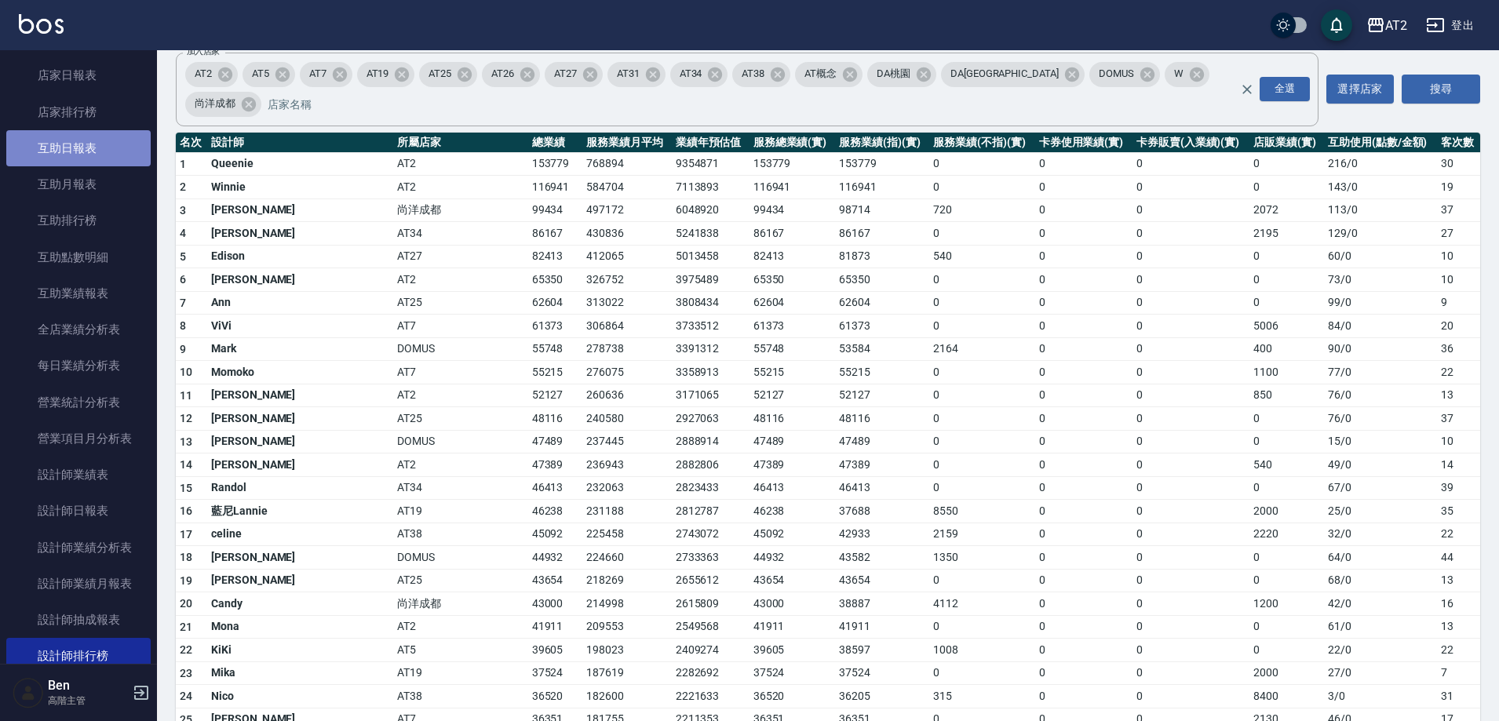
click at [78, 136] on link "互助日報表" at bounding box center [78, 148] width 144 height 36
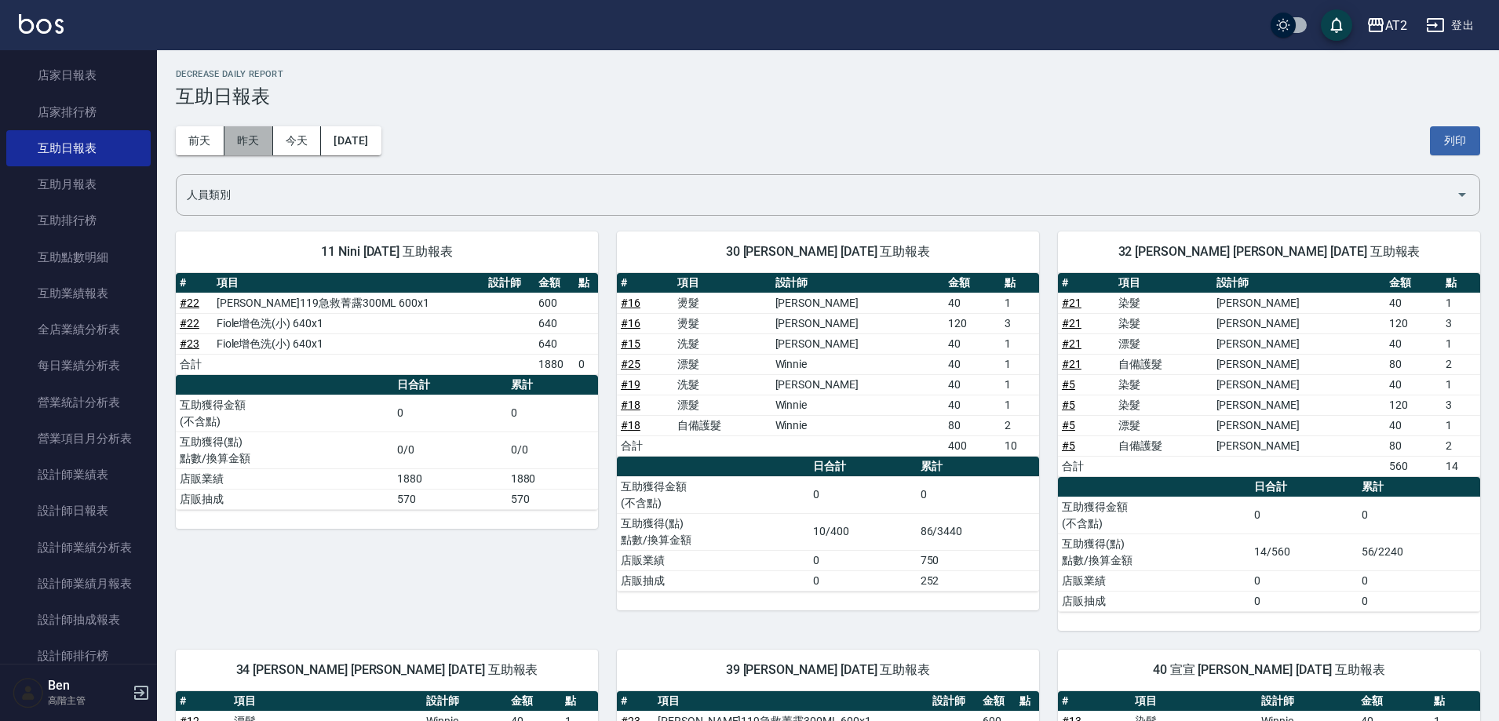
click at [254, 137] on button "昨天" at bounding box center [249, 140] width 49 height 29
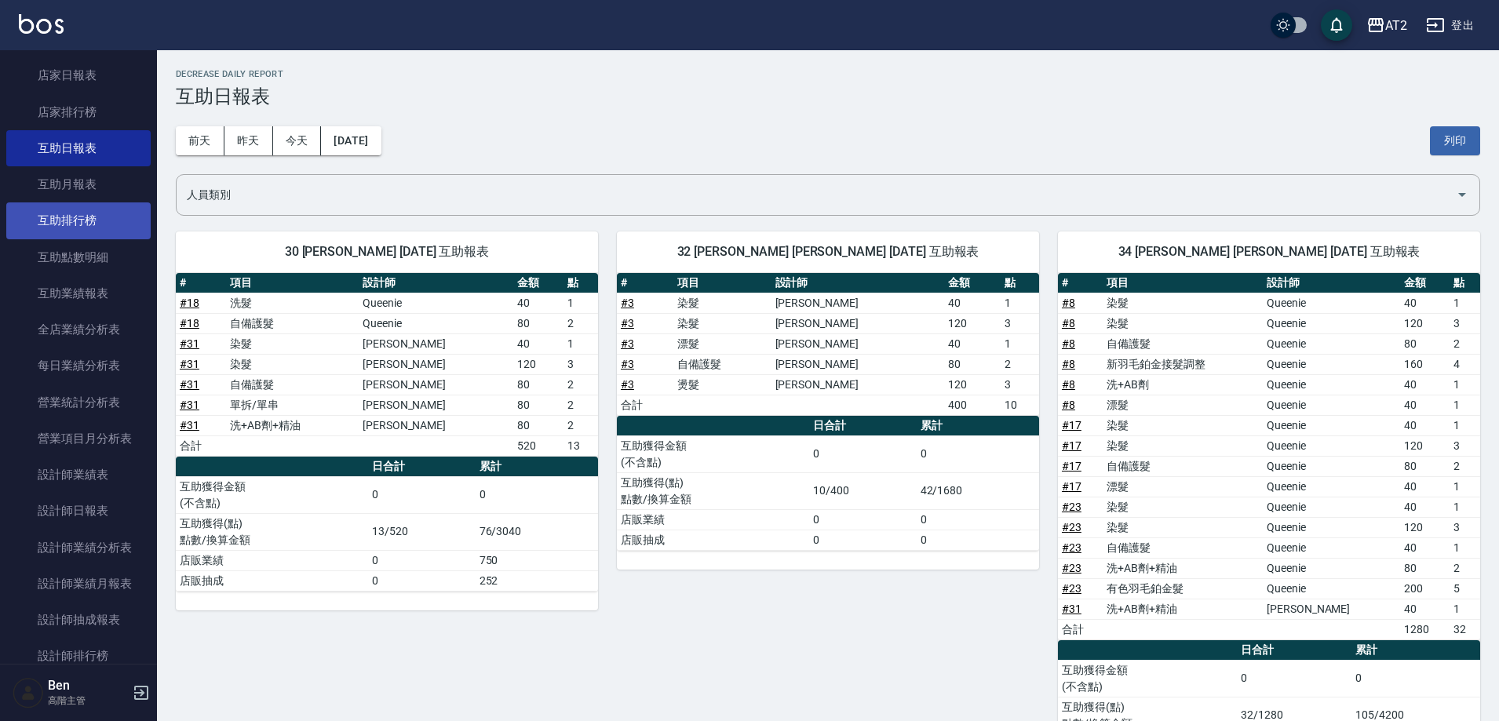
click at [59, 236] on link "互助排行榜" at bounding box center [78, 221] width 144 height 36
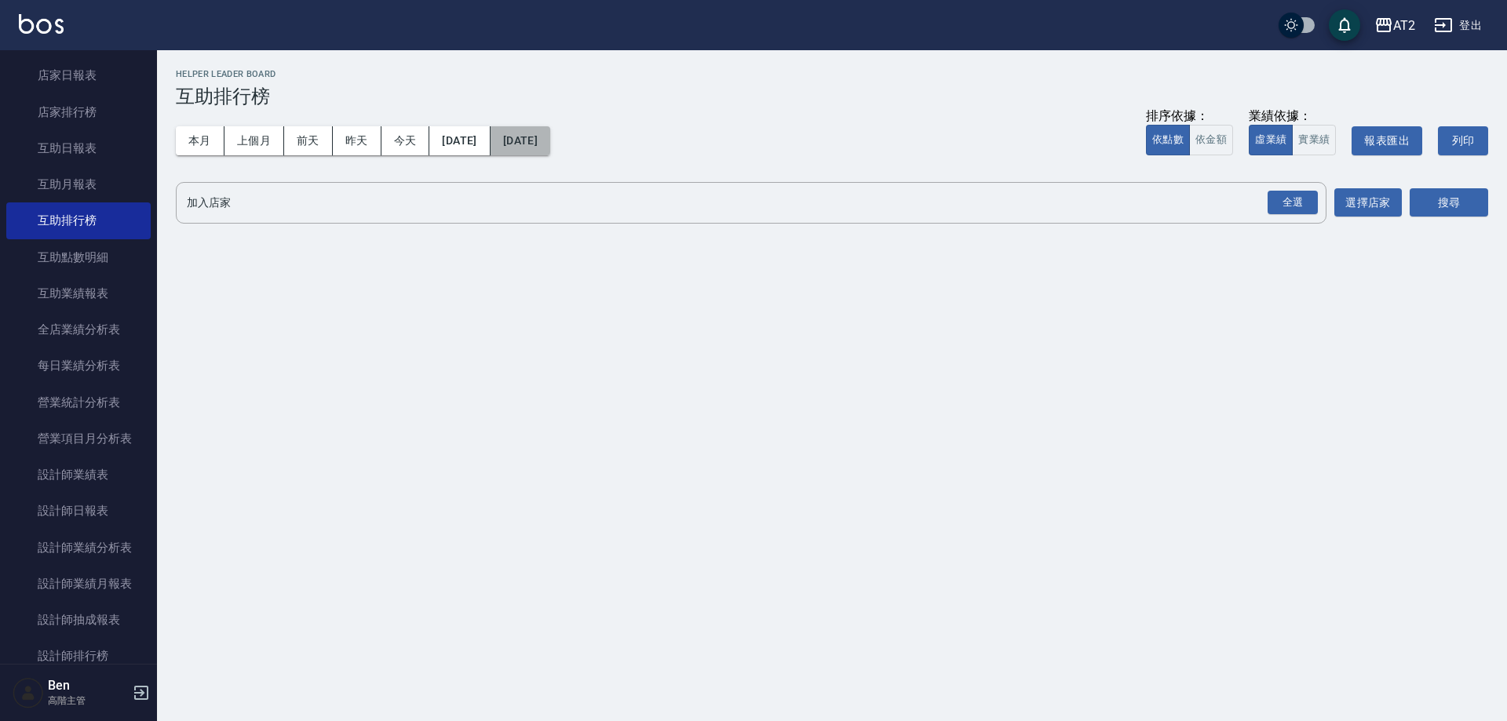
click at [549, 137] on button "[DATE]" at bounding box center [521, 140] width 60 height 29
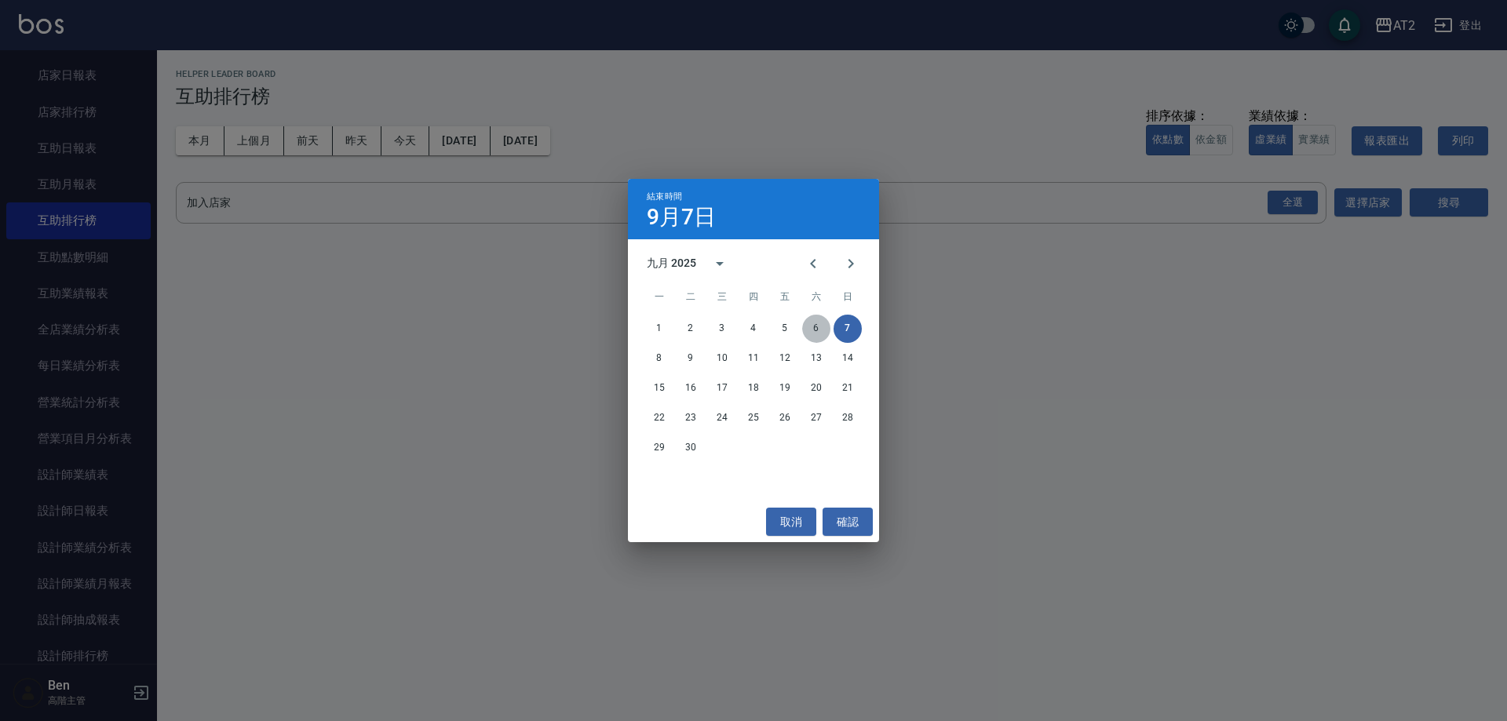
click at [802, 321] on button "6" at bounding box center [816, 329] width 28 height 28
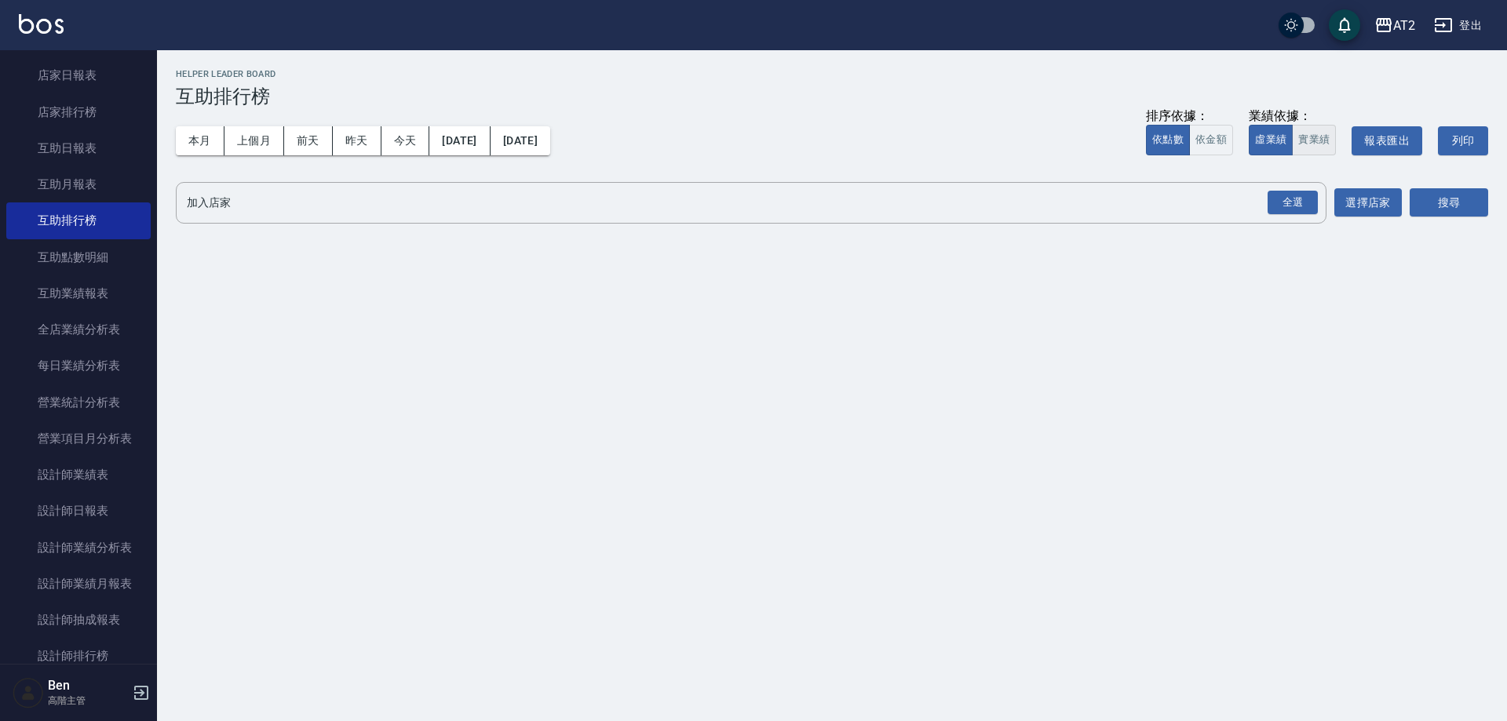
click at [802, 144] on button "實業績" at bounding box center [1314, 140] width 44 height 31
click at [802, 188] on div "全選" at bounding box center [1292, 203] width 55 height 42
click at [802, 202] on div "全選" at bounding box center [1293, 203] width 50 height 24
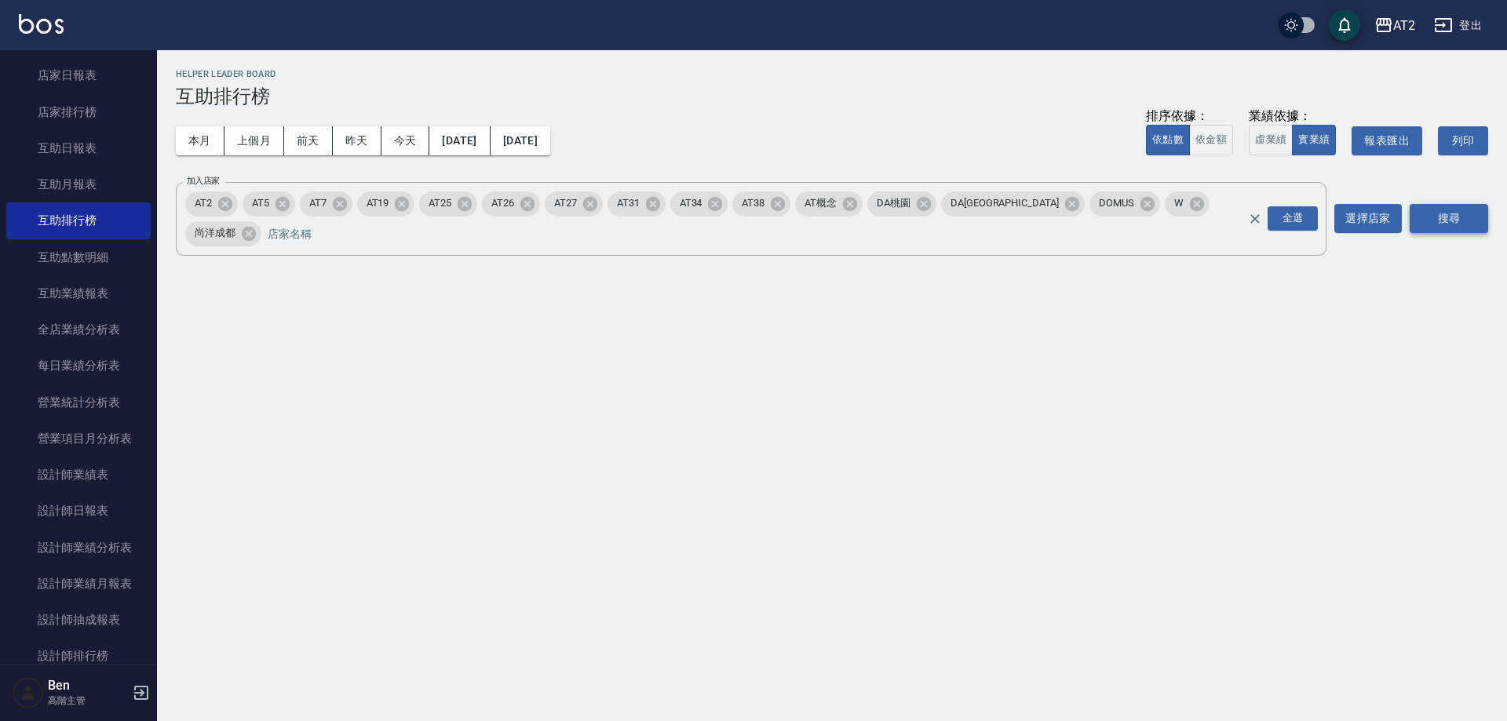
click at [802, 209] on button "搜尋" at bounding box center [1449, 218] width 79 height 29
